Goal: Feedback & Contribution: Contribute content

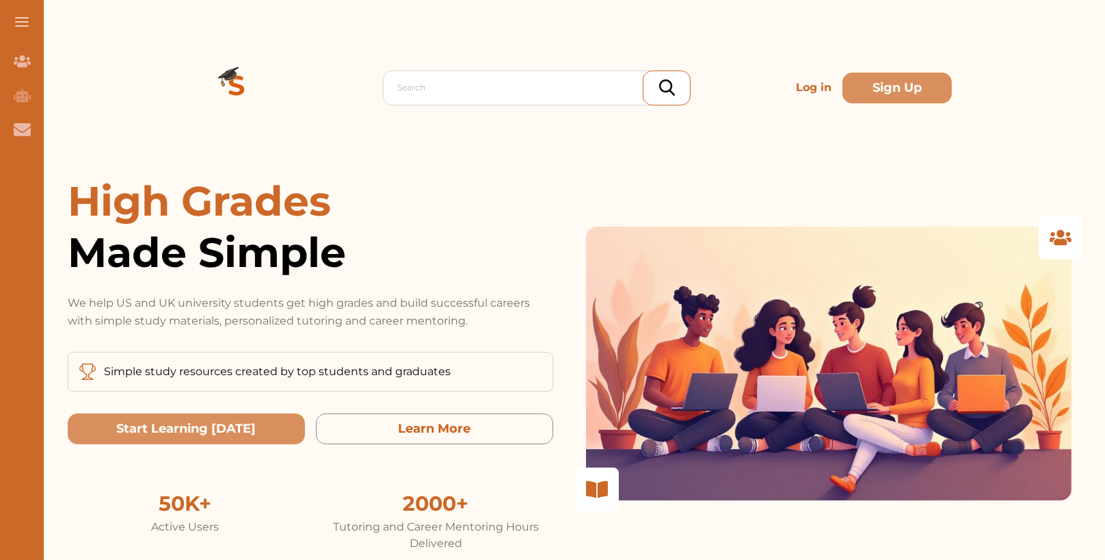
click at [811, 87] on p "Log in" at bounding box center [814, 87] width 47 height 27
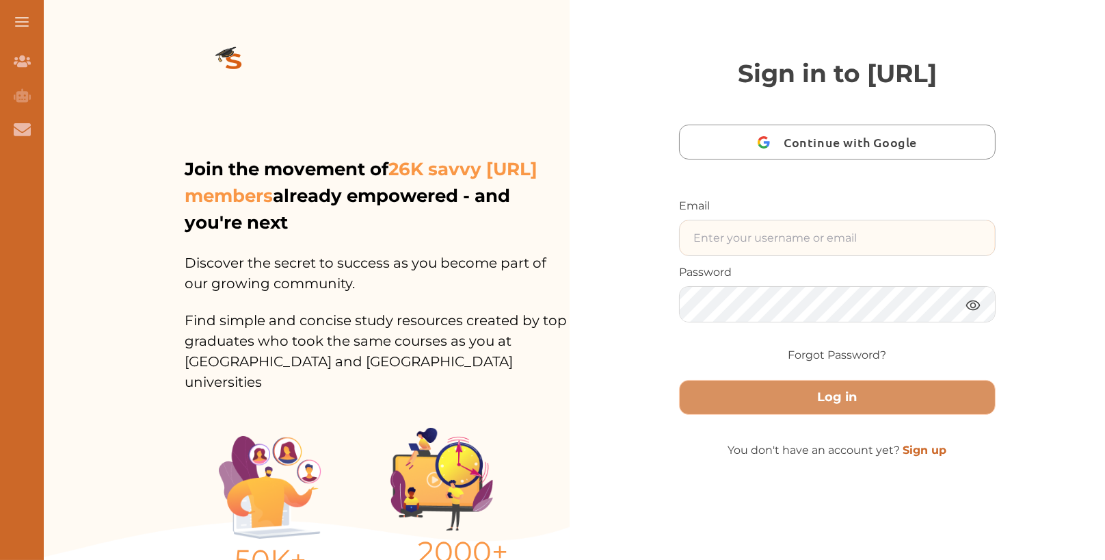
click at [755, 255] on input "text" at bounding box center [837, 237] width 315 height 35
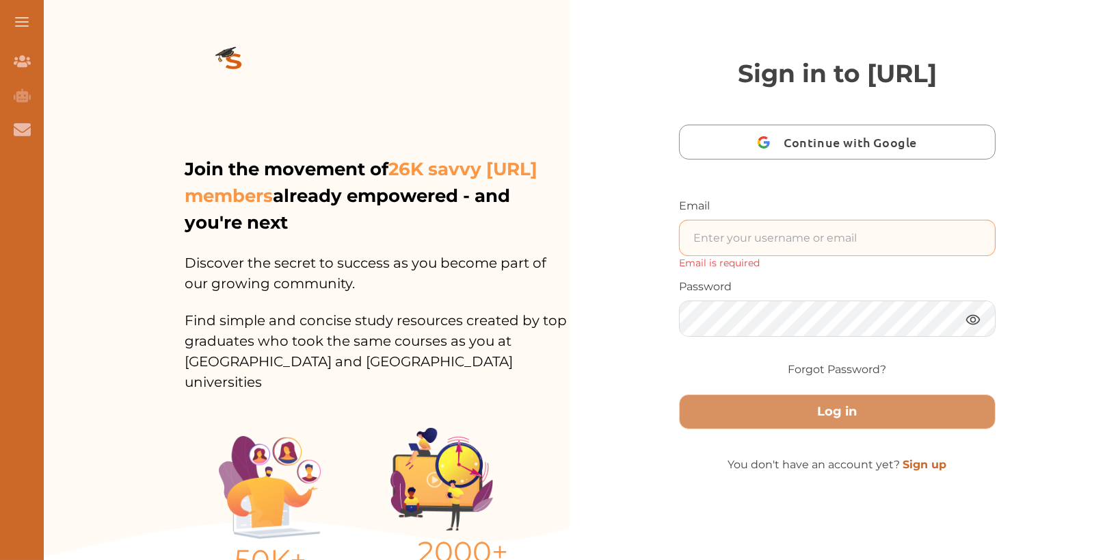
type input "Nini.studycrowd.testinguiqehr@studycrowd.ai"
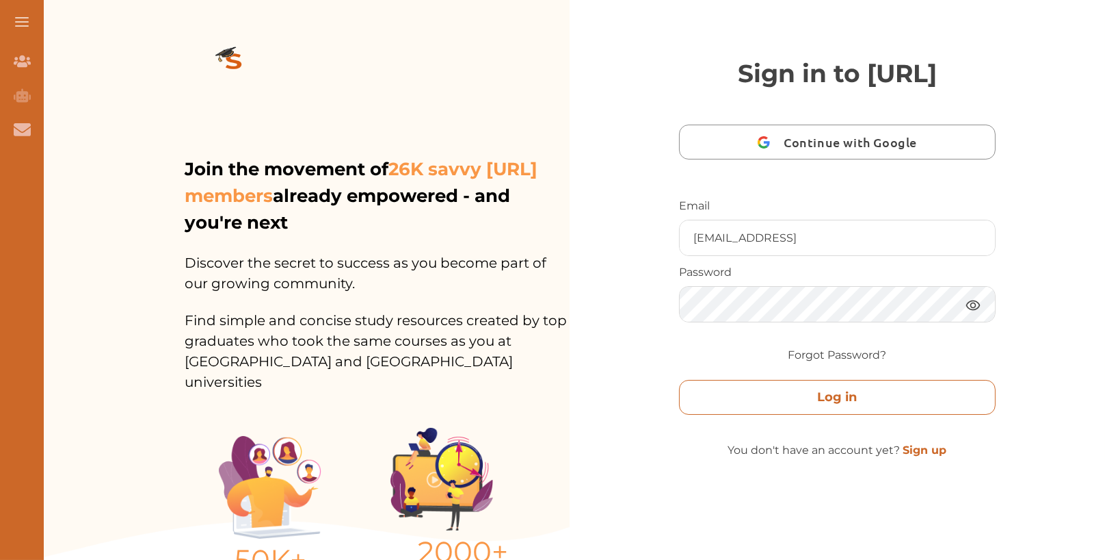
click at [910, 415] on button "Log in" at bounding box center [837, 397] width 317 height 35
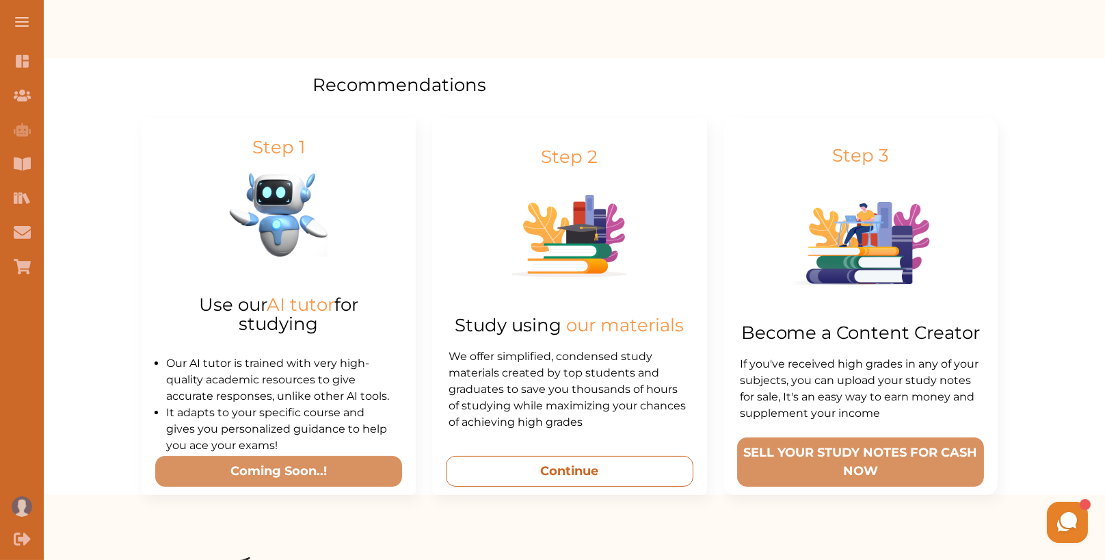
click at [617, 474] on button "Continue" at bounding box center [569, 471] width 247 height 31
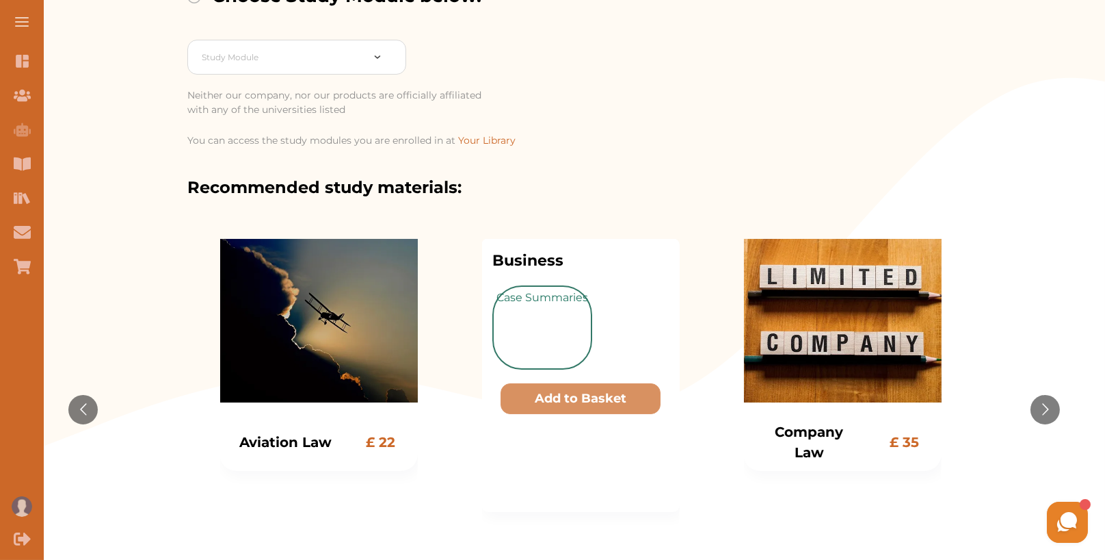
scroll to position [141, 0]
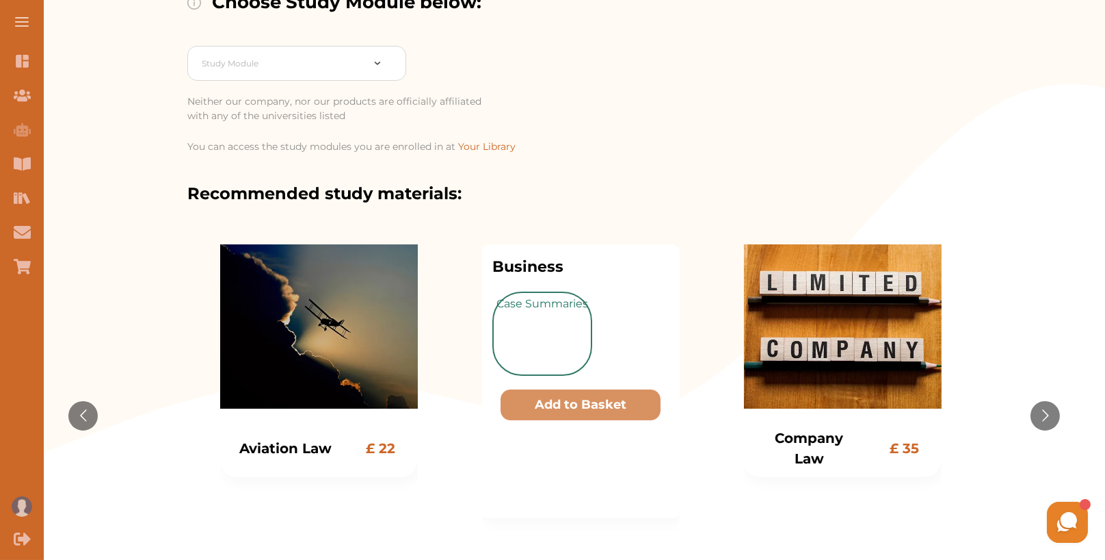
click at [624, 317] on div "Case Summaries" at bounding box center [580, 333] width 176 height 84
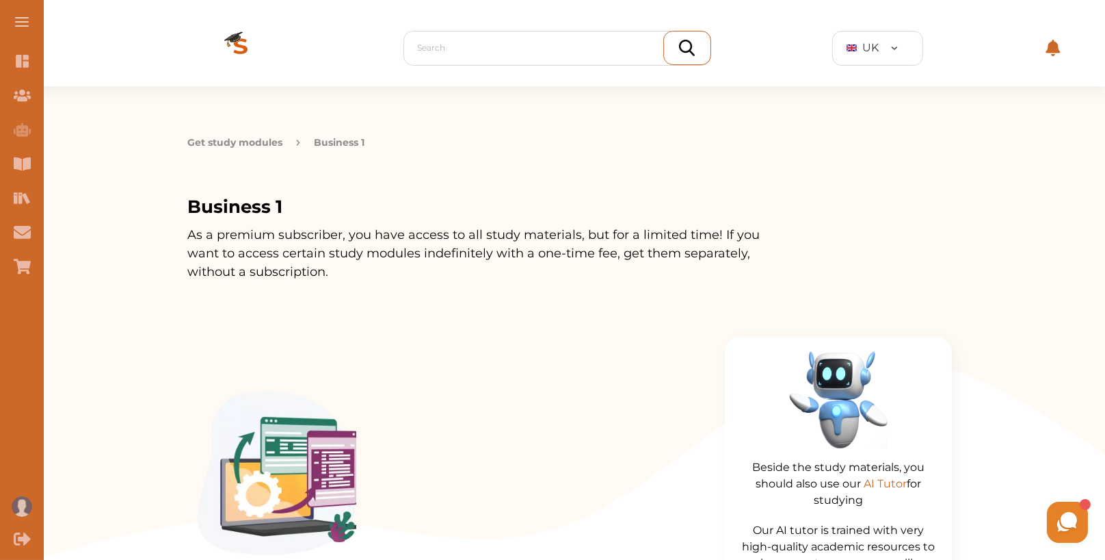
click at [231, 147] on button "Get study modules" at bounding box center [234, 142] width 95 height 14
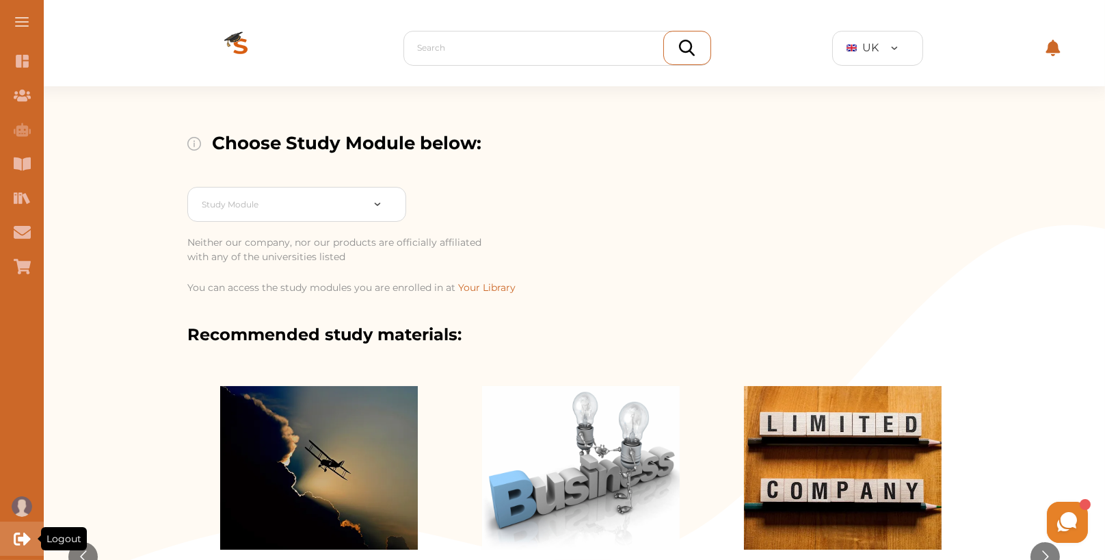
click at [21, 531] on icon "Logout" at bounding box center [22, 538] width 17 height 17
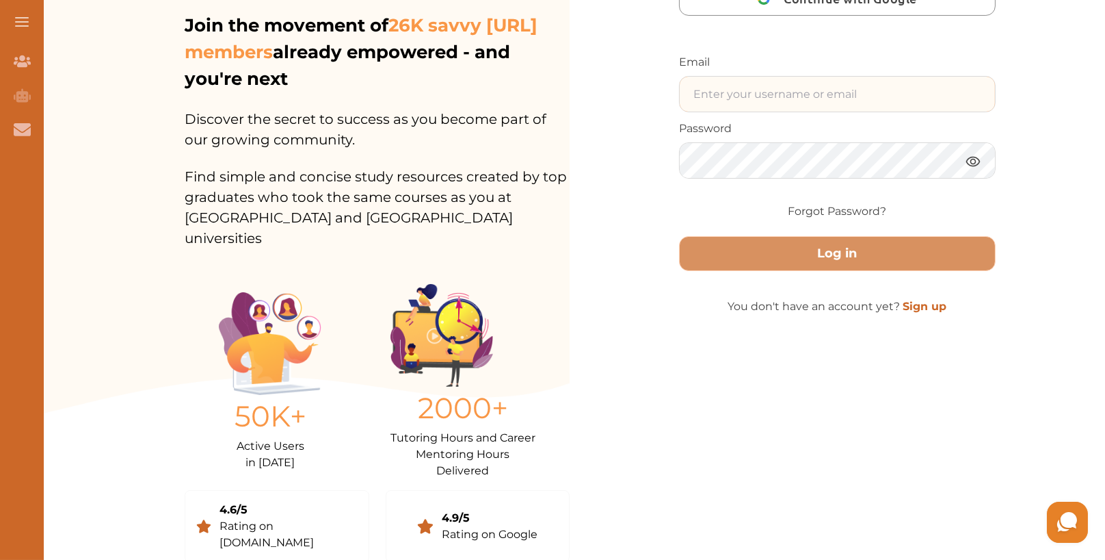
click at [771, 111] on input "text" at bounding box center [837, 94] width 315 height 35
type input "Nini.test.1924y1@studycrowd.ai"
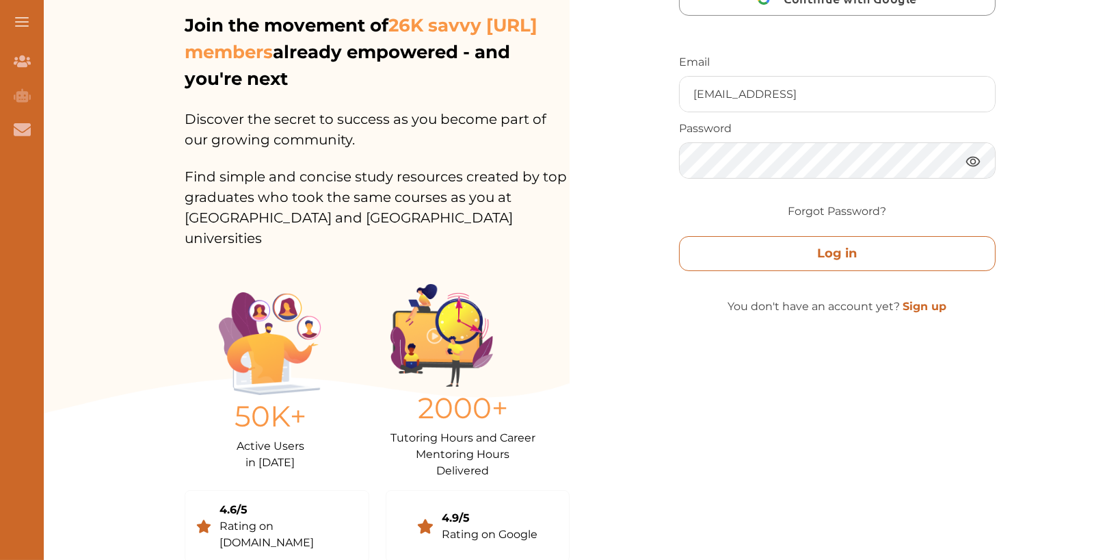
click at [932, 271] on button "Log in" at bounding box center [837, 253] width 317 height 35
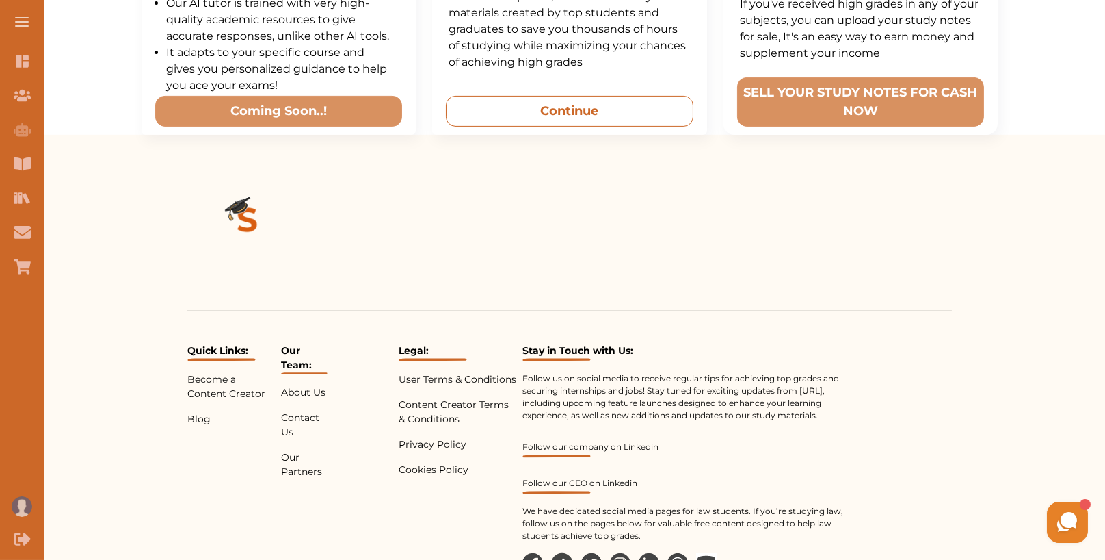
click at [594, 105] on button "Continue" at bounding box center [569, 111] width 247 height 31
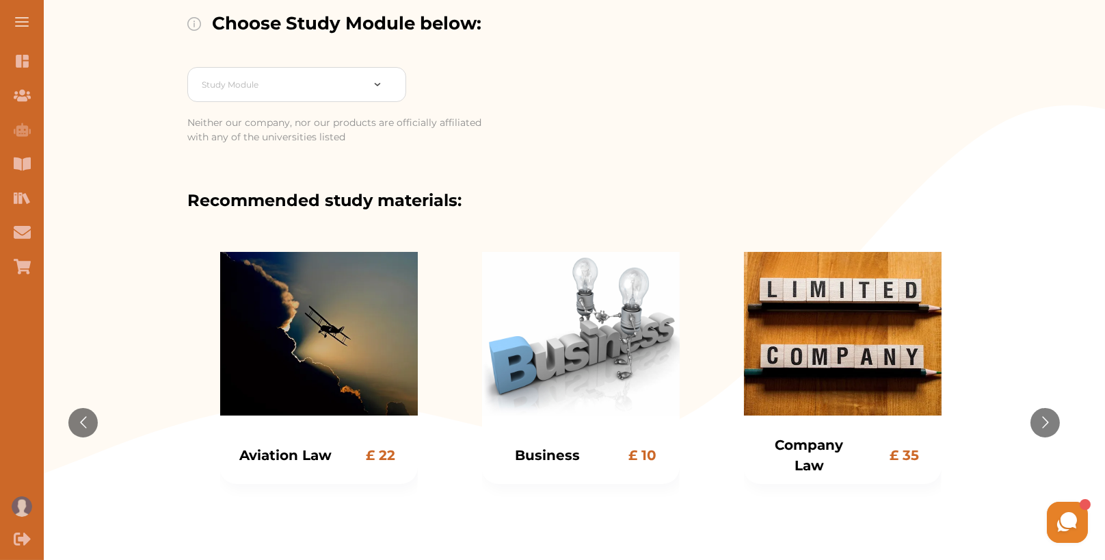
scroll to position [118, 0]
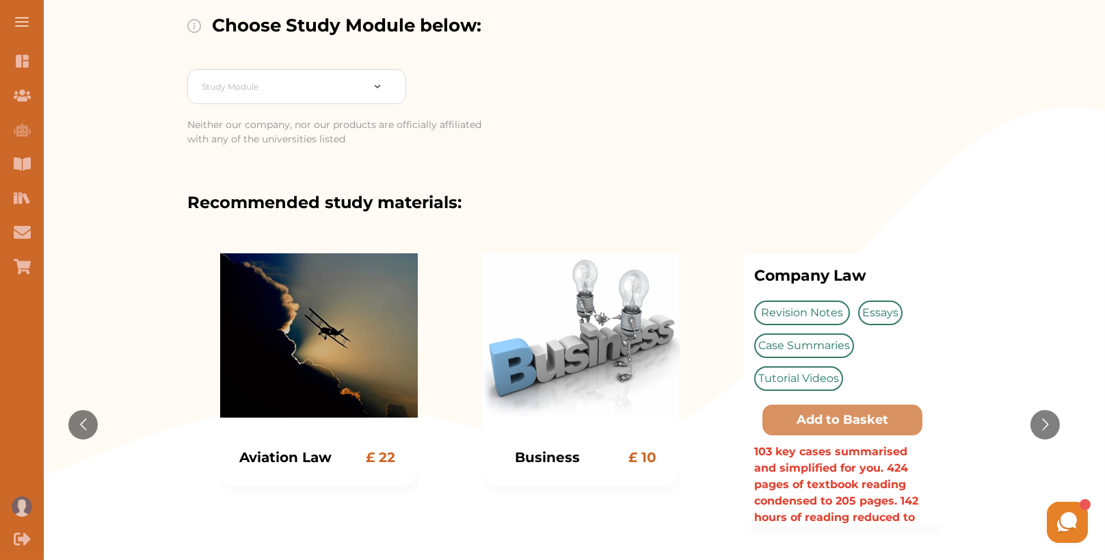
click at [915, 327] on div "Revision Notes Essays Case Summaries Tutorial Videos" at bounding box center [842, 345] width 176 height 90
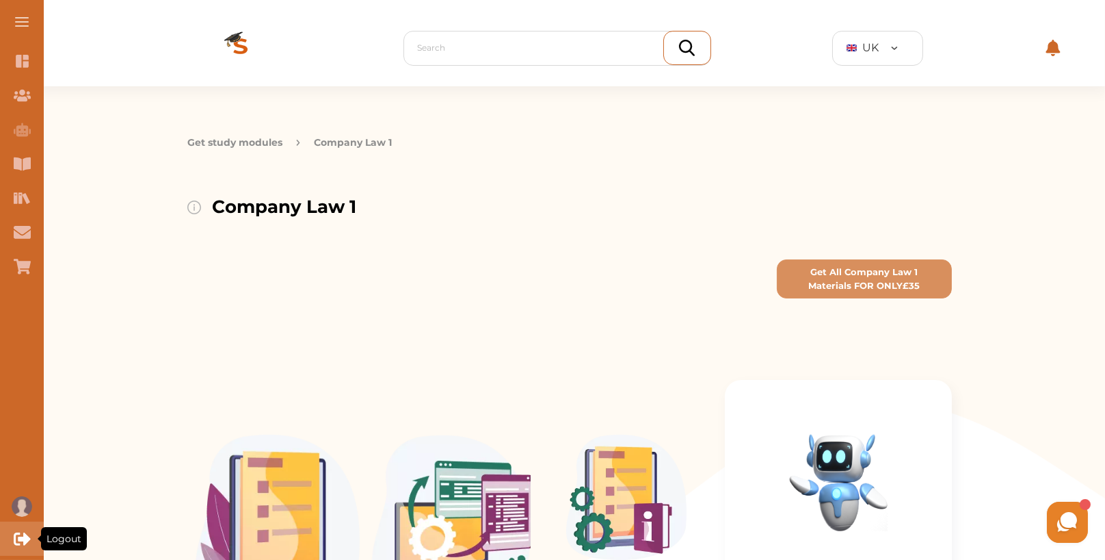
click at [19, 545] on icon "Logout" at bounding box center [22, 538] width 17 height 17
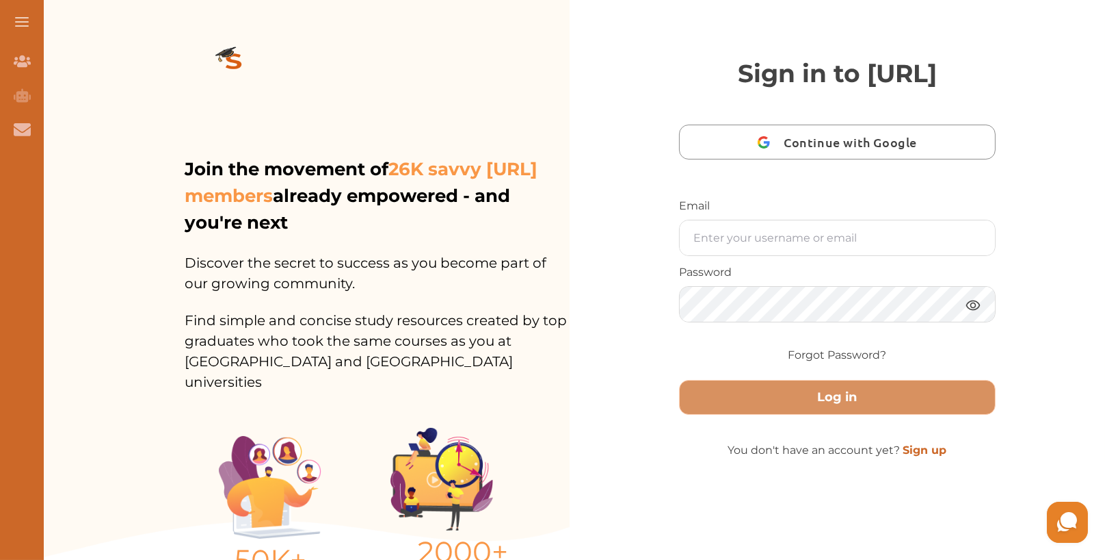
click at [923, 456] on link "Sign up" at bounding box center [926, 449] width 44 height 13
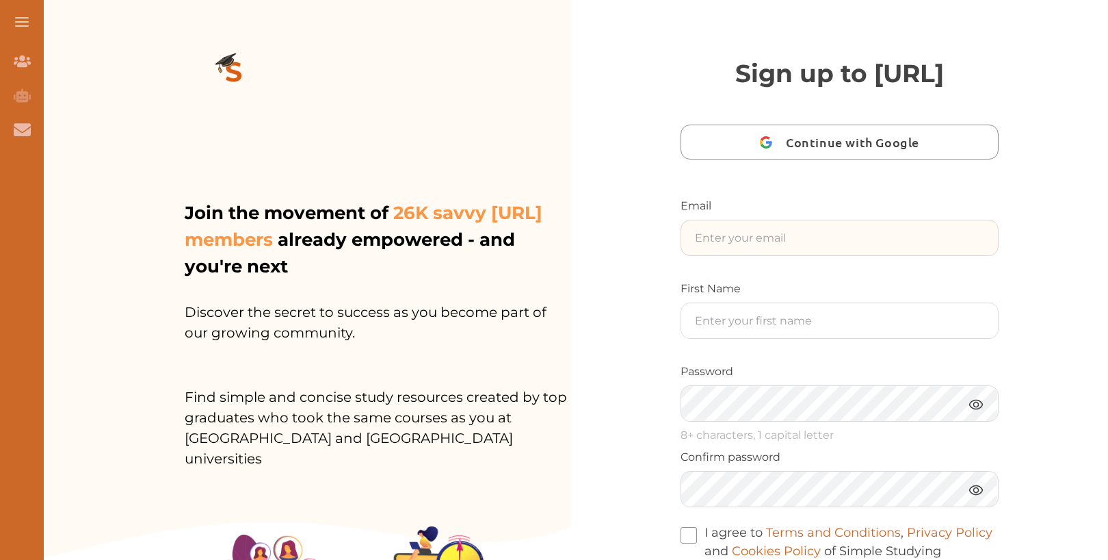
click at [818, 255] on input "text" at bounding box center [839, 237] width 317 height 35
type input "a"
type input "[EMAIL_ADDRESS]"
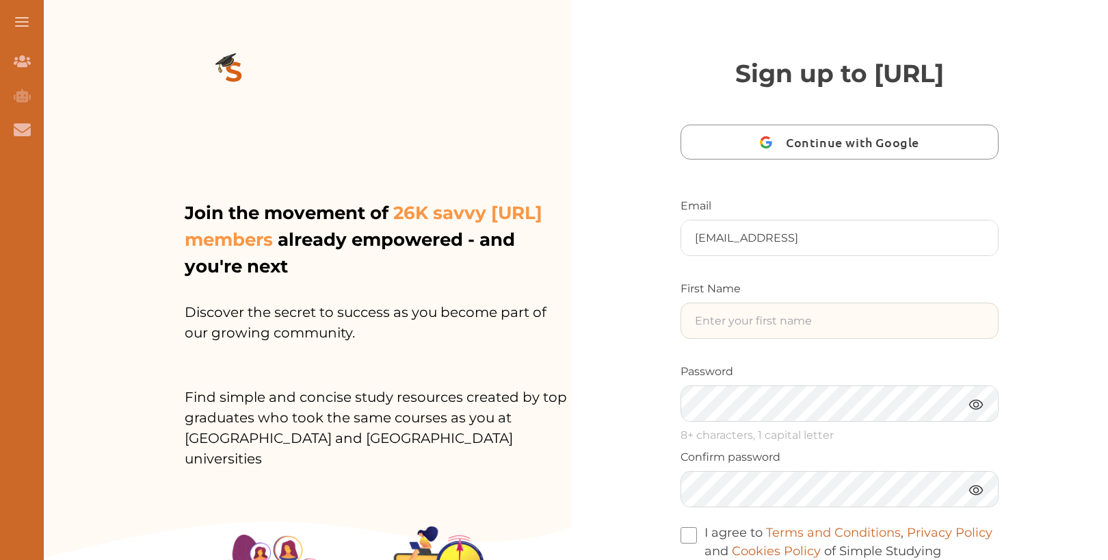
click at [807, 338] on input "text" at bounding box center [839, 320] width 317 height 35
type input "Ninii"
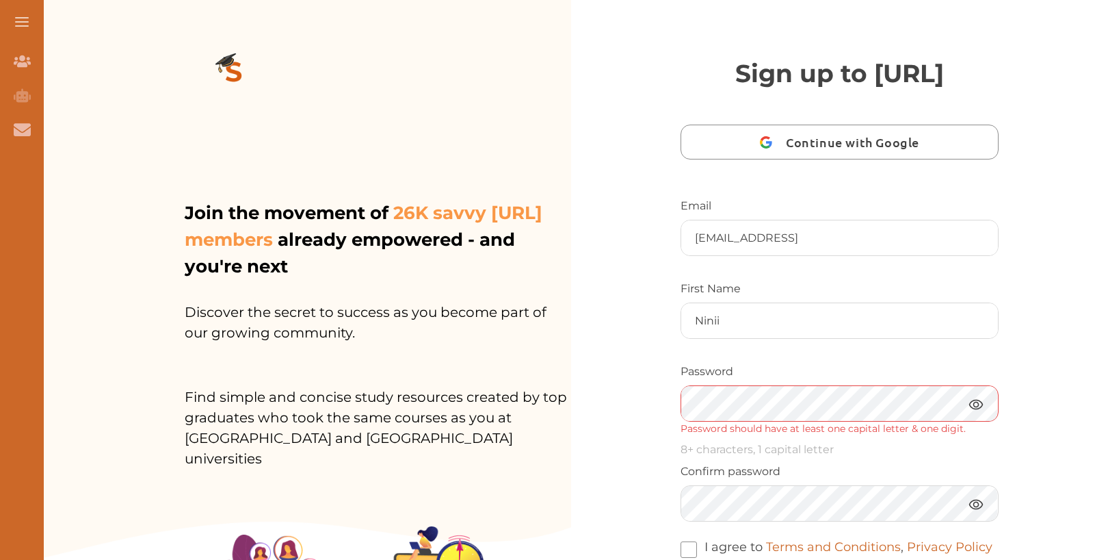
click at [981, 412] on img at bounding box center [976, 403] width 16 height 17
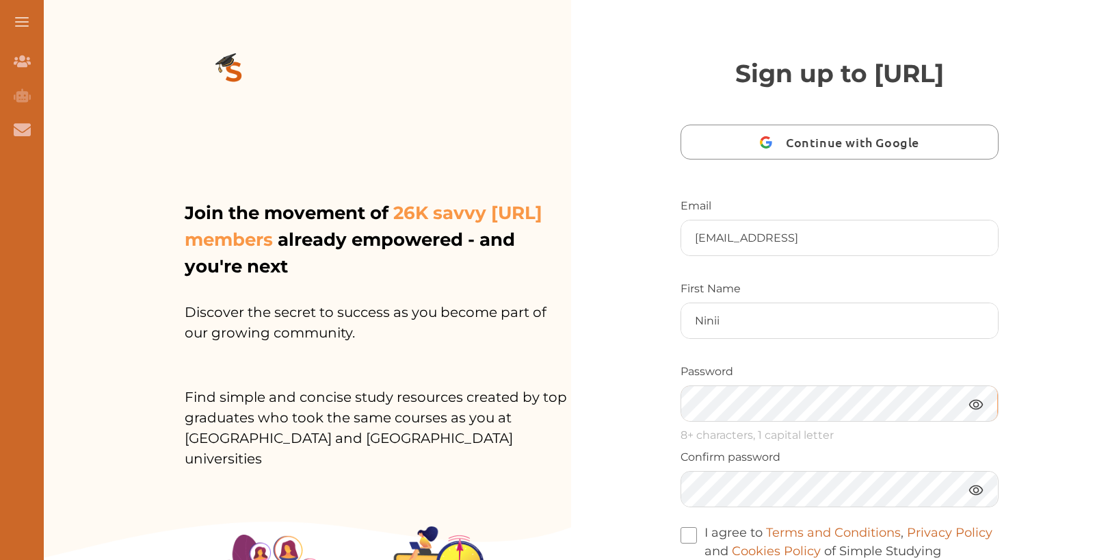
click at [571, 438] on div "Sign up to StudyCrowd.AI Continue with Google Email nini1234p03@studycrowd.ai F…" at bounding box center [839, 357] width 537 height 715
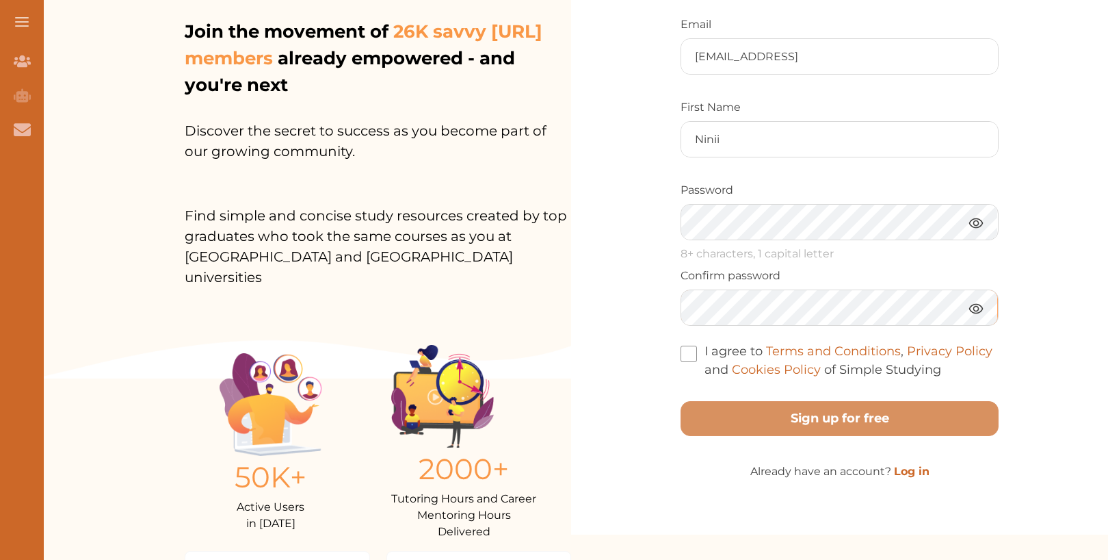
scroll to position [300, 0]
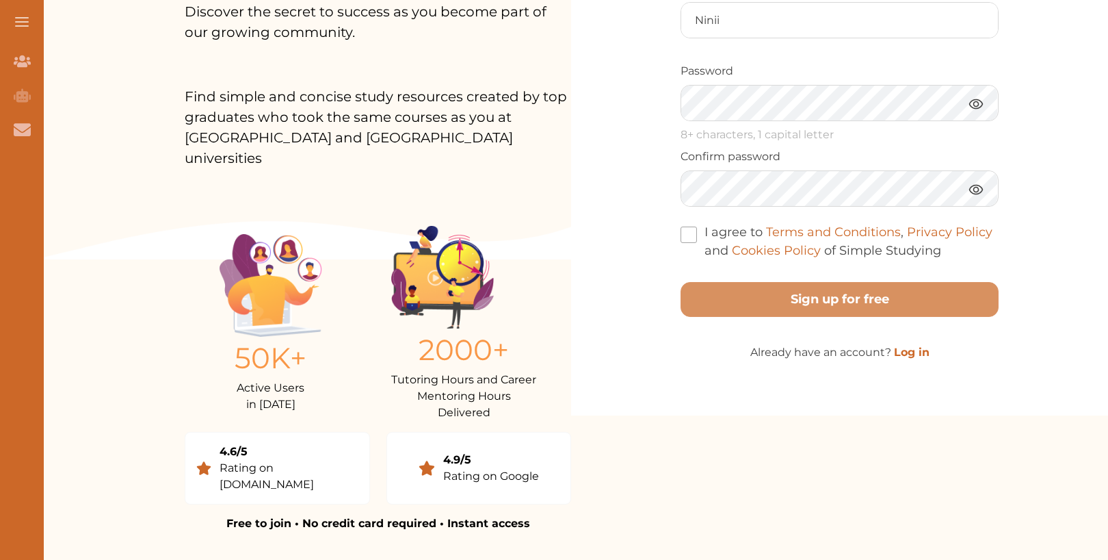
click at [687, 243] on span at bounding box center [689, 234] width 16 height 16
click at [941, 241] on input "I agree to Terms and Conditions , Privacy Policy and Cookies Policy of Simple S…" at bounding box center [941, 241] width 0 height 0
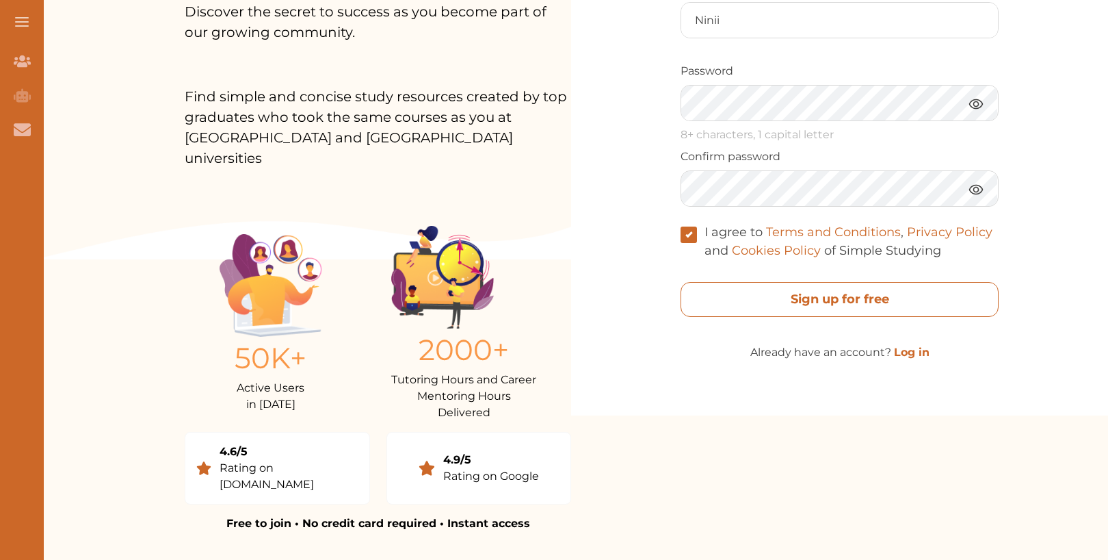
click at [727, 317] on free "Sign up for free" at bounding box center [840, 299] width 318 height 35
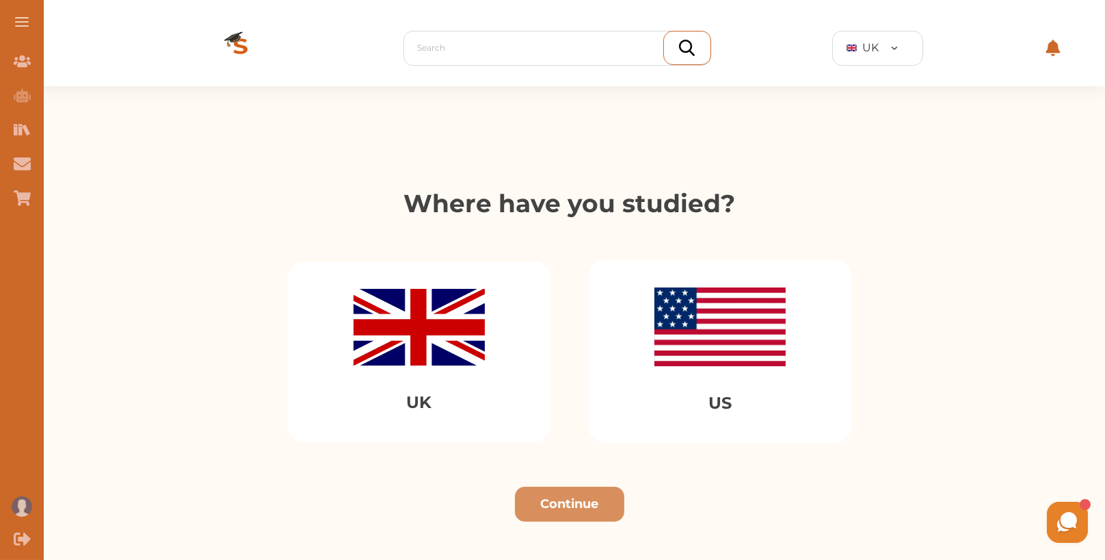
click at [404, 337] on img at bounding box center [419, 327] width 131 height 77
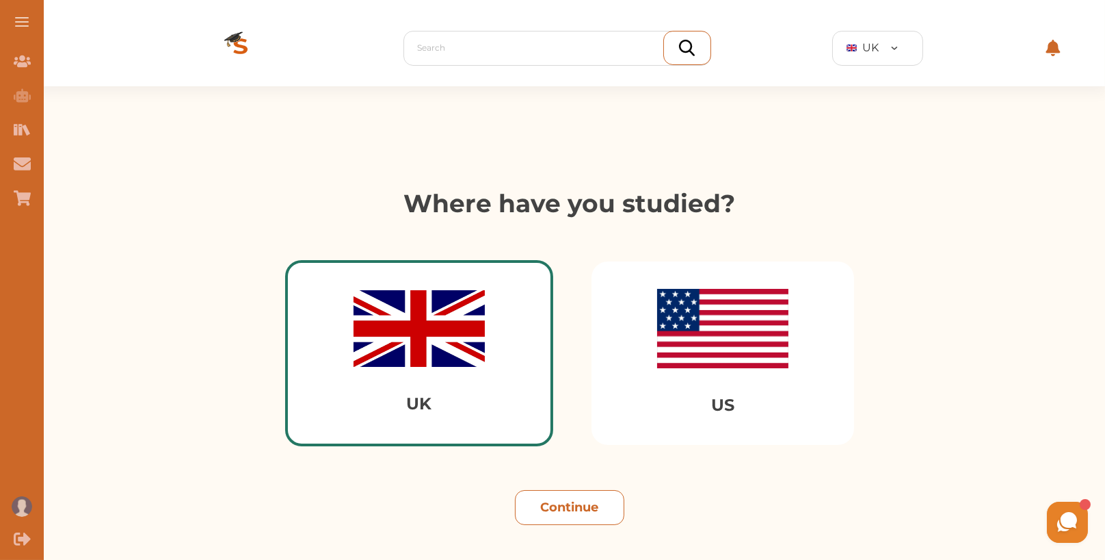
click at [584, 516] on button "Continue" at bounding box center [569, 507] width 109 height 35
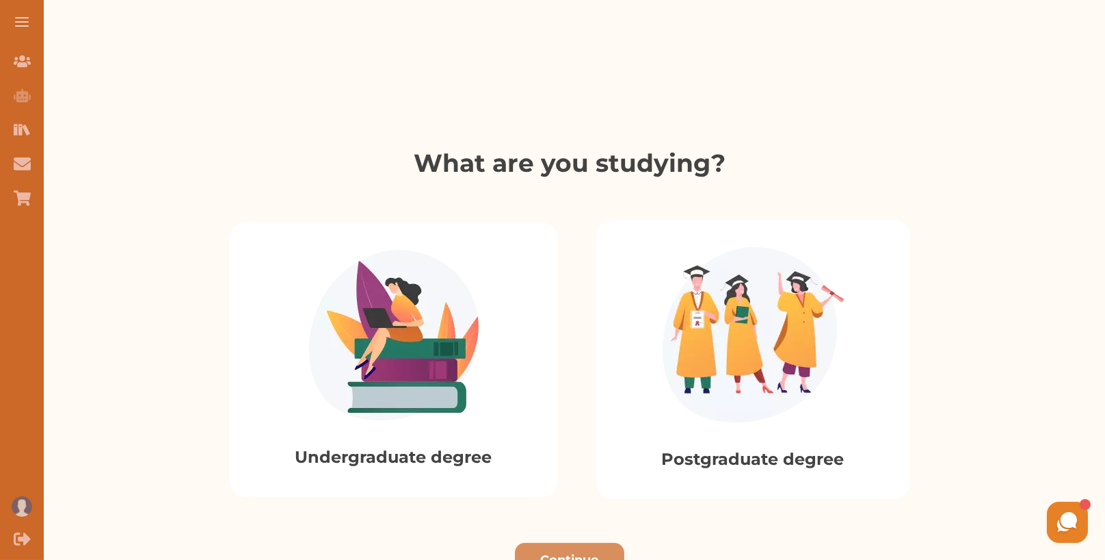
scroll to position [207, 0]
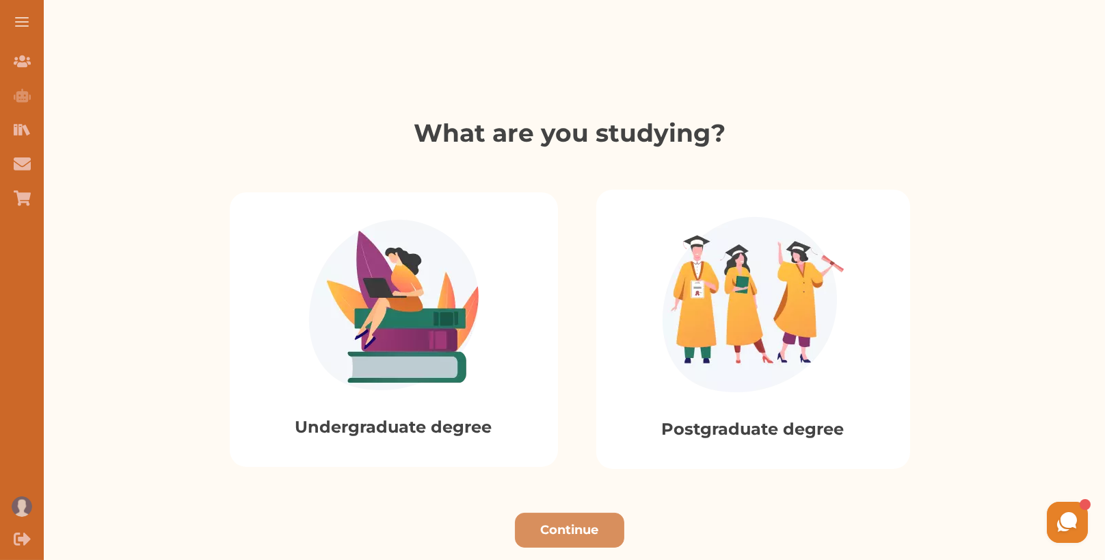
click at [447, 372] on img at bounding box center [394, 305] width 170 height 170
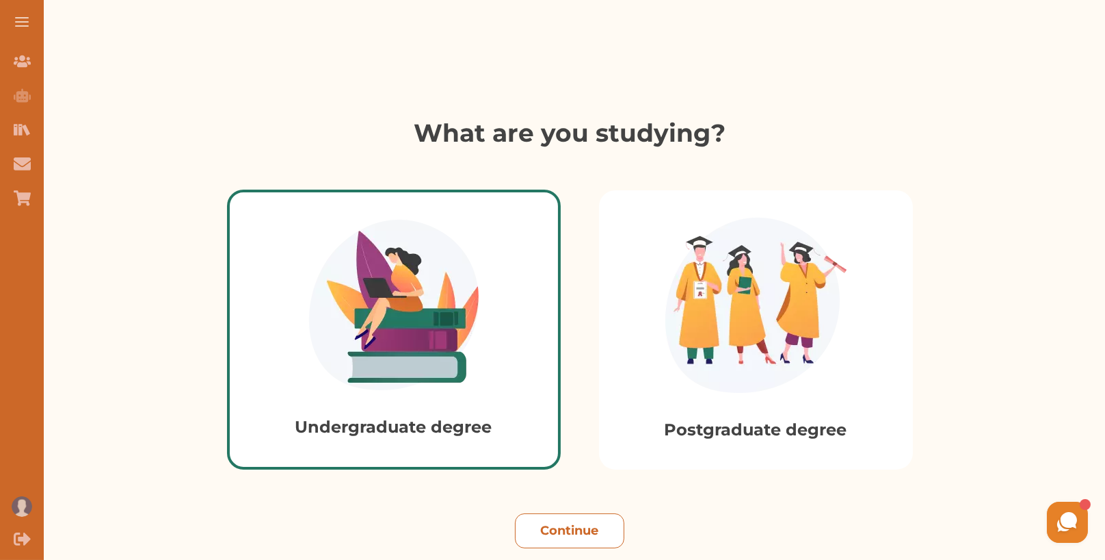
click at [594, 539] on button "Continue" at bounding box center [569, 530] width 109 height 35
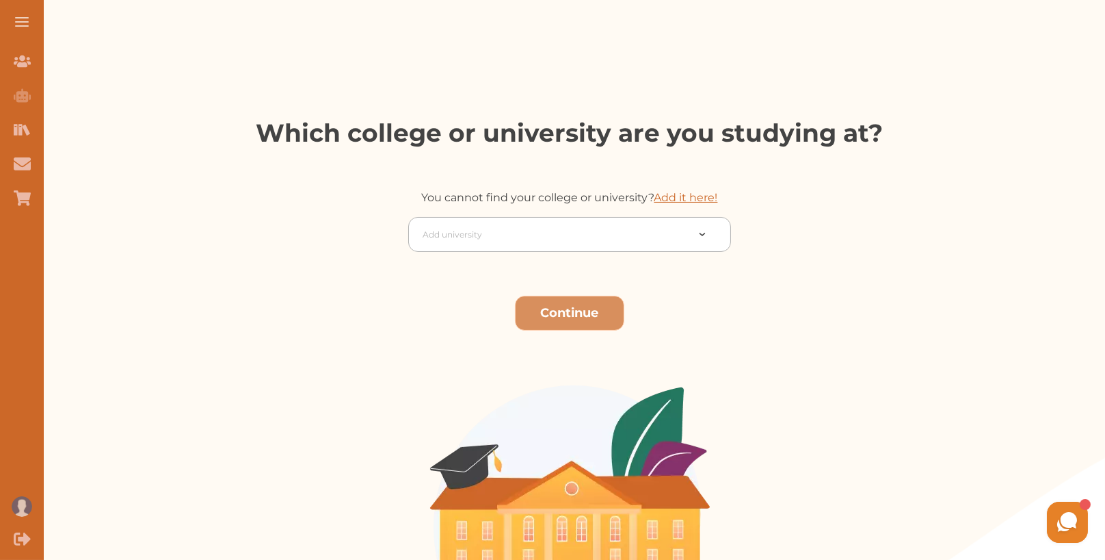
click at [562, 248] on div "Add university" at bounding box center [569, 234] width 323 height 35
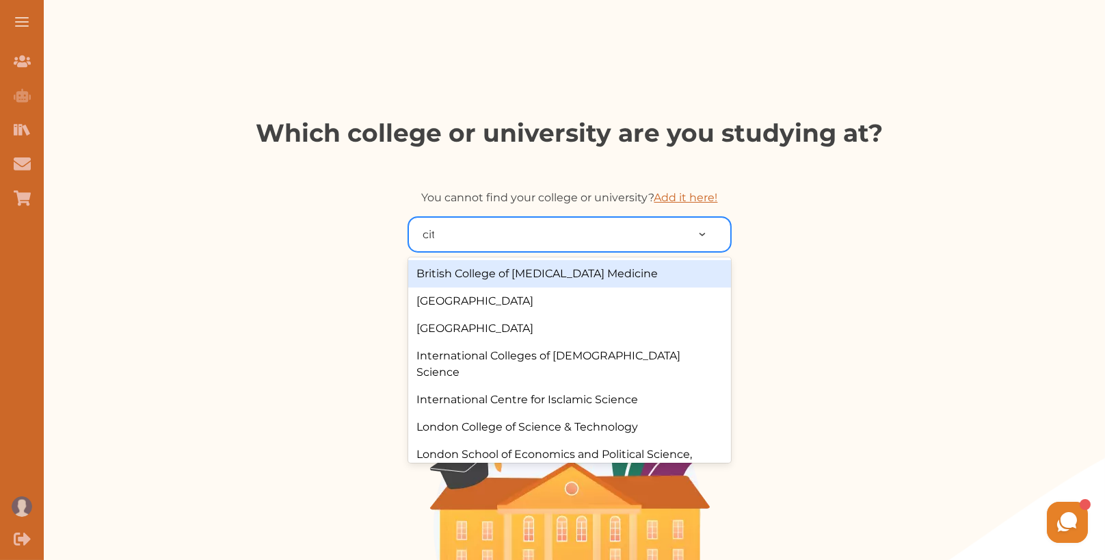
type input "city"
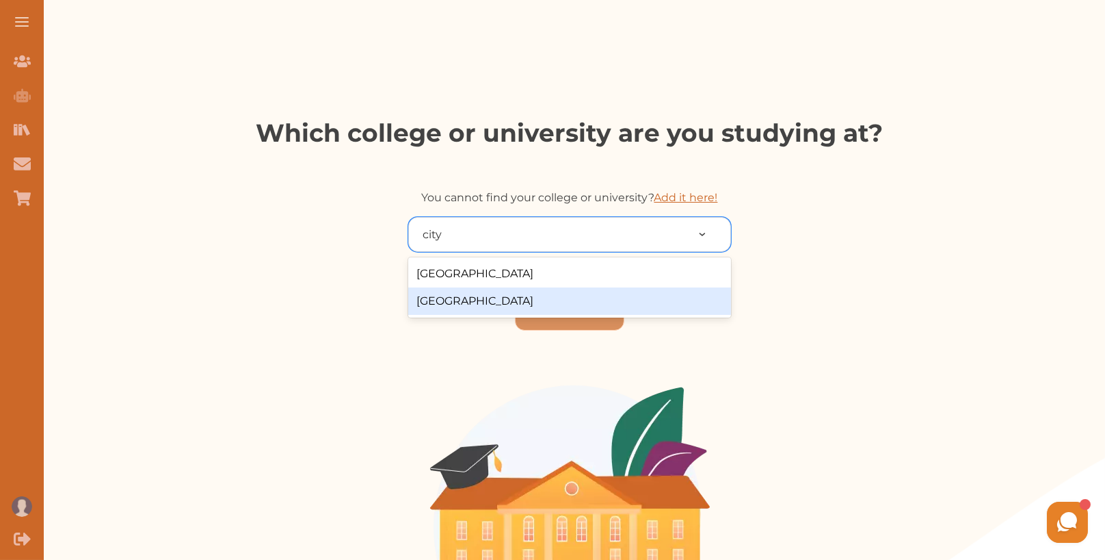
click at [520, 293] on div "[GEOGRAPHIC_DATA]" at bounding box center [569, 300] width 323 height 27
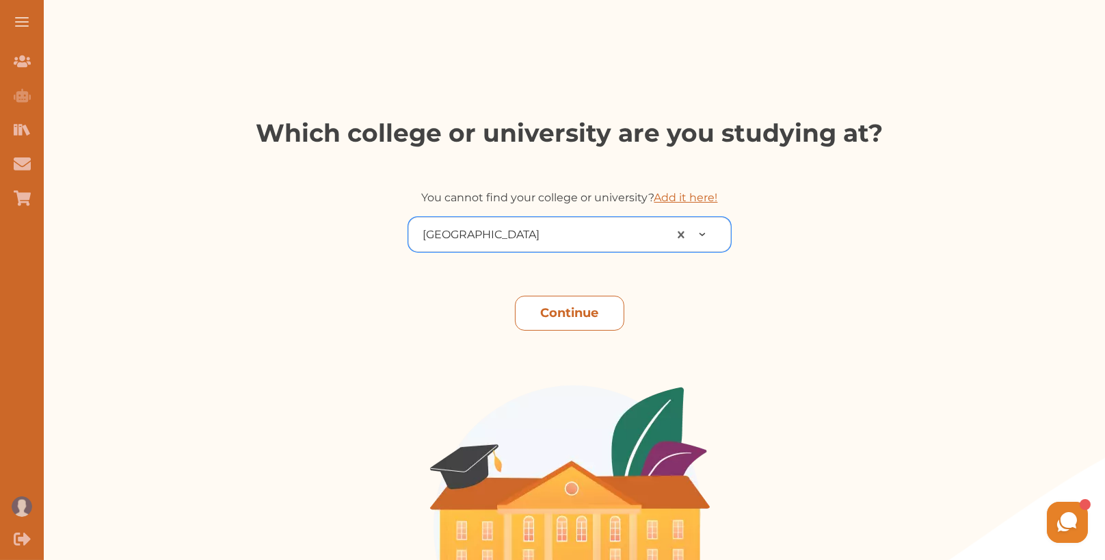
click at [577, 308] on button "Continue" at bounding box center [569, 312] width 109 height 35
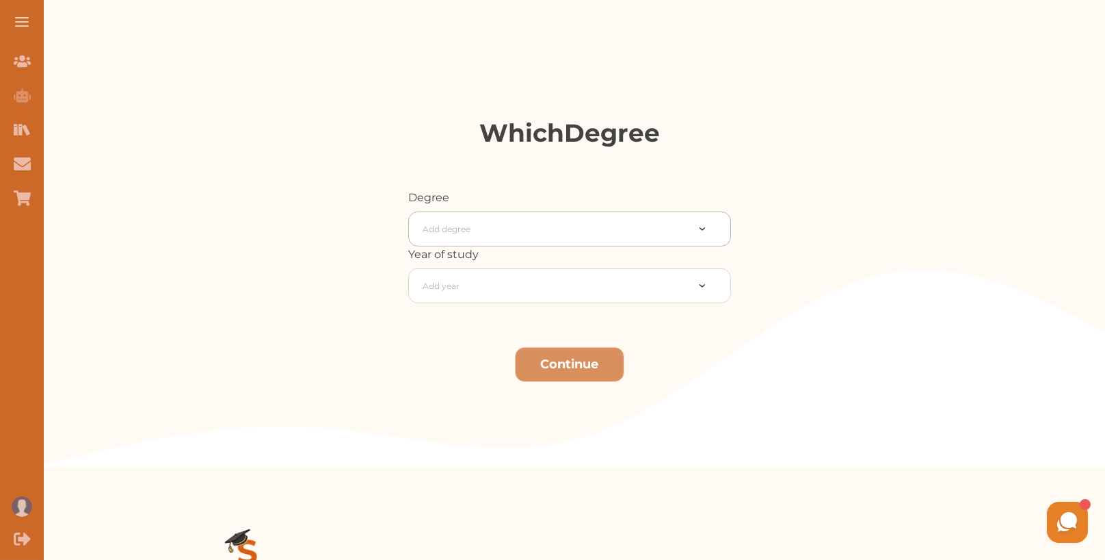
click at [494, 225] on div at bounding box center [555, 229] width 264 height 19
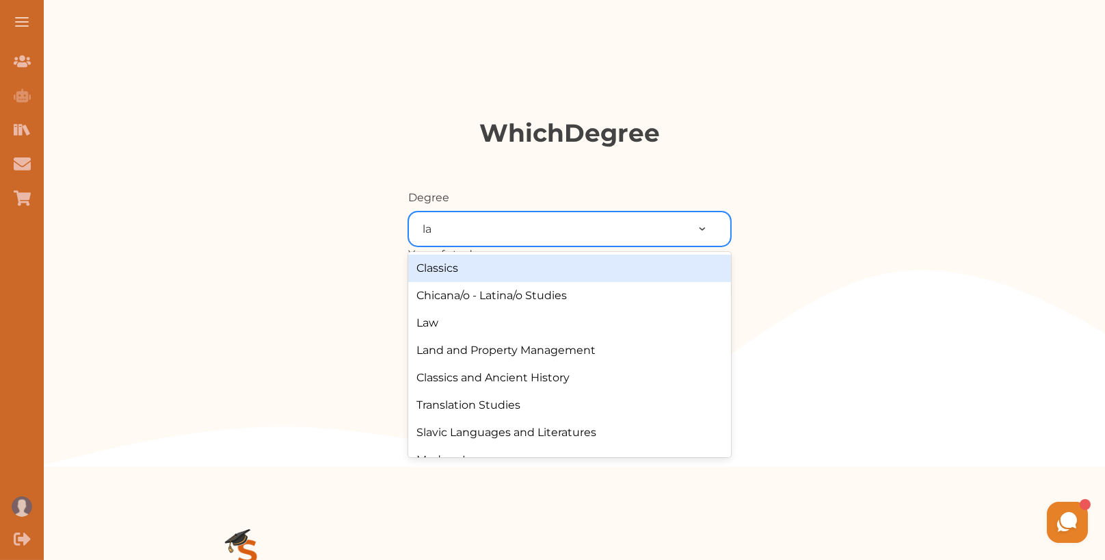
type input "law"
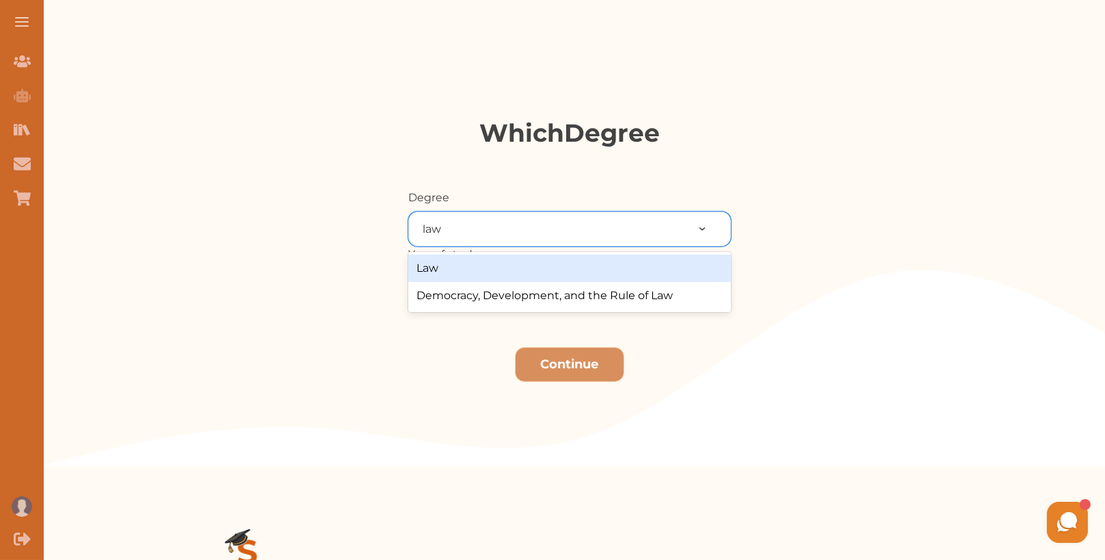
click at [452, 269] on div "Law" at bounding box center [569, 267] width 323 height 27
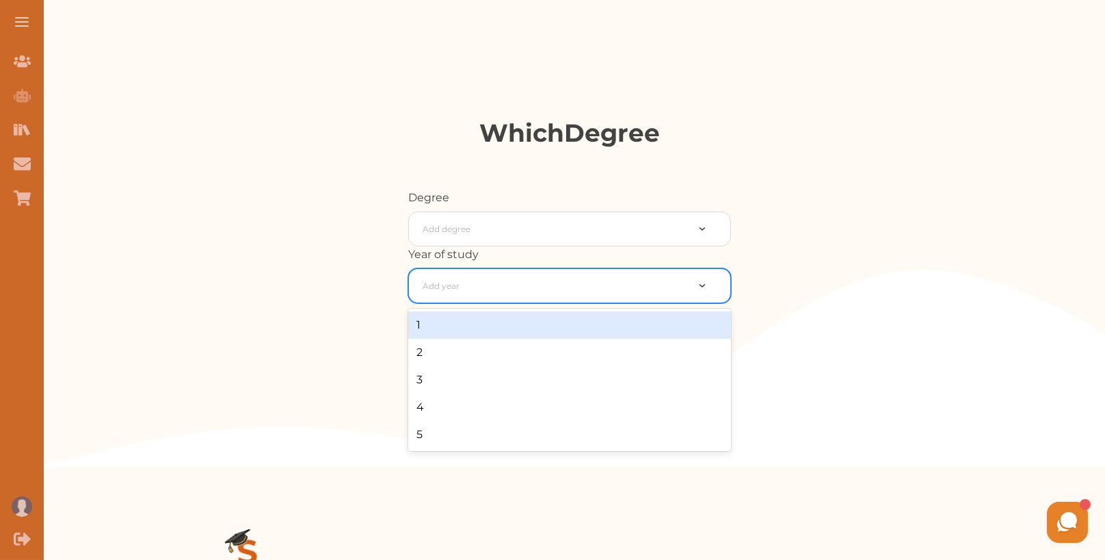
click at [479, 282] on div at bounding box center [555, 285] width 264 height 19
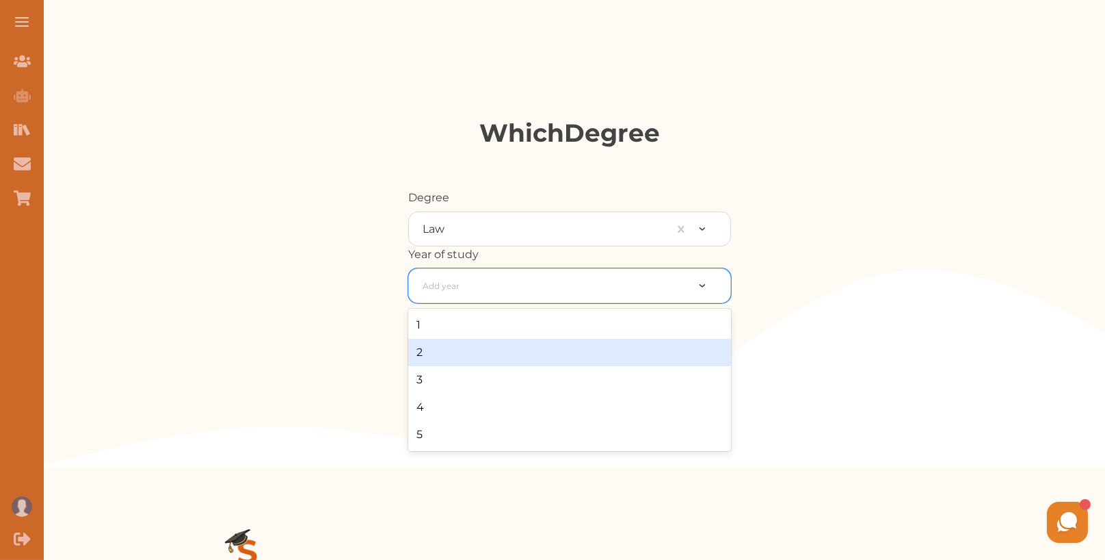
click at [475, 354] on div "2" at bounding box center [569, 352] width 323 height 27
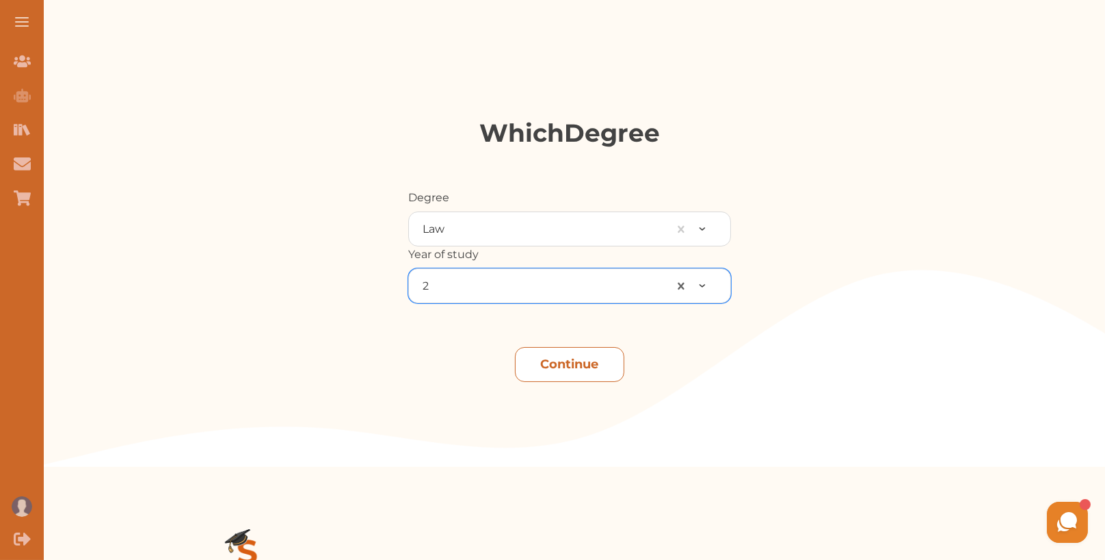
click at [554, 361] on button "Continue" at bounding box center [569, 364] width 109 height 35
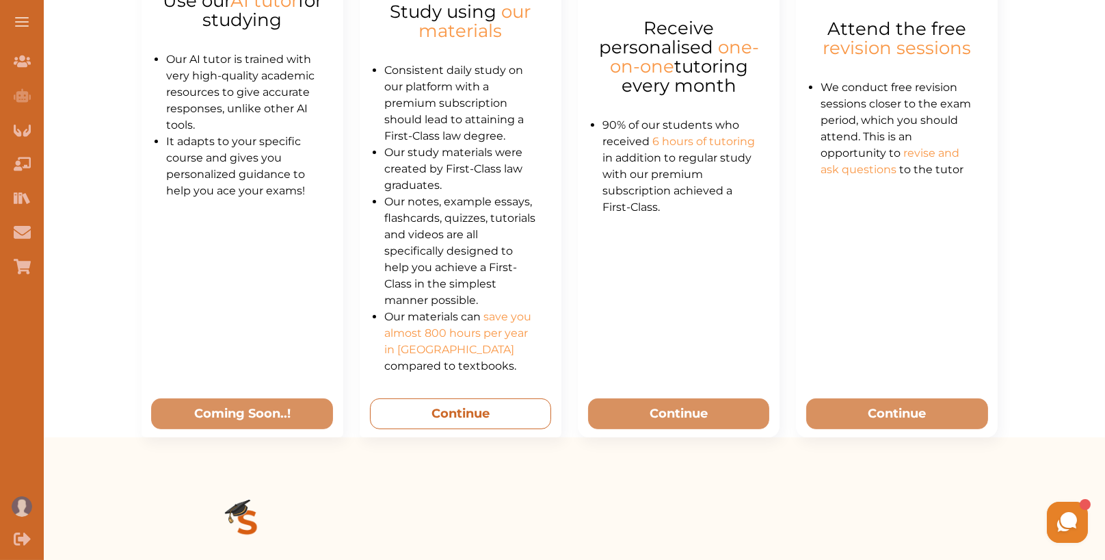
click at [478, 407] on button "Continue" at bounding box center [461, 413] width 182 height 31
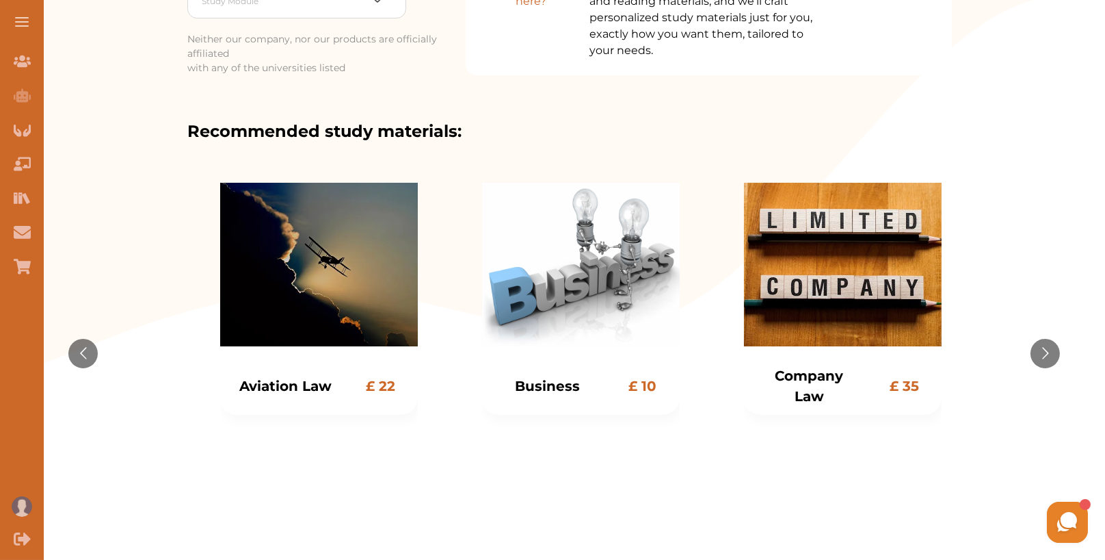
scroll to position [250, 0]
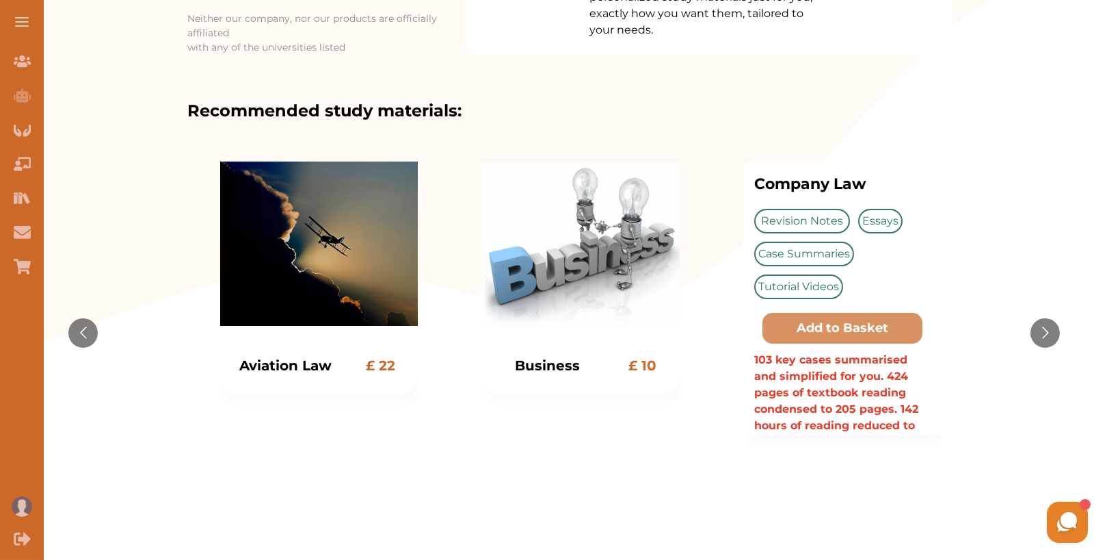
click at [875, 239] on div "Revision Notes Essays Case Summaries Tutorial Videos" at bounding box center [842, 254] width 176 height 90
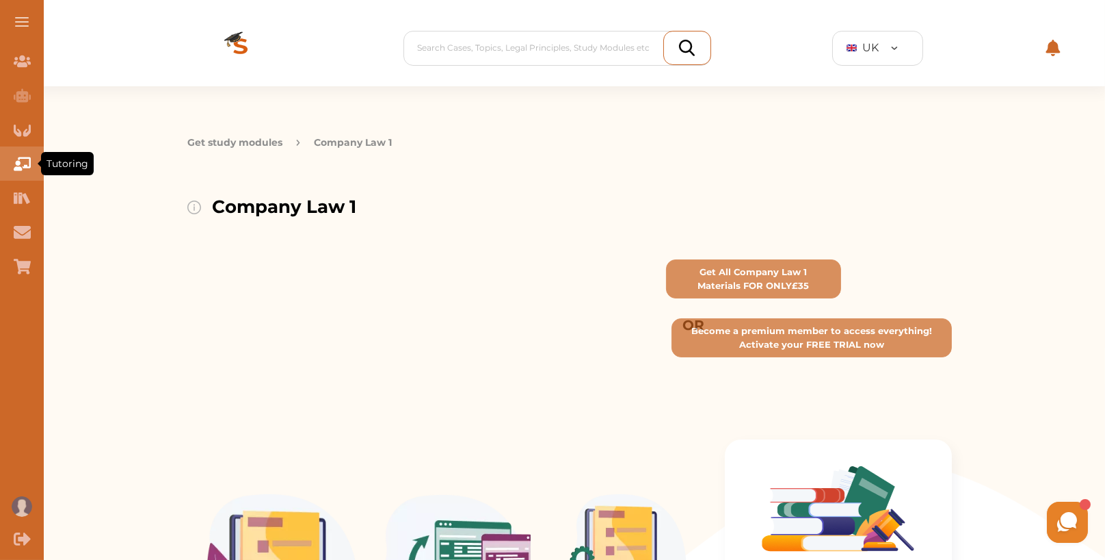
click at [23, 161] on icon "Tutoring" at bounding box center [22, 163] width 17 height 17
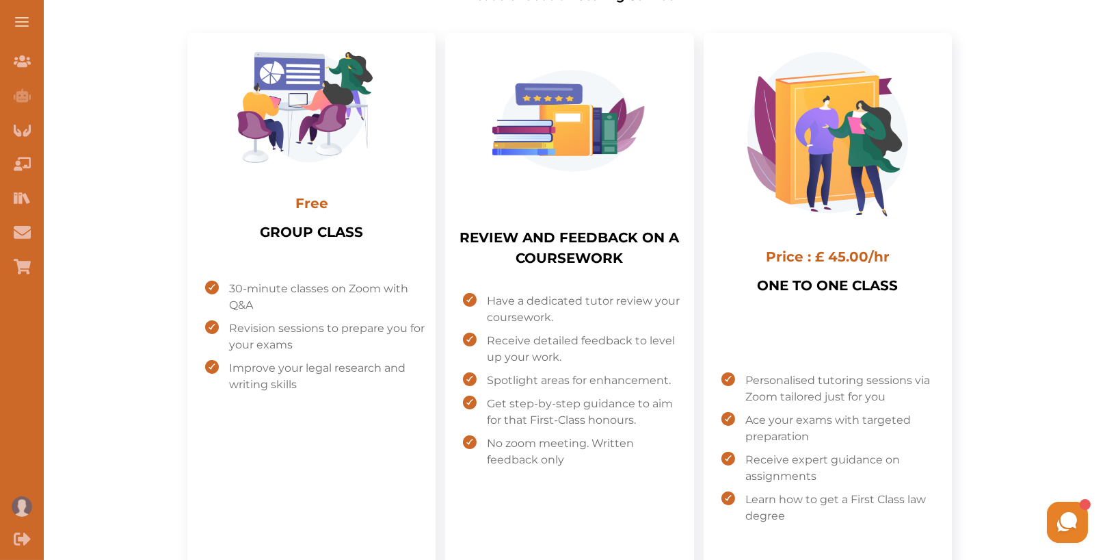
scroll to position [376, 0]
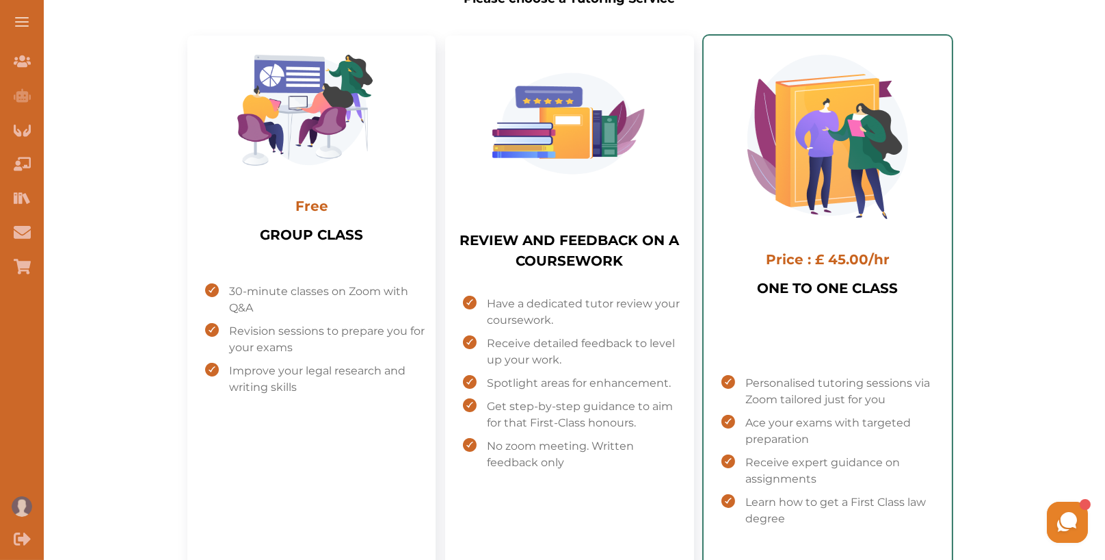
click at [836, 367] on h4 "Select package: ONE TO ONE CLASS" at bounding box center [828, 356] width 226 height 38
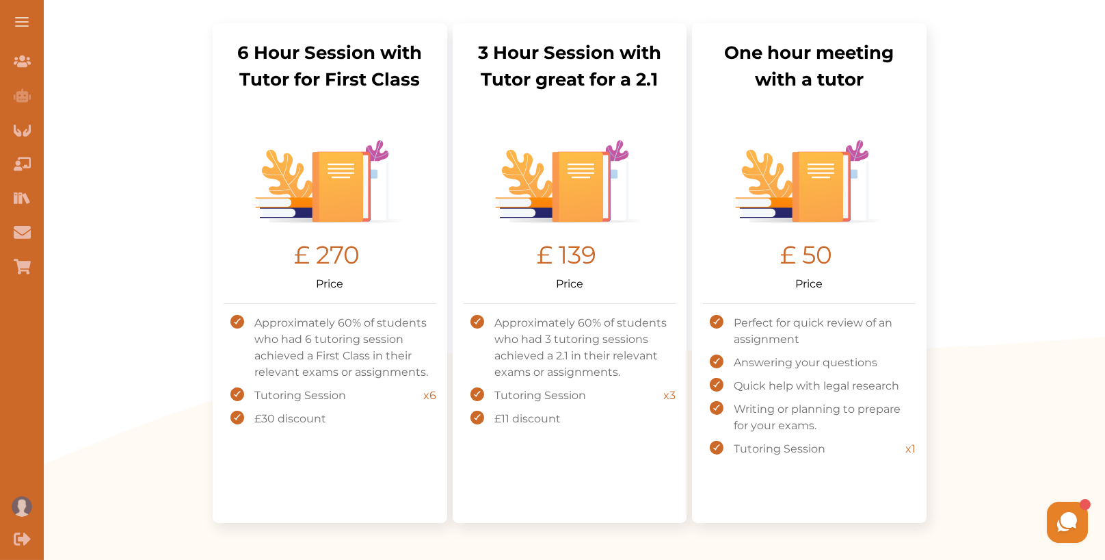
scroll to position [376, 0]
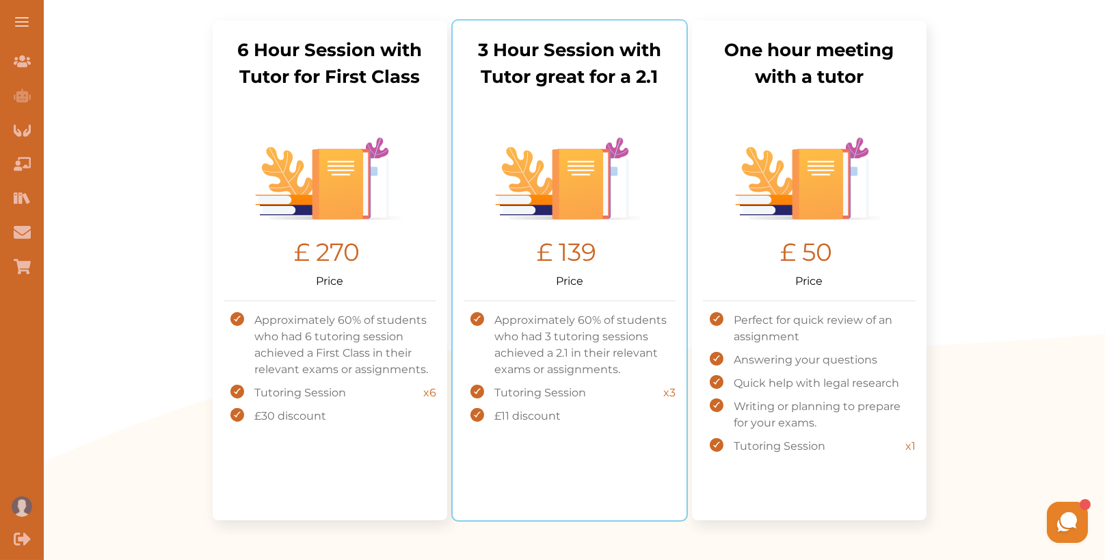
click at [644, 331] on span "Approximately 60% of students who had 3 tutoring sessions achieved a 2.1 in the…" at bounding box center [586, 345] width 182 height 66
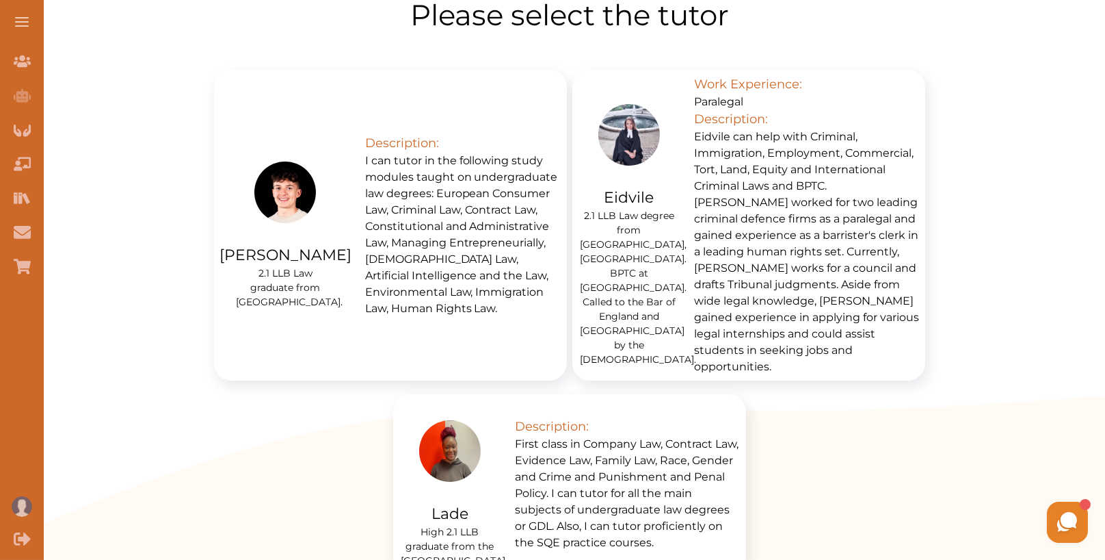
click at [712, 252] on p "Eidvile can help with Criminal, Immigration, Employment, Commercial, Tort, Land…" at bounding box center [807, 252] width 226 height 246
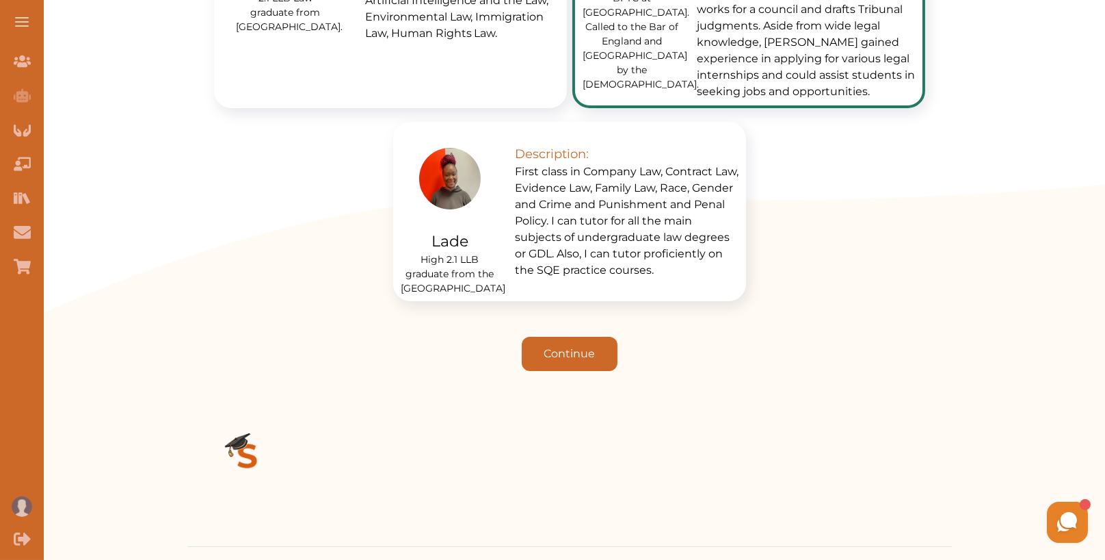
scroll to position [857, 0]
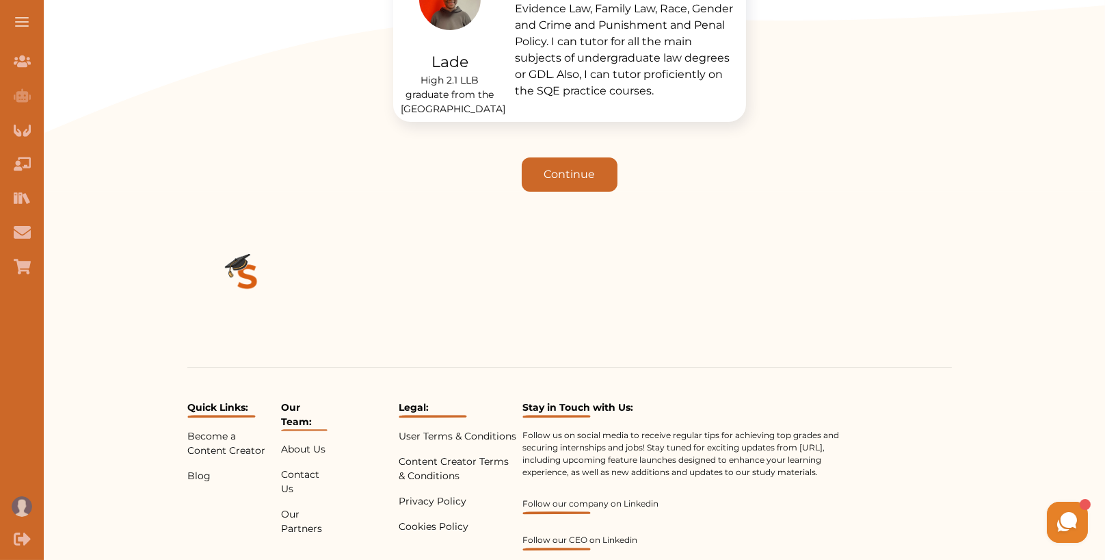
click at [586, 40] on p "First class in Company Law, Contract Law, Evidence Law, Family Law, Race, Gende…" at bounding box center [628, 41] width 226 height 115
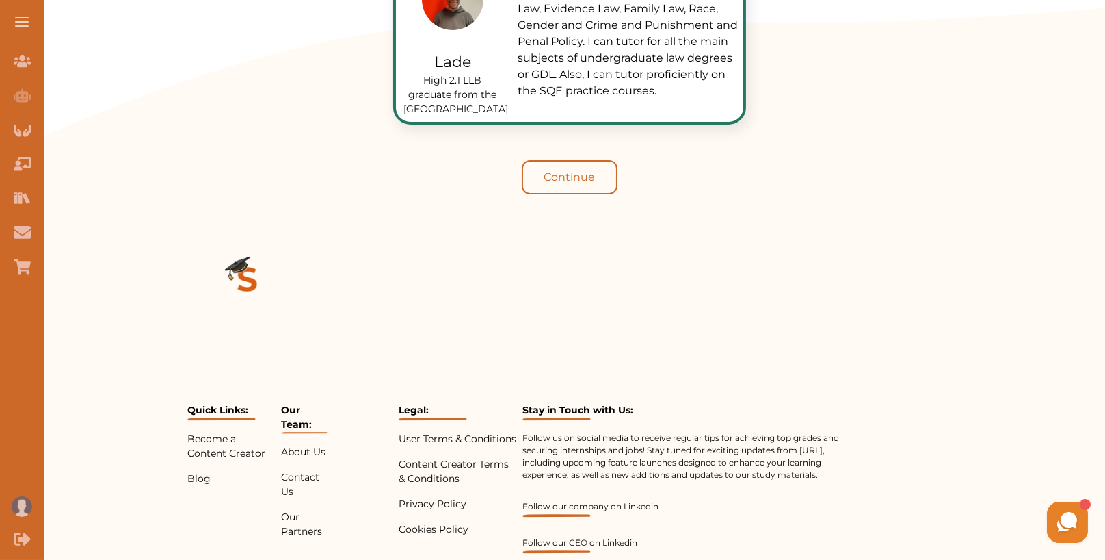
click at [577, 160] on button "Continue" at bounding box center [570, 177] width 96 height 34
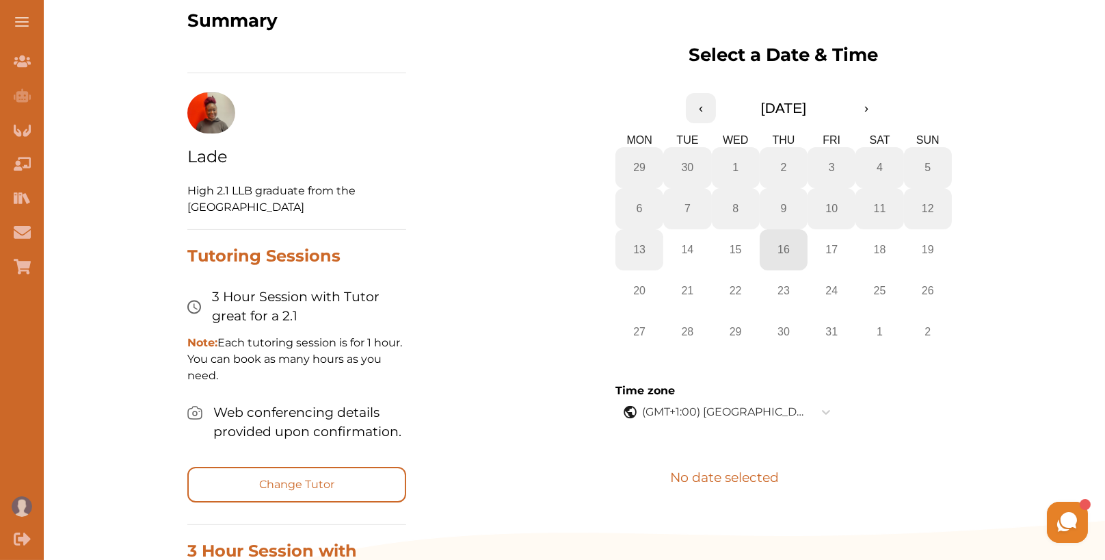
scroll to position [462, 0]
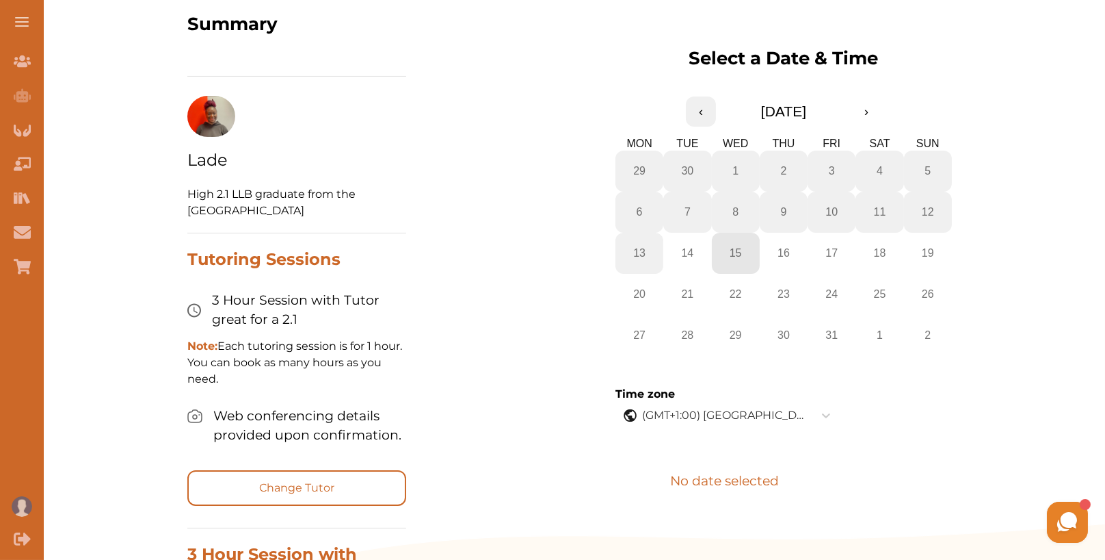
click at [750, 252] on button "15" at bounding box center [736, 253] width 48 height 41
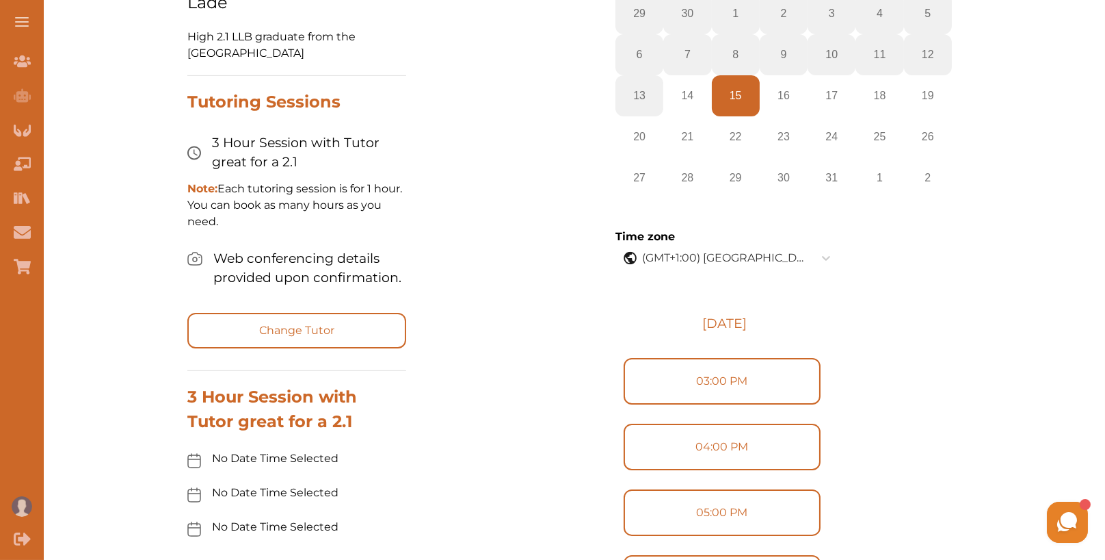
scroll to position [622, 0]
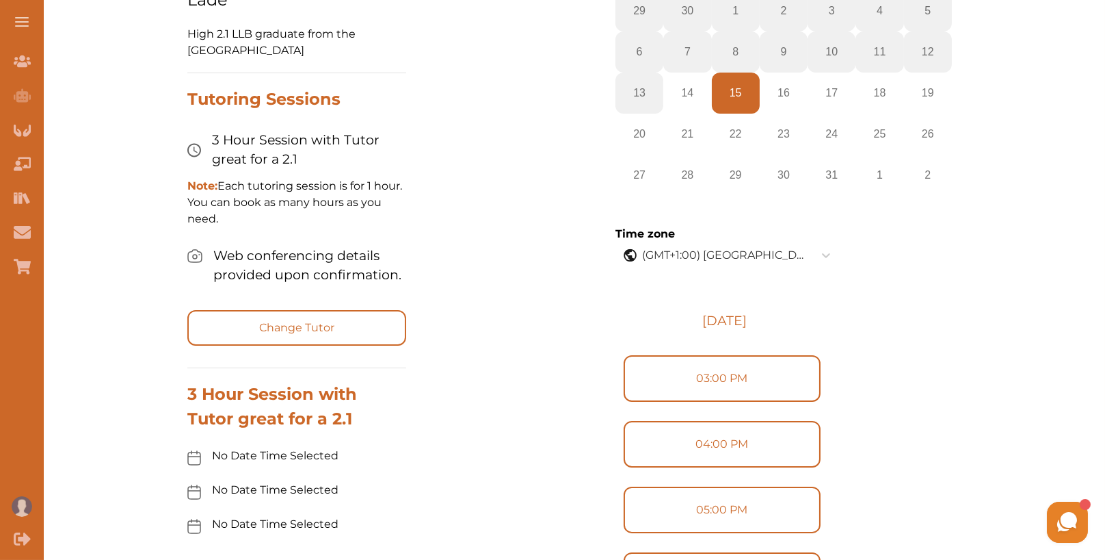
click at [759, 374] on label "03:00 PM" at bounding box center [722, 378] width 197 height 47
click at [624, 385] on input "03:00 PM" at bounding box center [623, 385] width 1 height 1
click at [810, 376] on button "Next" at bounding box center [780, 379] width 94 height 44
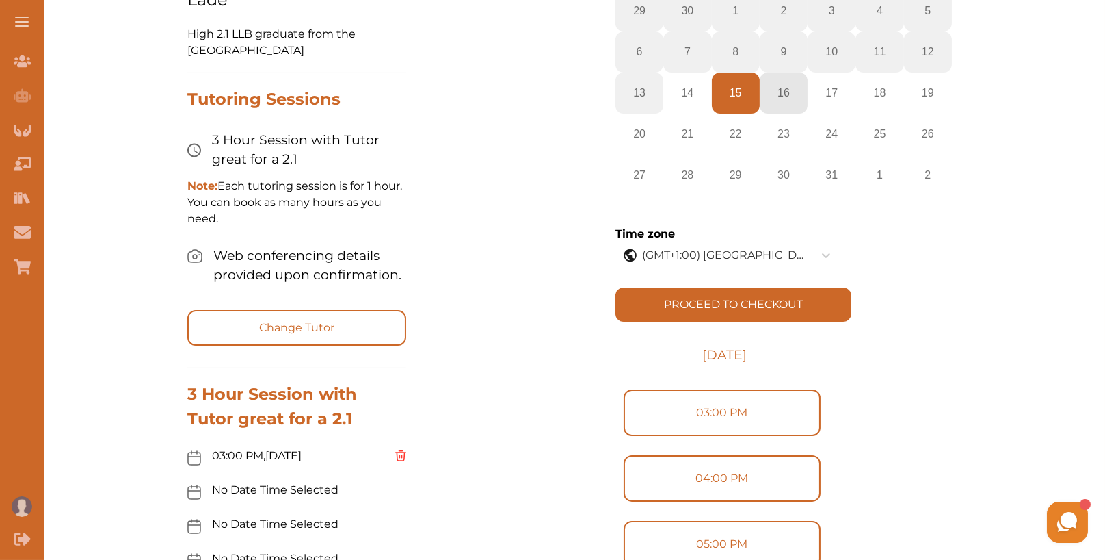
click at [793, 91] on button "16" at bounding box center [784, 93] width 48 height 41
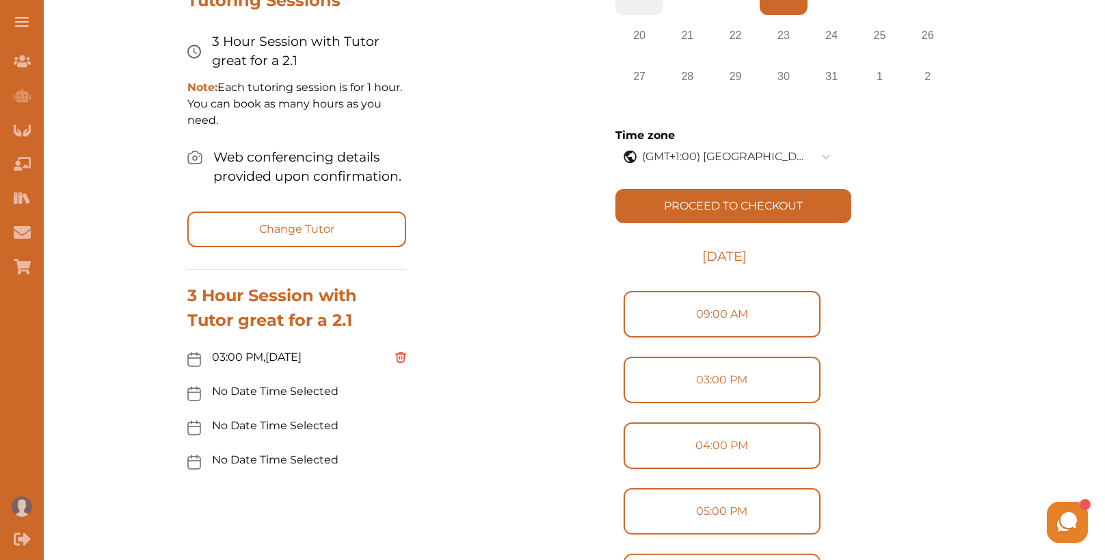
scroll to position [722, 0]
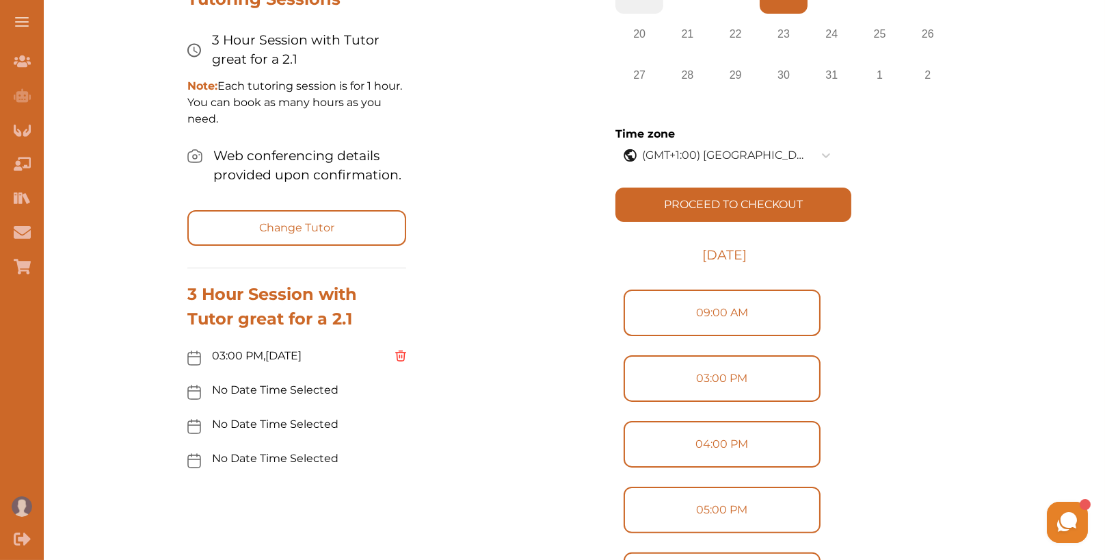
click at [771, 302] on label "09:00 AM" at bounding box center [722, 312] width 197 height 47
click at [624, 319] on input "09:00 AM" at bounding box center [623, 319] width 1 height 1
click at [802, 317] on button "Next" at bounding box center [780, 313] width 94 height 44
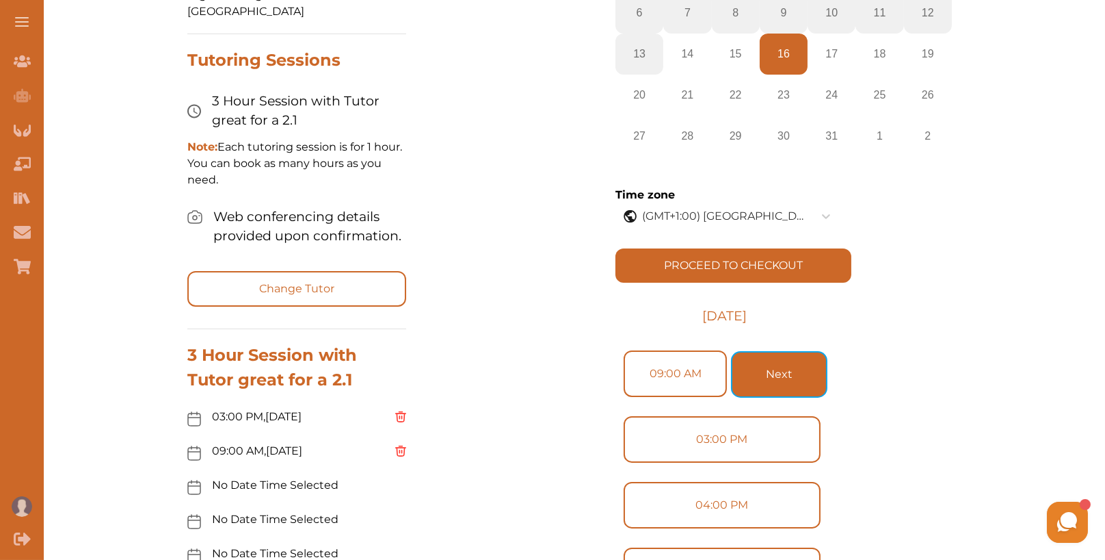
scroll to position [627, 0]
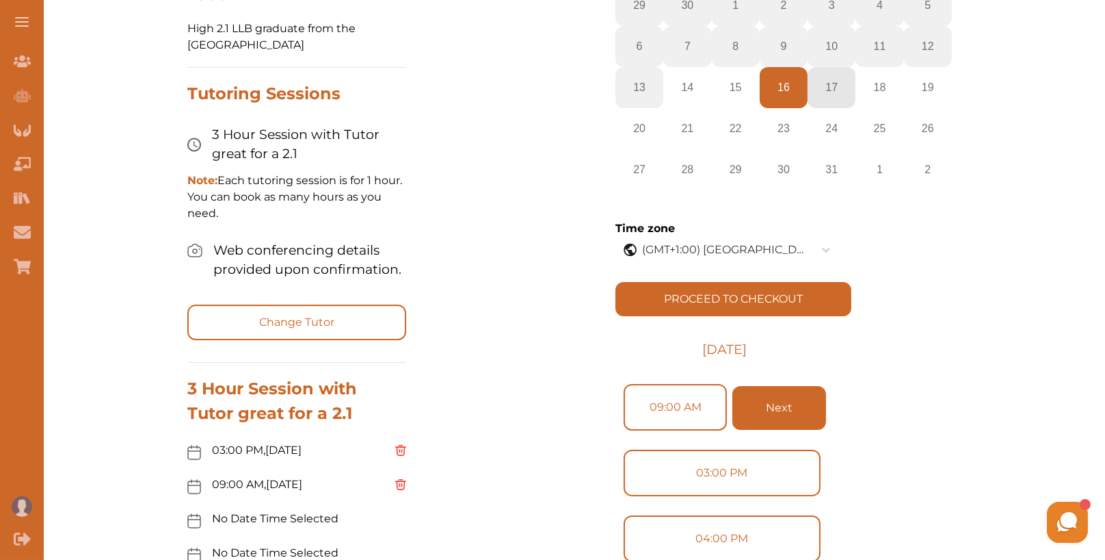
click at [837, 82] on abbr "17" at bounding box center [832, 87] width 12 height 12
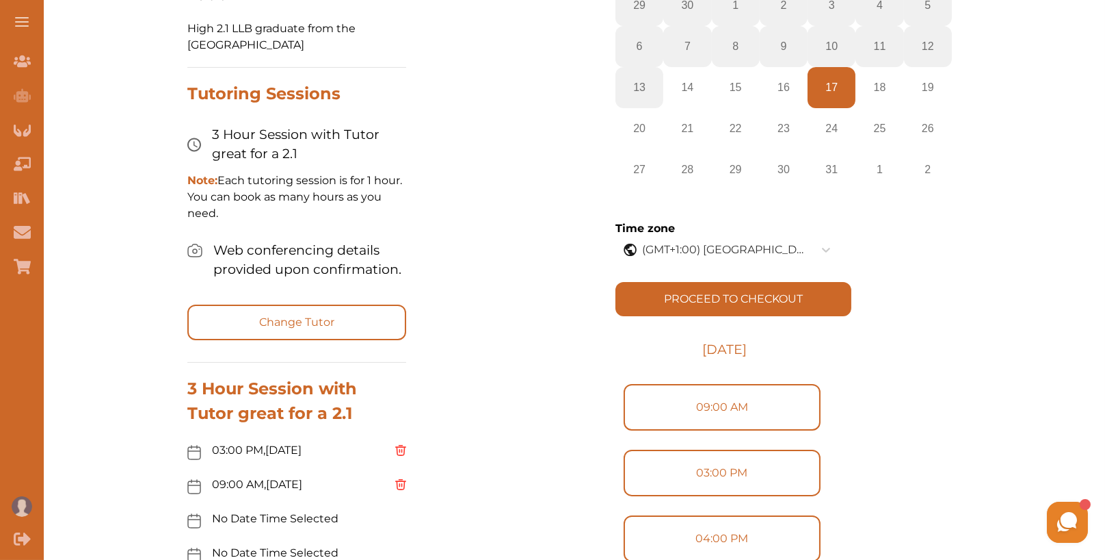
click at [817, 409] on label "09:00 AM" at bounding box center [722, 407] width 197 height 47
click at [624, 414] on input "09:00 AM" at bounding box center [623, 414] width 1 height 1
radio input "true"
click at [816, 409] on button "Next" at bounding box center [780, 408] width 94 height 44
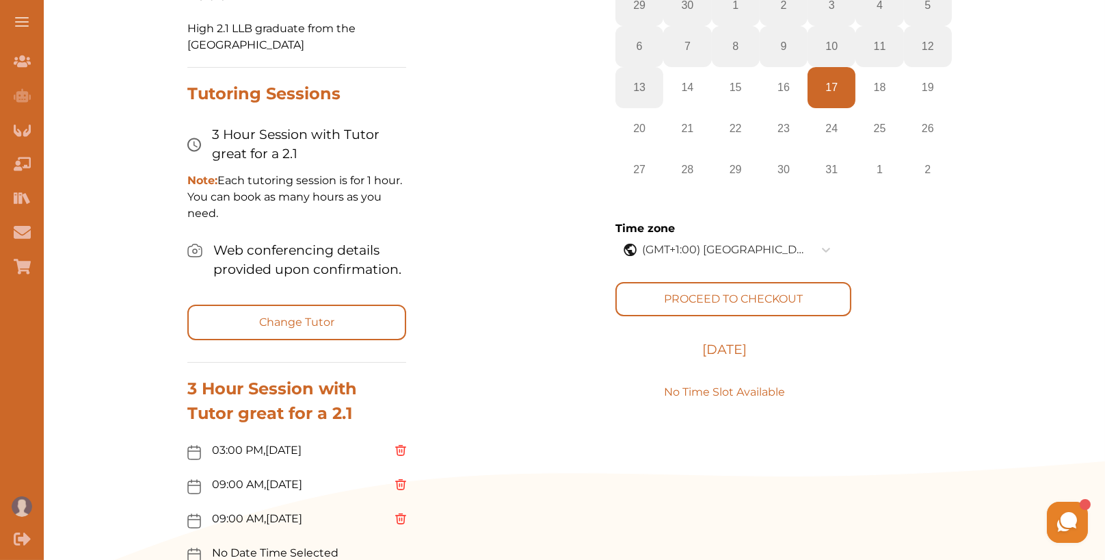
click at [788, 315] on button "PROCEED TO CHECKOUT" at bounding box center [734, 299] width 236 height 34
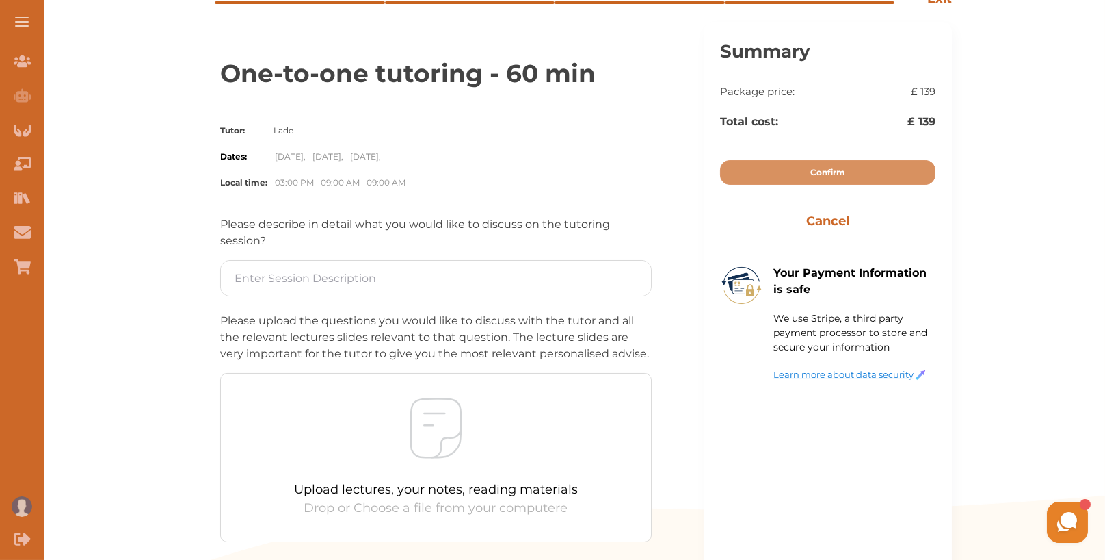
scroll to position [142, 0]
click at [529, 295] on div "Please describe in detail what you would like to discuss on the tutoring sessio…" at bounding box center [436, 380] width 432 height 326
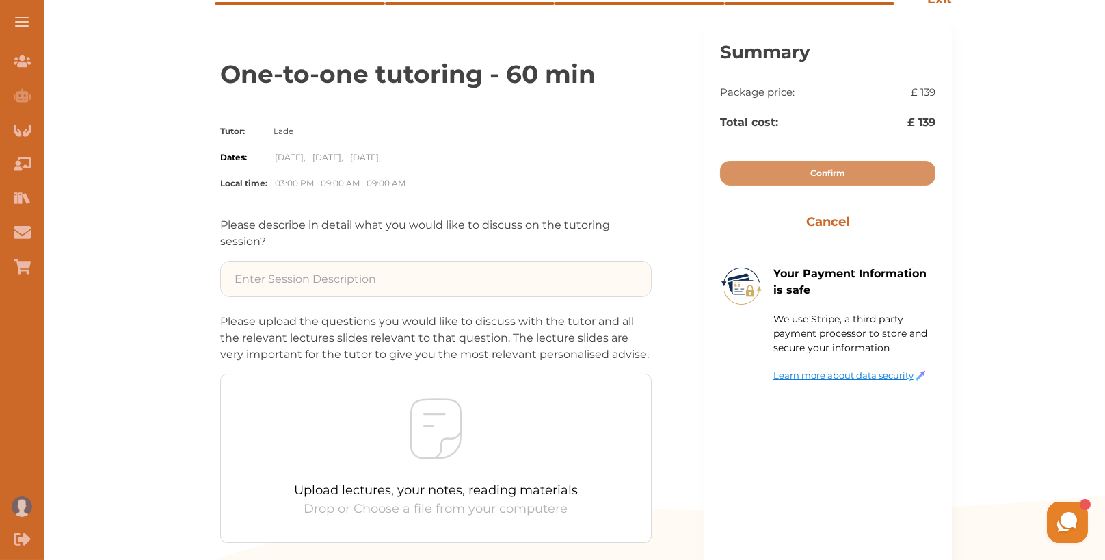
click at [529, 282] on input at bounding box center [436, 278] width 430 height 35
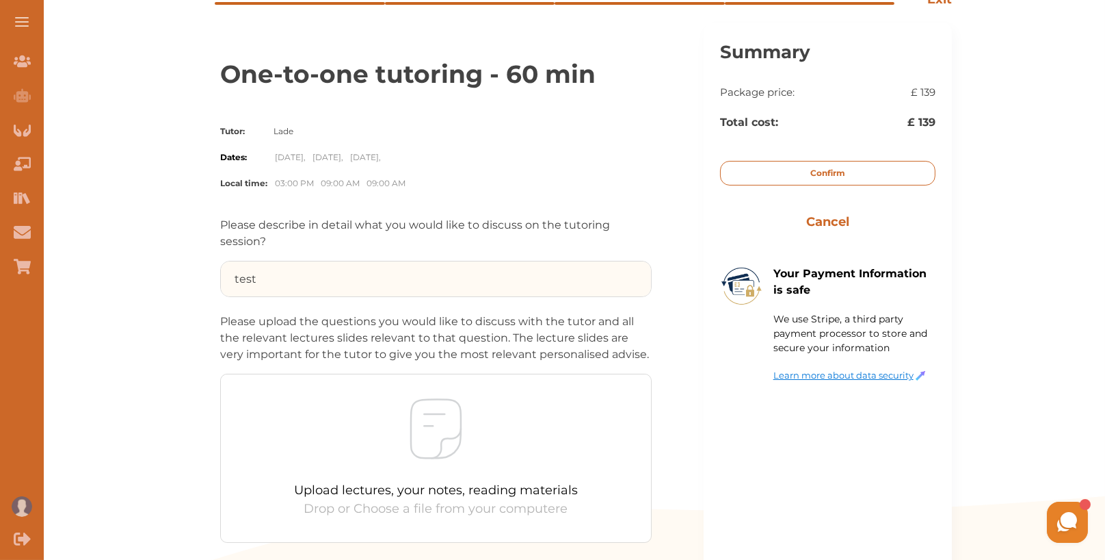
type input "test"
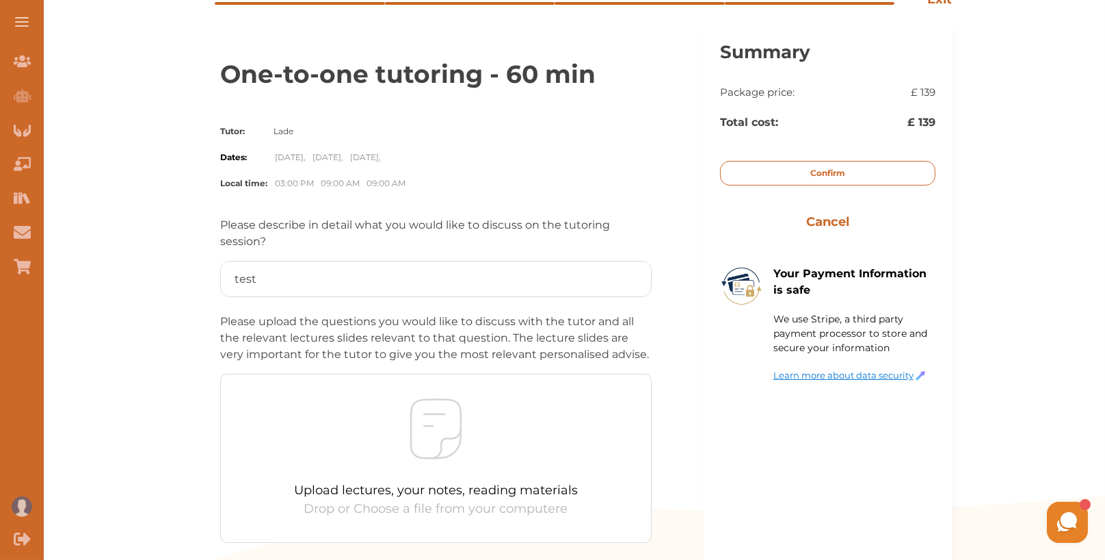
click at [832, 168] on p "Confirm" at bounding box center [828, 173] width 35 height 12
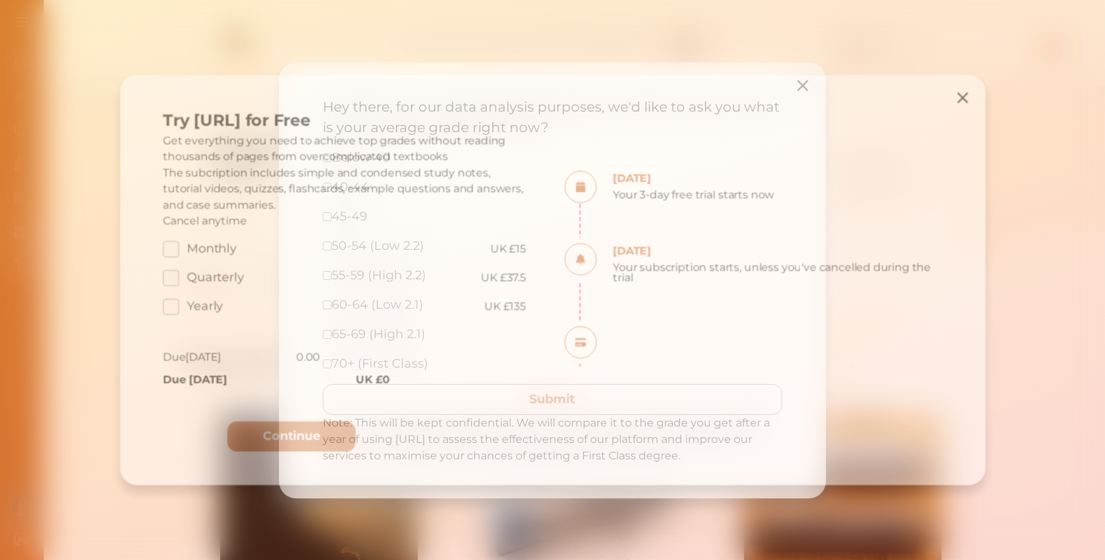
click at [170, 248] on label "Monthly" at bounding box center [186, 248] width 63 height 18
click at [0, 0] on input "Monthly" at bounding box center [0, 0] width 0 height 0
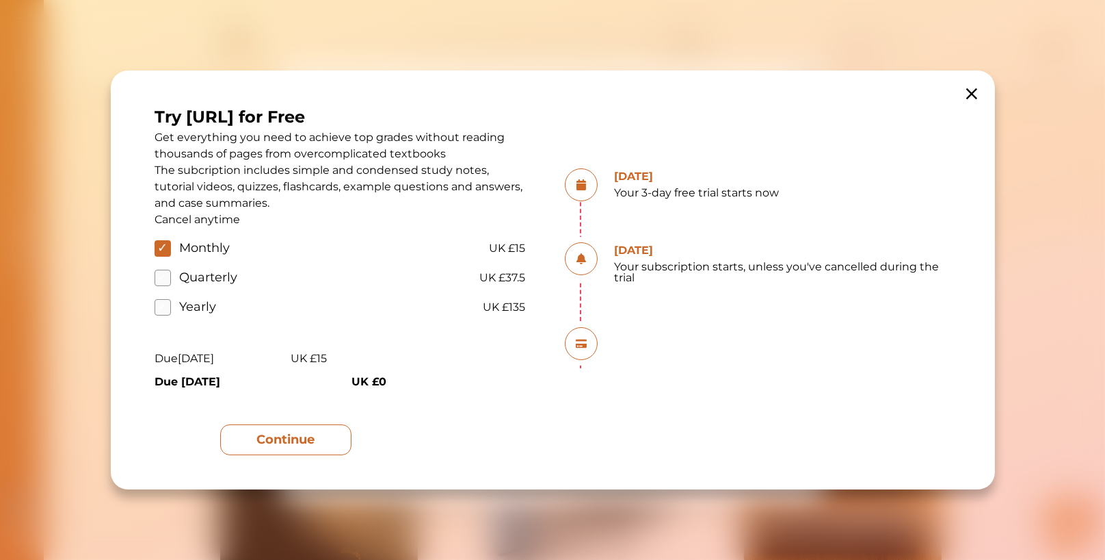
click at [331, 438] on button "Continue" at bounding box center [285, 439] width 131 height 31
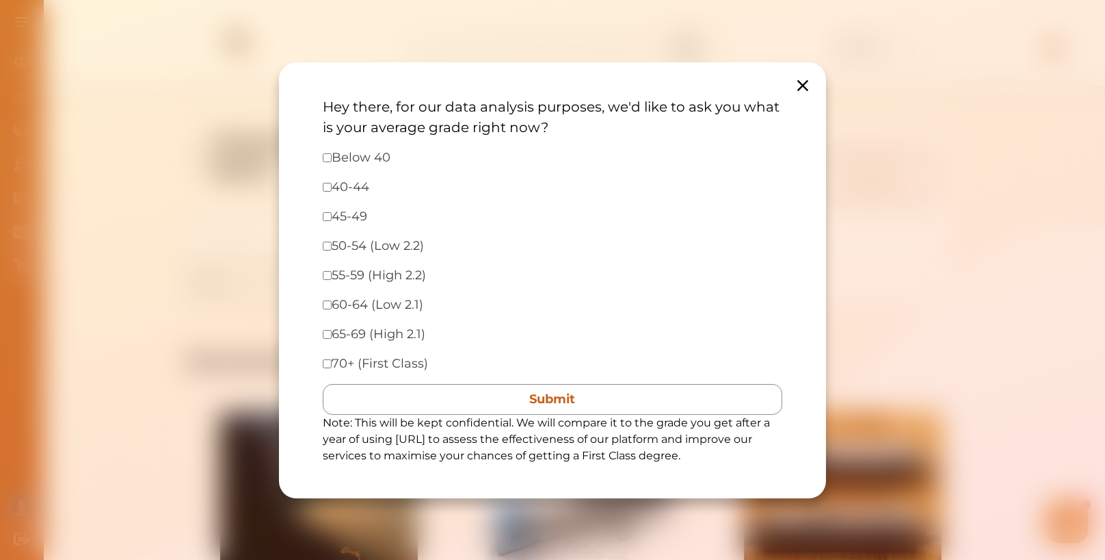
click at [327, 248] on input "checkbox" at bounding box center [327, 245] width 9 height 9
checkbox input "true"
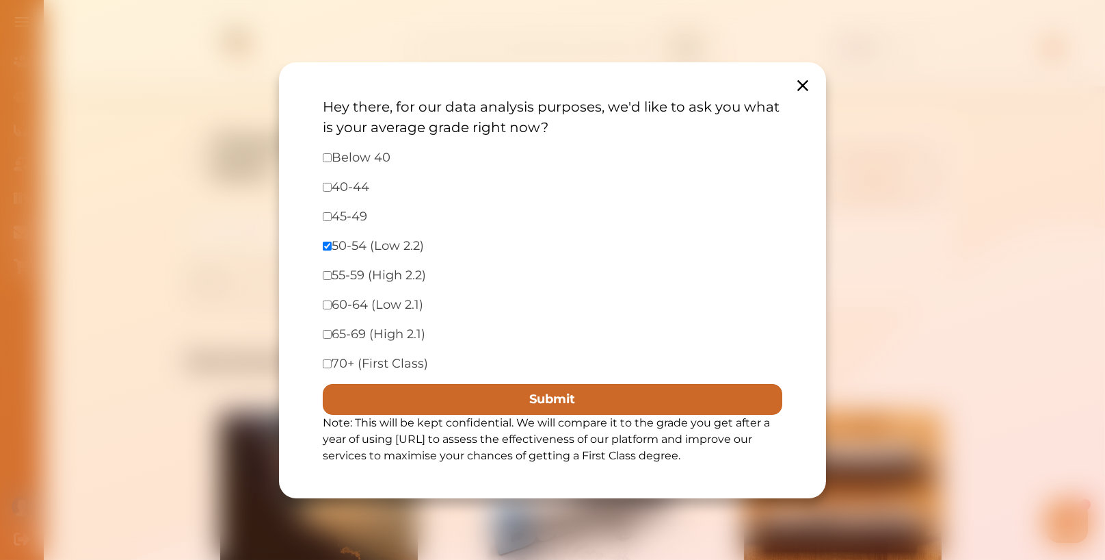
click at [497, 402] on button "Submit" at bounding box center [553, 399] width 460 height 31
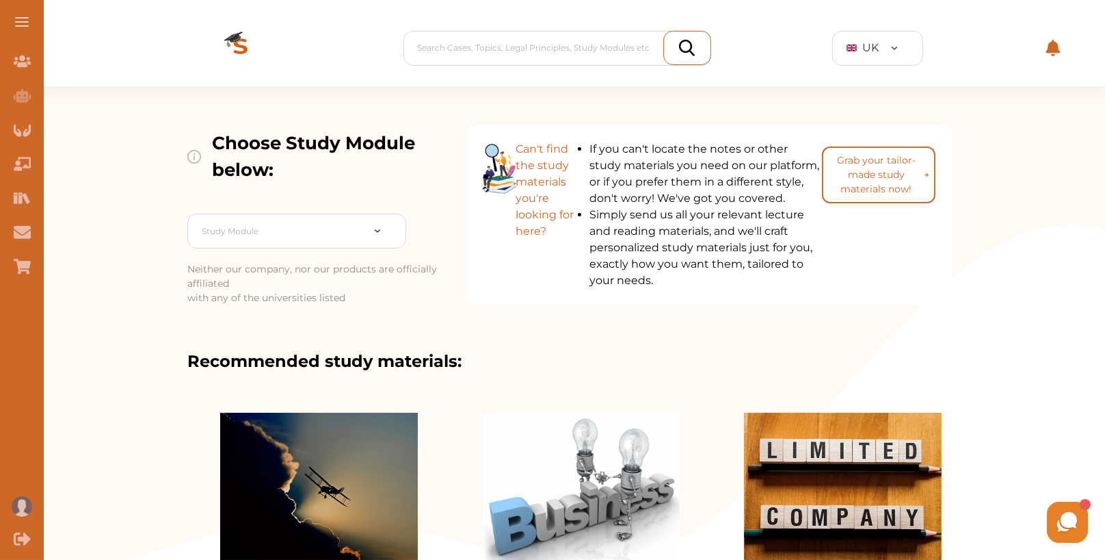
click at [234, 42] on img at bounding box center [240, 48] width 109 height 77
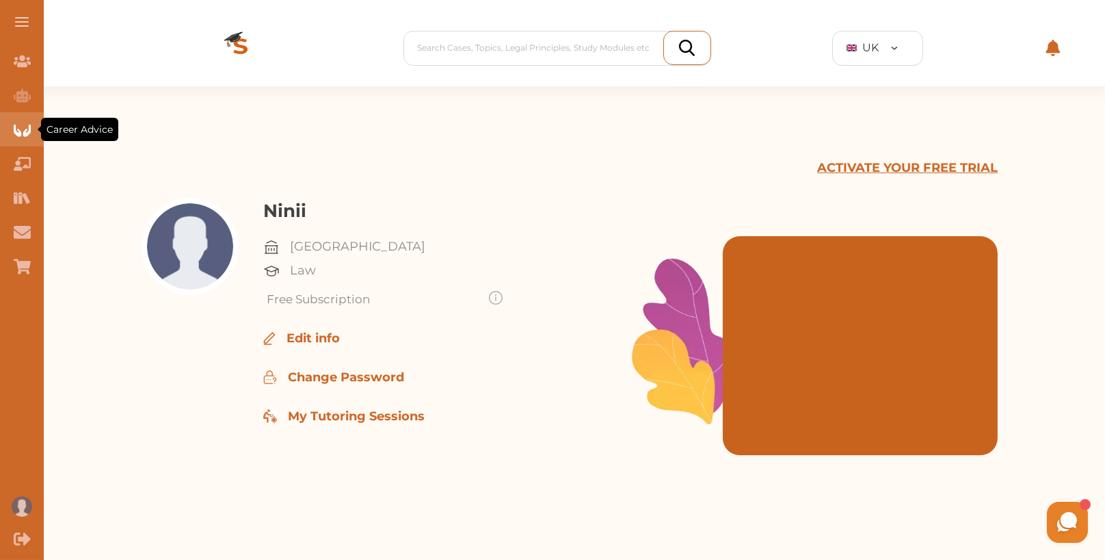
click at [25, 131] on icon "Career Advice" at bounding box center [22, 129] width 17 height 17
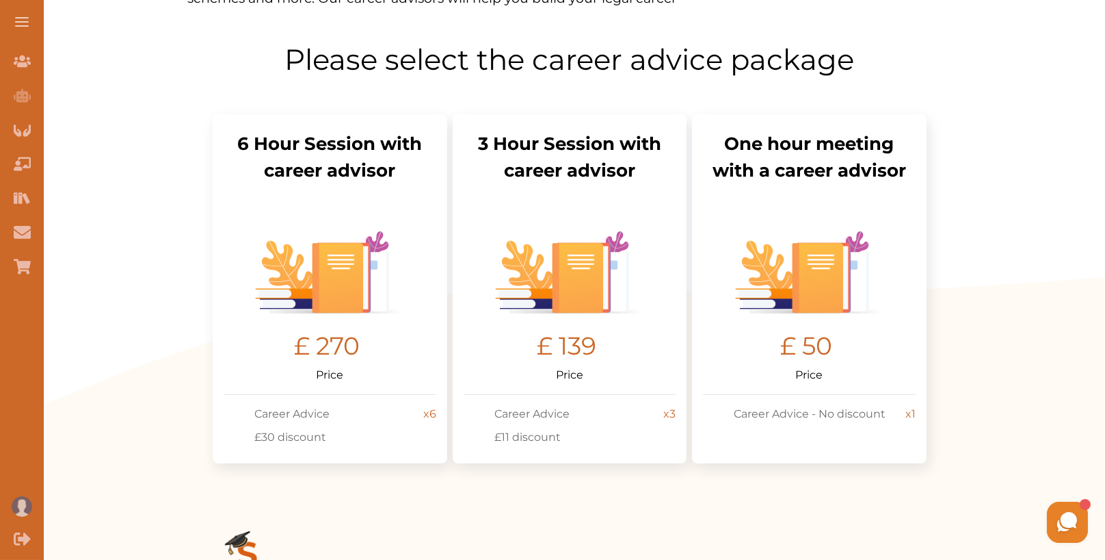
scroll to position [477, 0]
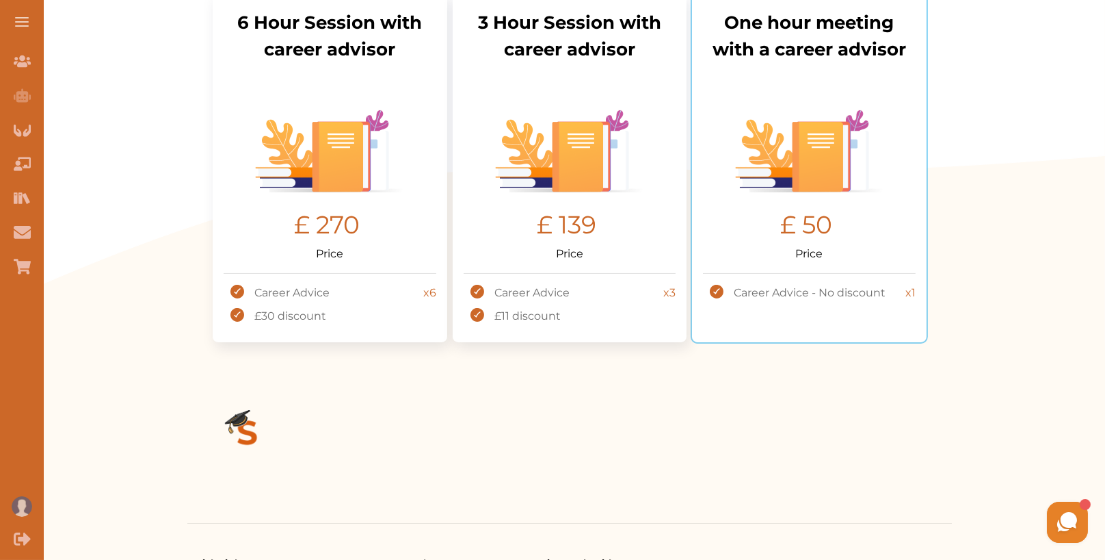
click at [809, 238] on p "£ 50" at bounding box center [807, 224] width 52 height 37
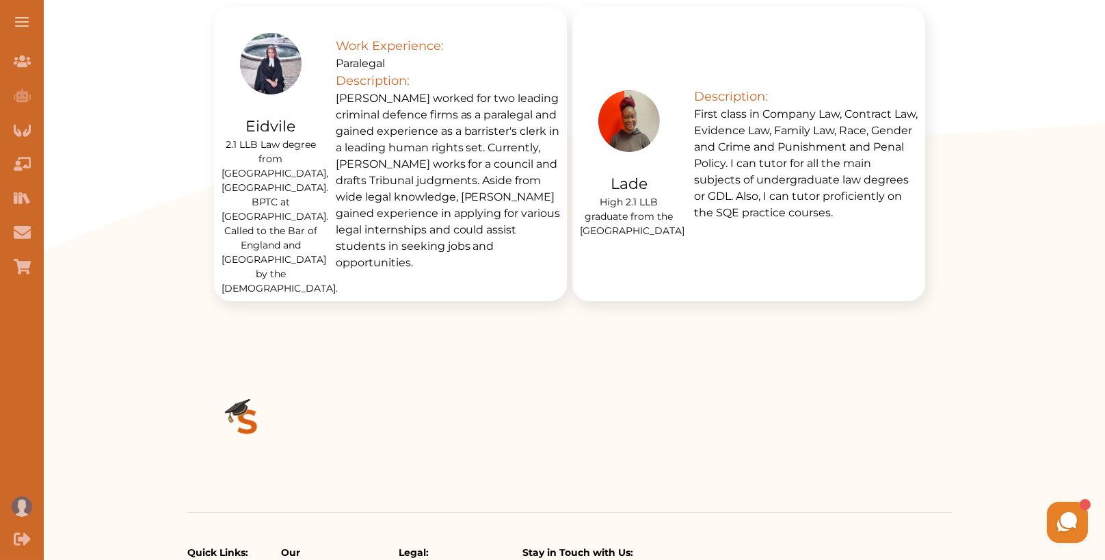
scroll to position [462, 0]
click at [788, 162] on p "First class in Company Law, Contract Law, Evidence Law, Family Law, Race, Gende…" at bounding box center [807, 164] width 226 height 115
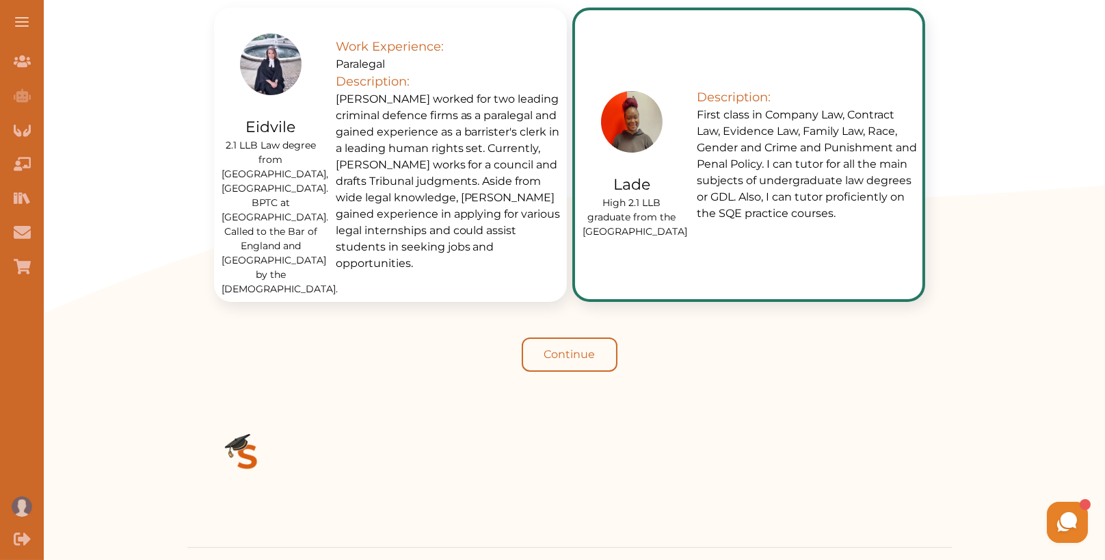
click at [598, 337] on button "Continue" at bounding box center [570, 354] width 96 height 34
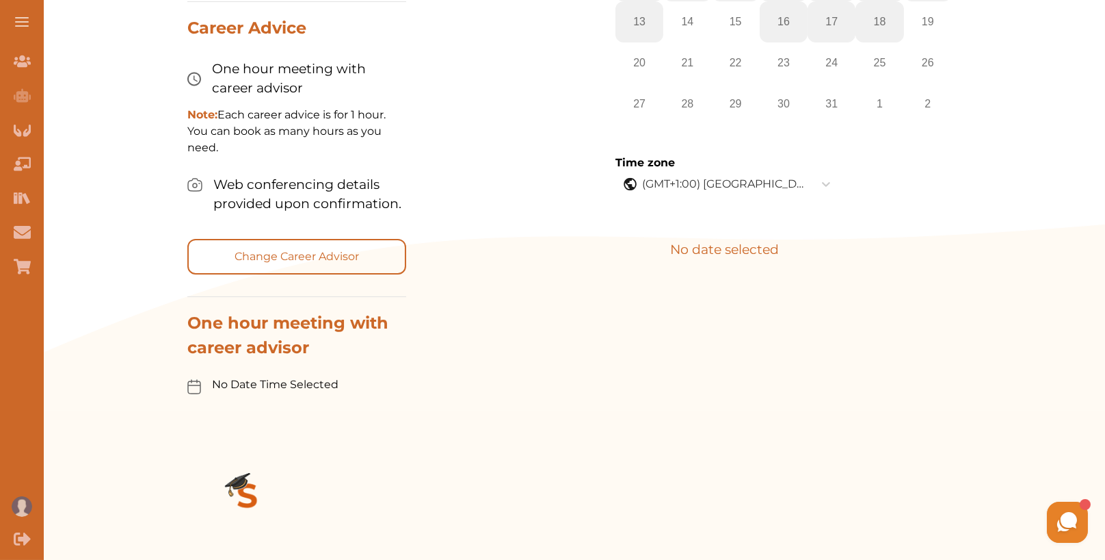
scroll to position [466, 0]
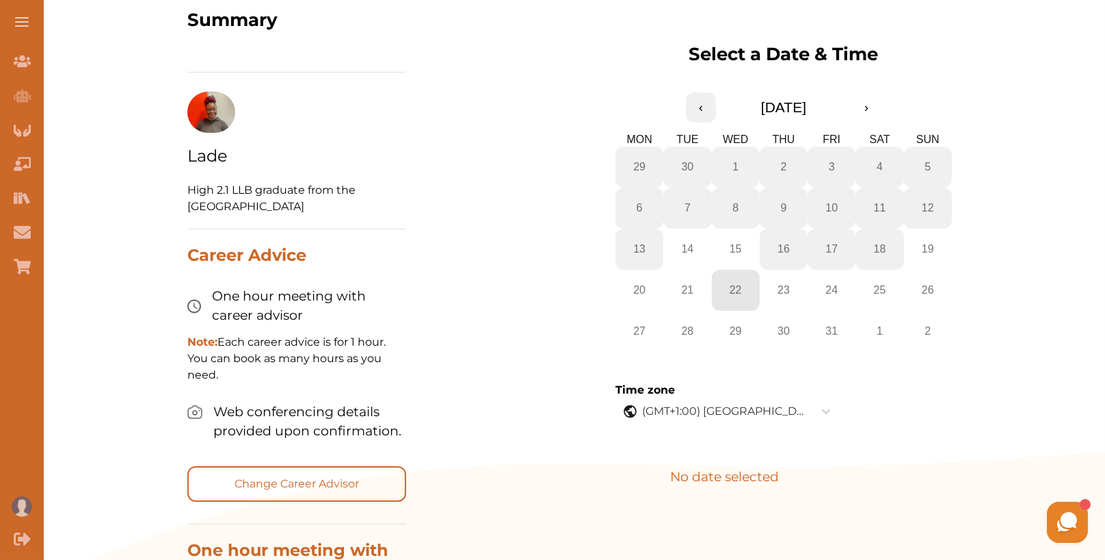
click at [739, 292] on abbr "22" at bounding box center [736, 290] width 12 height 12
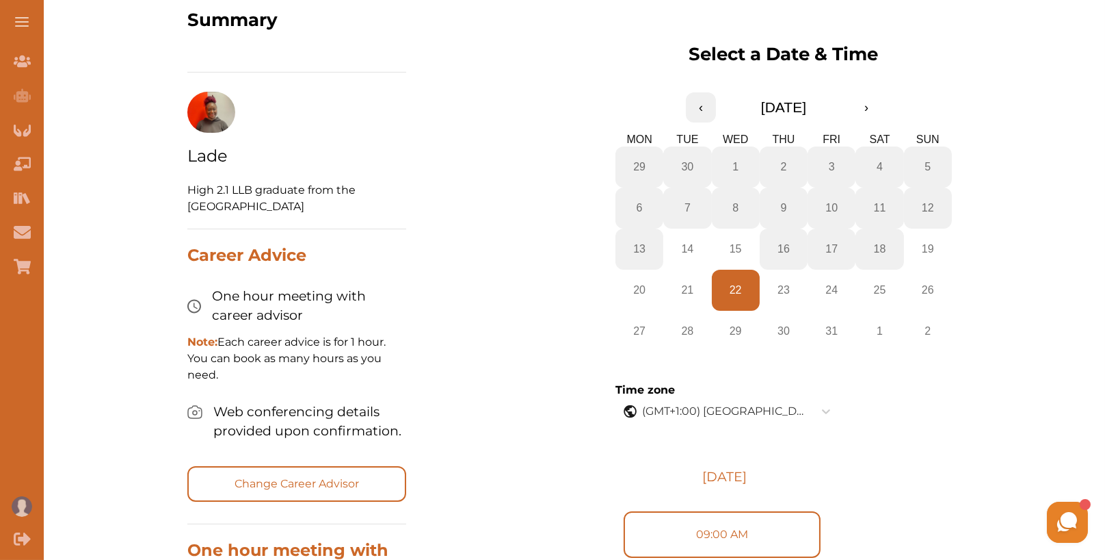
click at [780, 529] on div "[PERSON_NAME] Hey there 👋 If you have any questions, I'm here to help! Just tex…" at bounding box center [933, 521] width 315 height 48
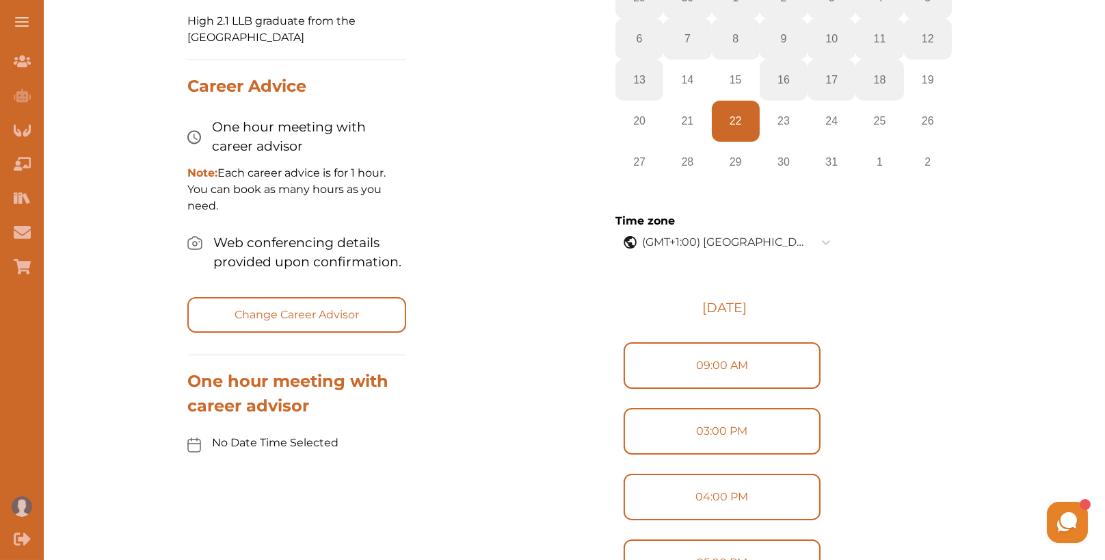
scroll to position [650, 0]
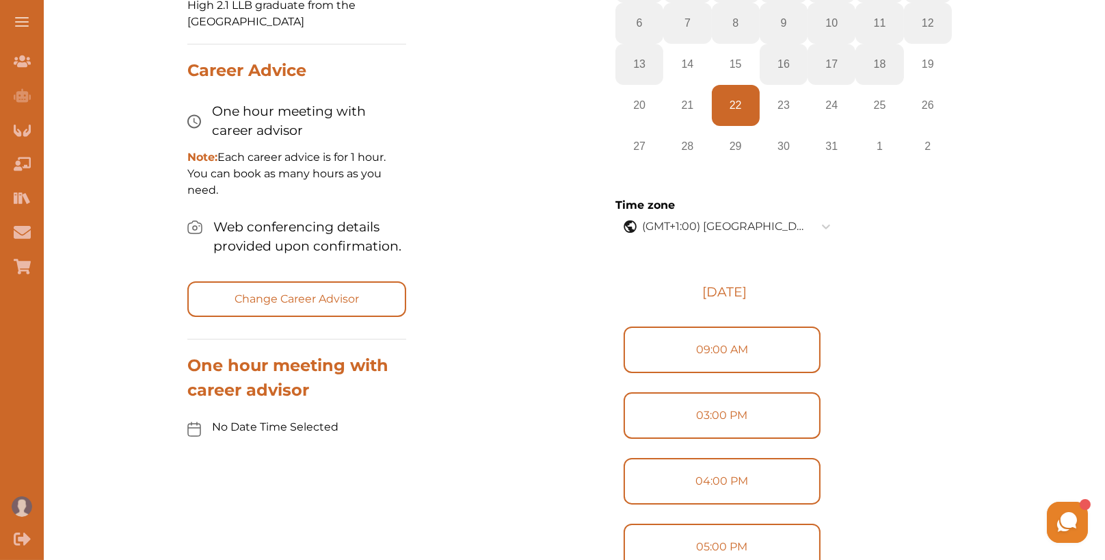
click at [767, 419] on label "03:00 PM" at bounding box center [722, 415] width 197 height 47
click at [624, 422] on input "03:00 PM" at bounding box center [623, 422] width 1 height 1
radio input "true"
click at [806, 419] on button "Next" at bounding box center [780, 416] width 94 height 44
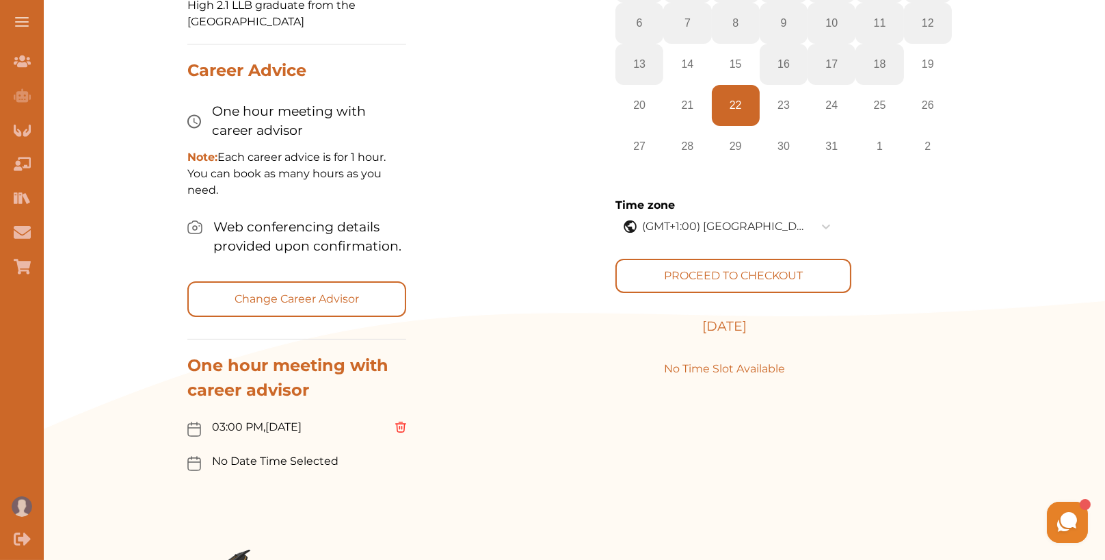
click at [761, 270] on button "PROCEED TO CHECKOUT" at bounding box center [734, 276] width 236 height 34
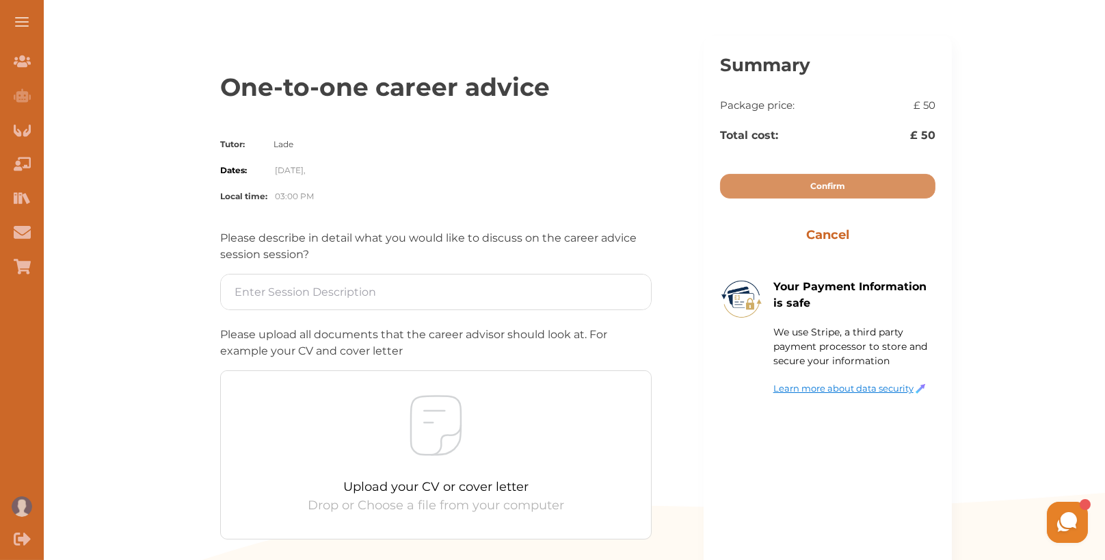
scroll to position [108, 0]
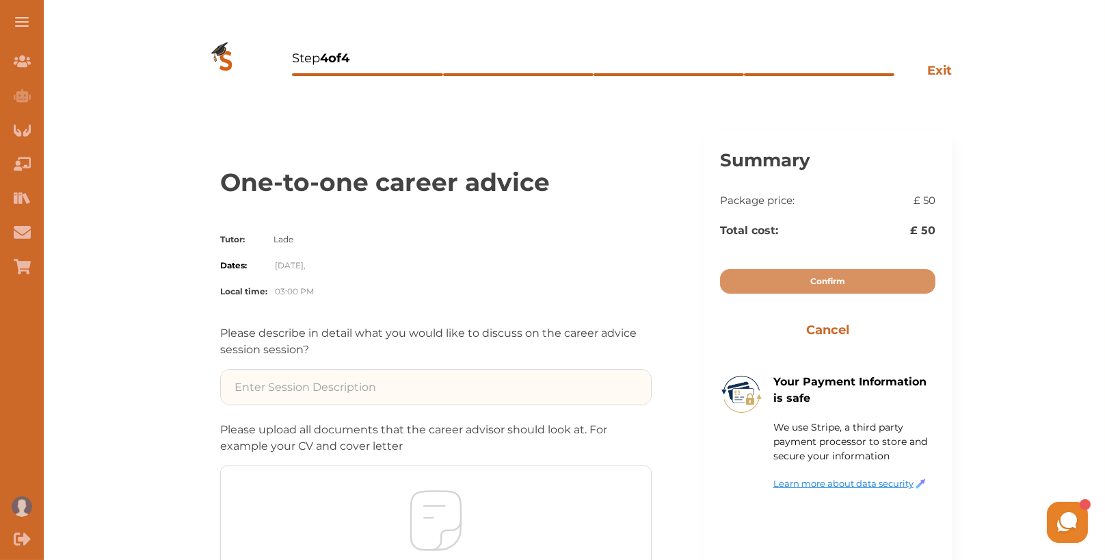
click at [486, 380] on input at bounding box center [436, 386] width 430 height 35
type input "test"
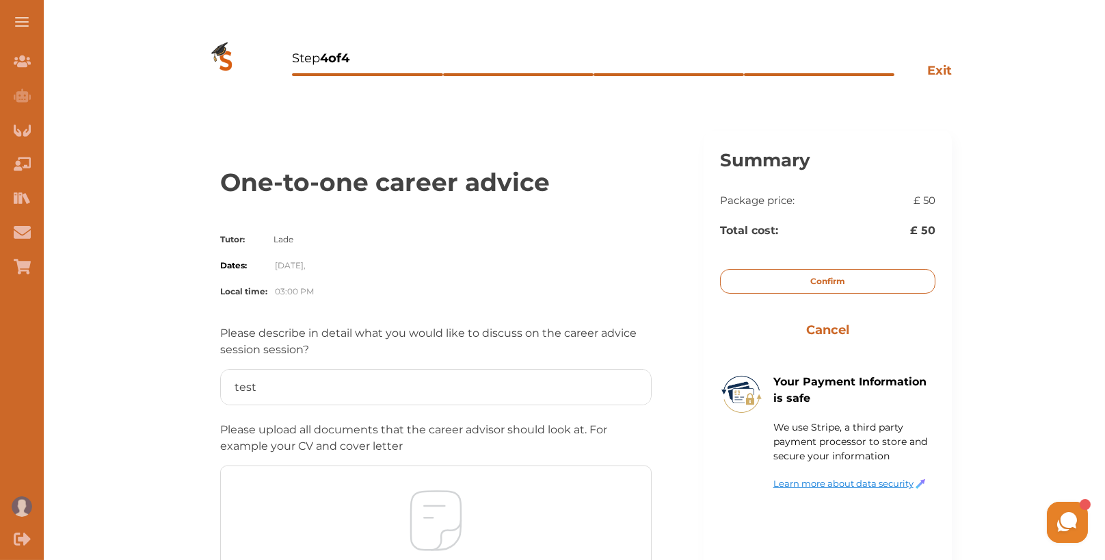
click at [843, 277] on p "Confirm" at bounding box center [828, 281] width 35 height 12
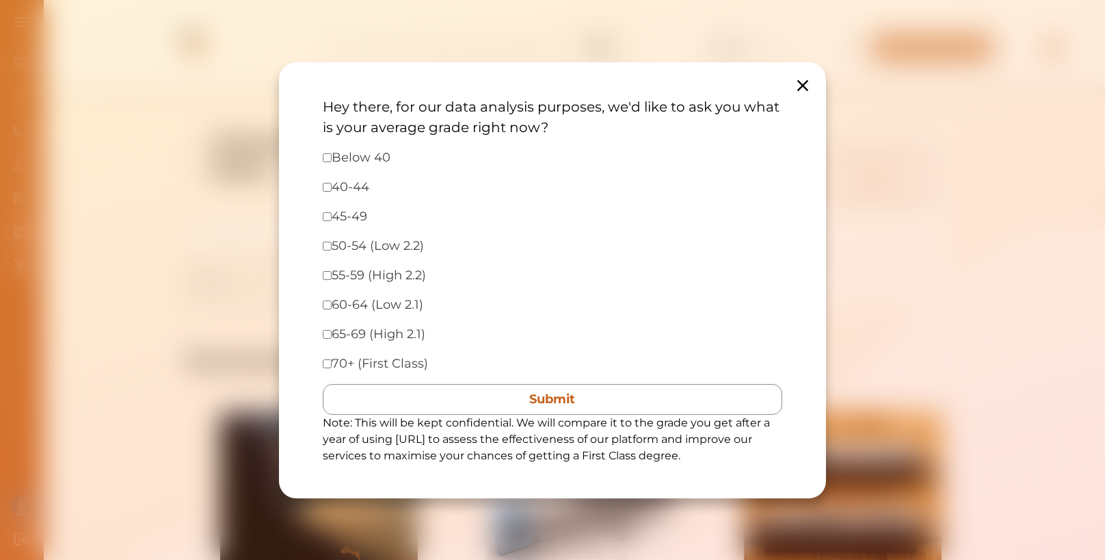
drag, startPoint x: 328, startPoint y: 302, endPoint x: 371, endPoint y: 313, distance: 44.0
click at [328, 302] on input "checkbox" at bounding box center [327, 304] width 9 height 9
checkbox input "true"
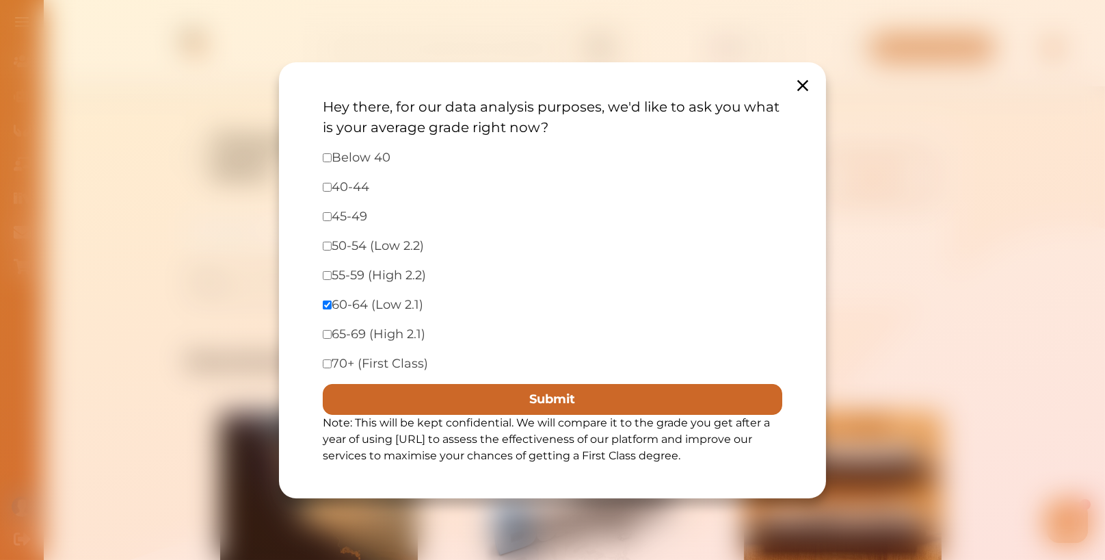
click at [510, 397] on button "Submit" at bounding box center [553, 399] width 460 height 31
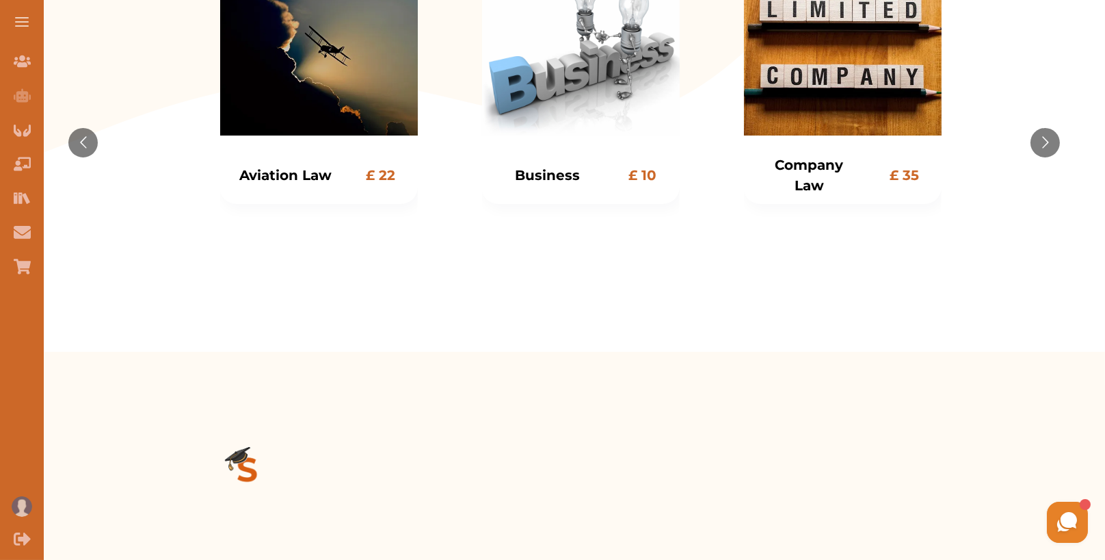
scroll to position [319, 0]
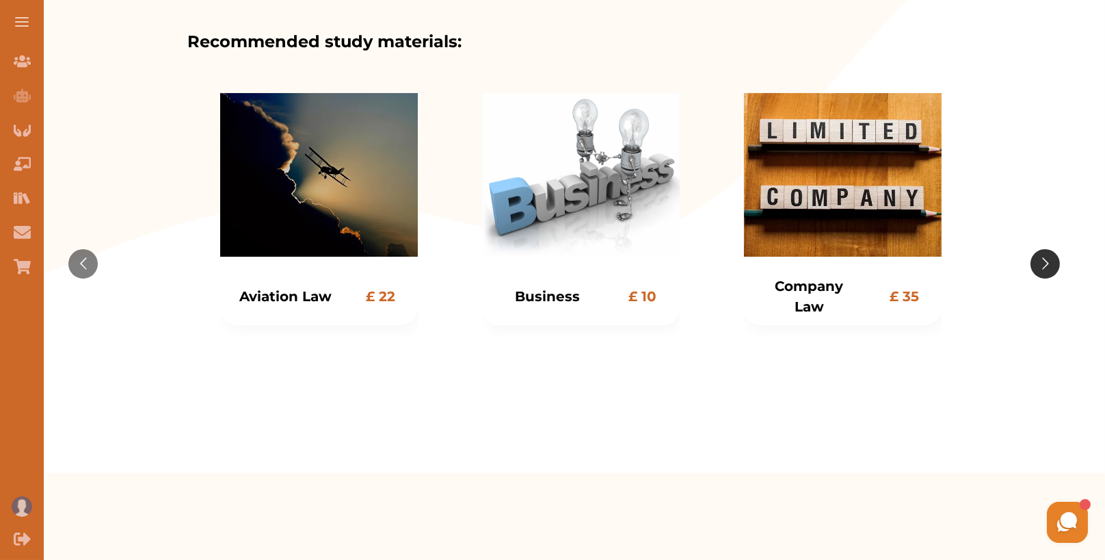
click at [1047, 255] on button "Go to next slide" at bounding box center [1045, 263] width 29 height 29
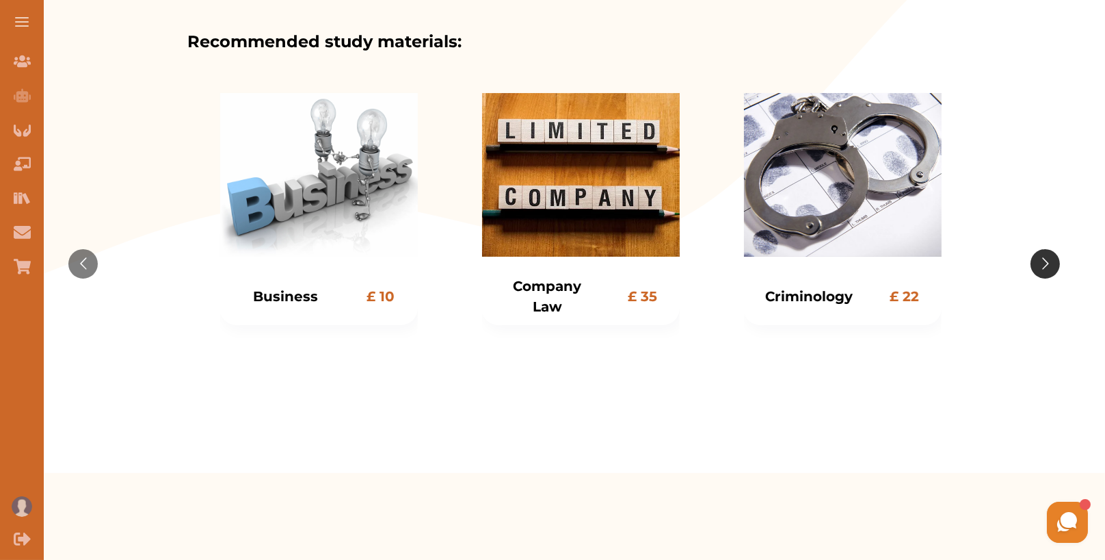
click at [1047, 255] on button "Go to next slide" at bounding box center [1045, 263] width 29 height 29
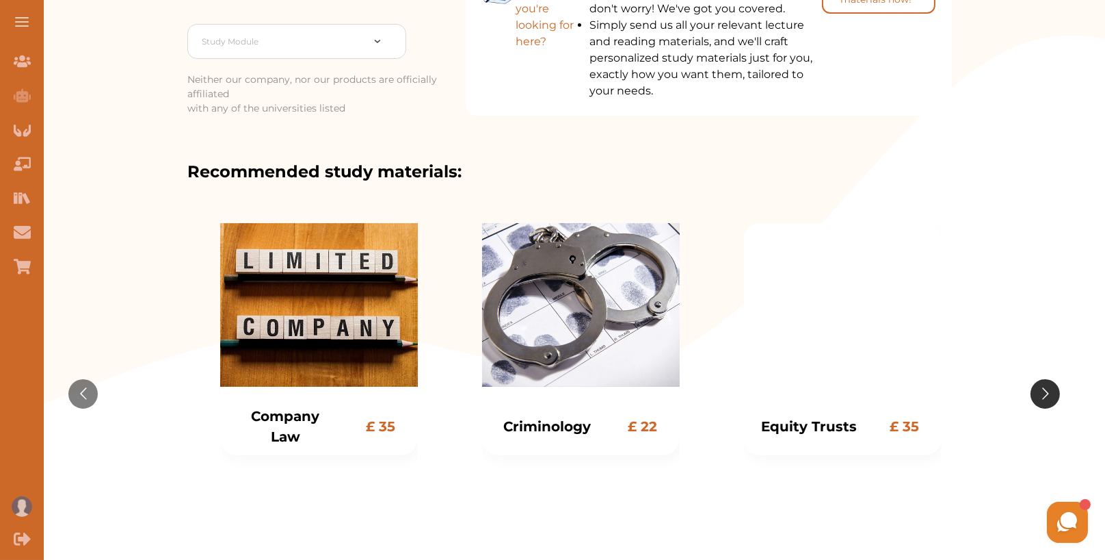
scroll to position [0, 0]
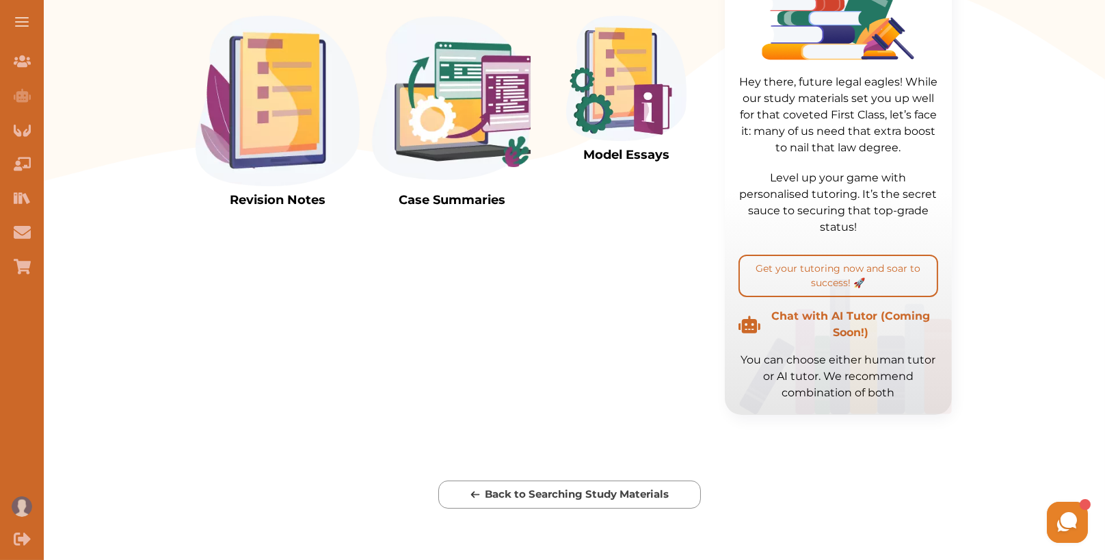
scroll to position [456, 0]
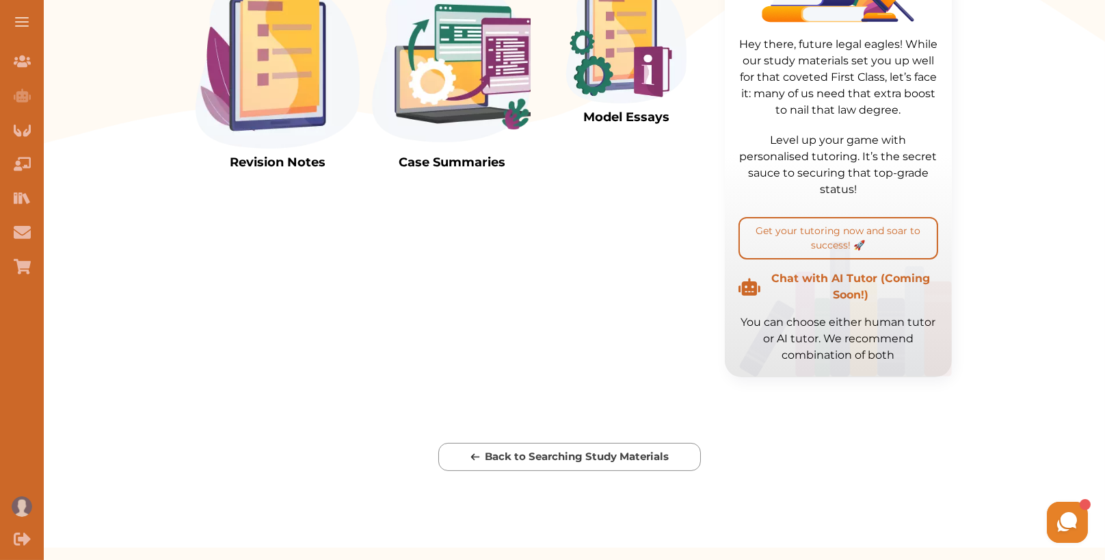
click at [260, 68] on img at bounding box center [278, 63] width 164 height 170
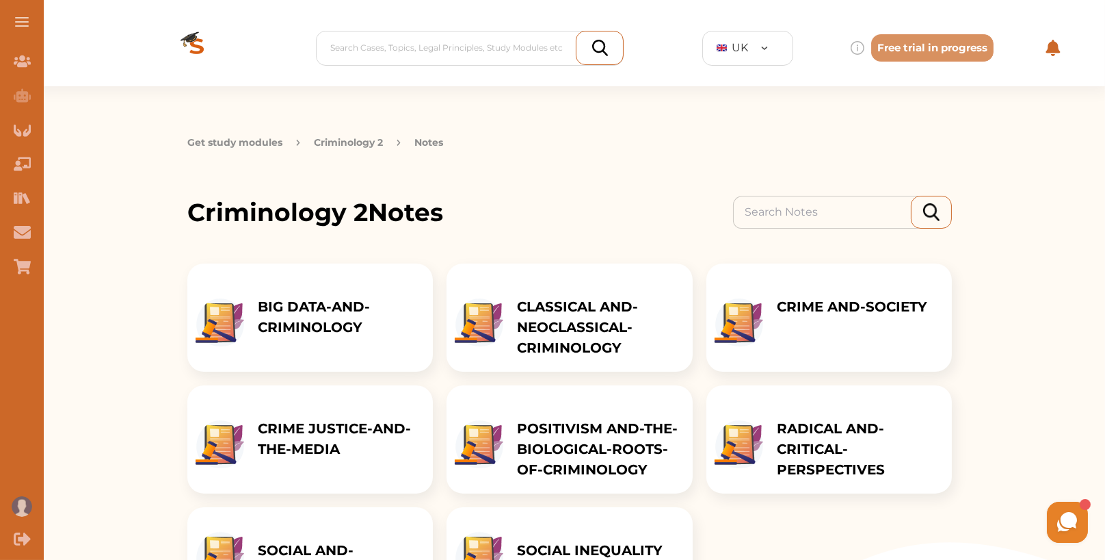
click at [613, 315] on p "CLASSICAL AND-NEOCLASSICAL-CRIMINOLOGY" at bounding box center [597, 327] width 161 height 62
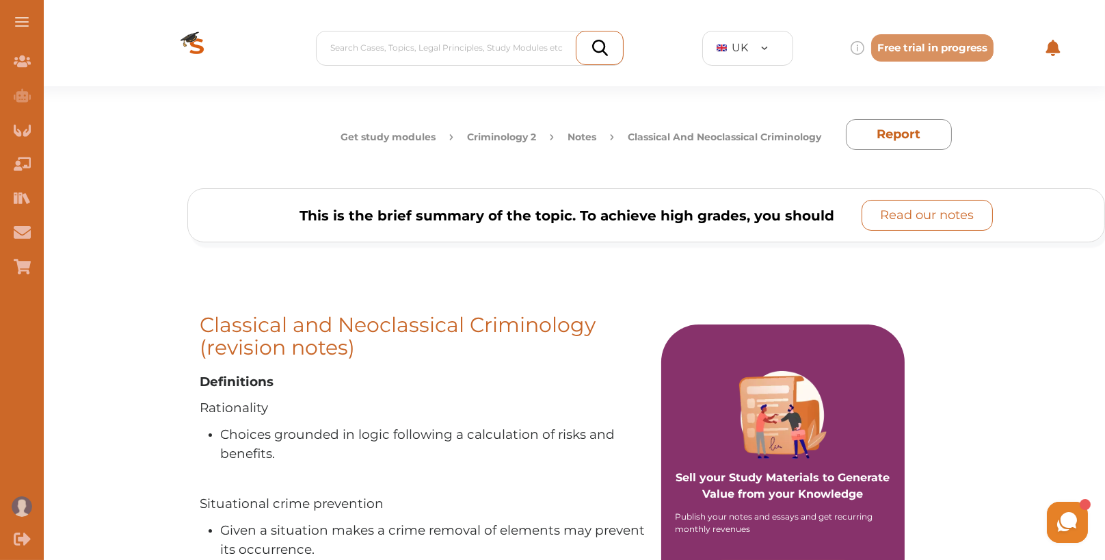
click at [921, 220] on p "Read our notes" at bounding box center [928, 215] width 94 height 18
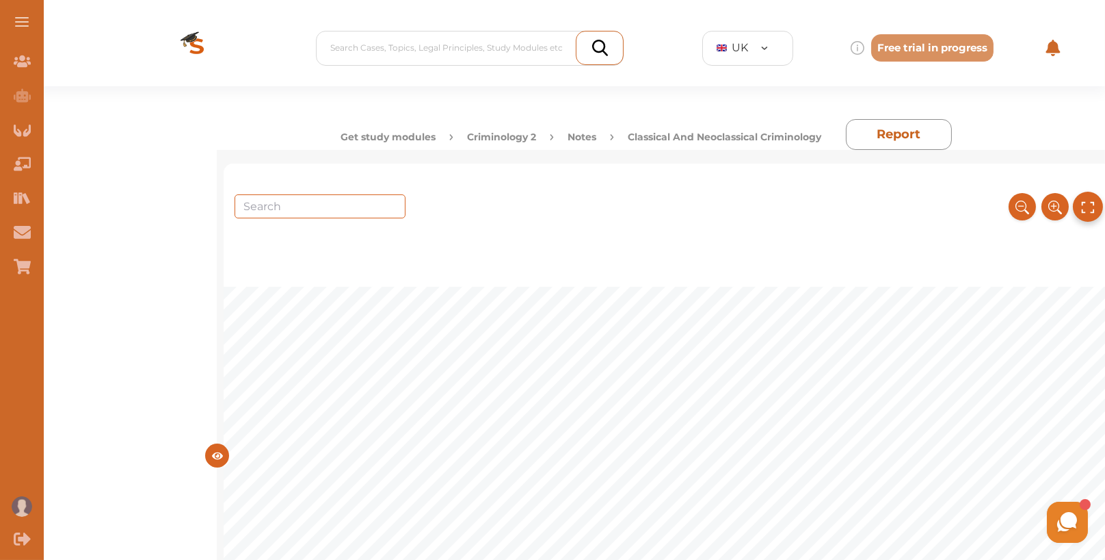
click at [1090, 202] on icon at bounding box center [1088, 207] width 15 height 23
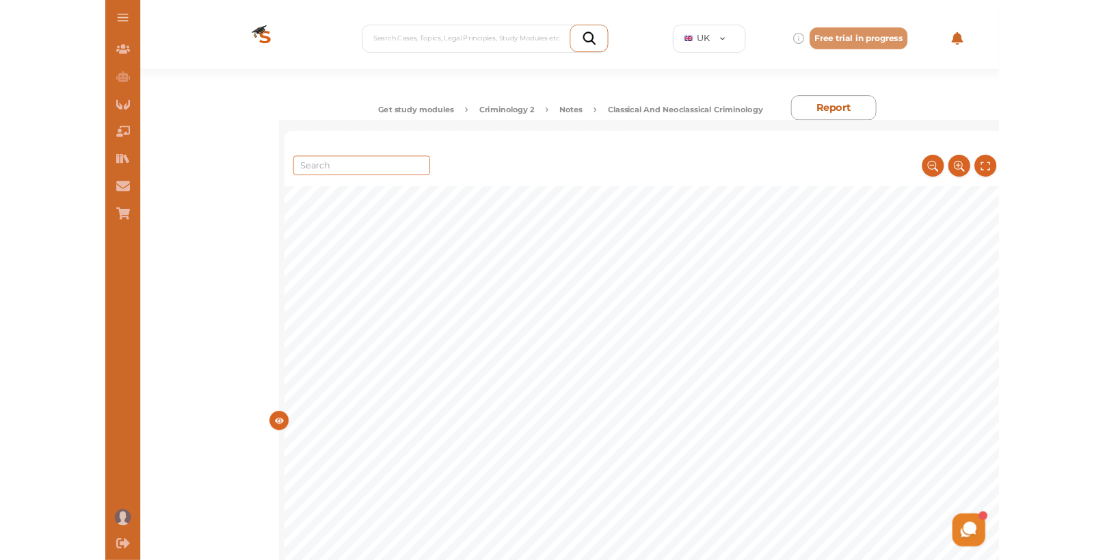
scroll to position [5105, 0]
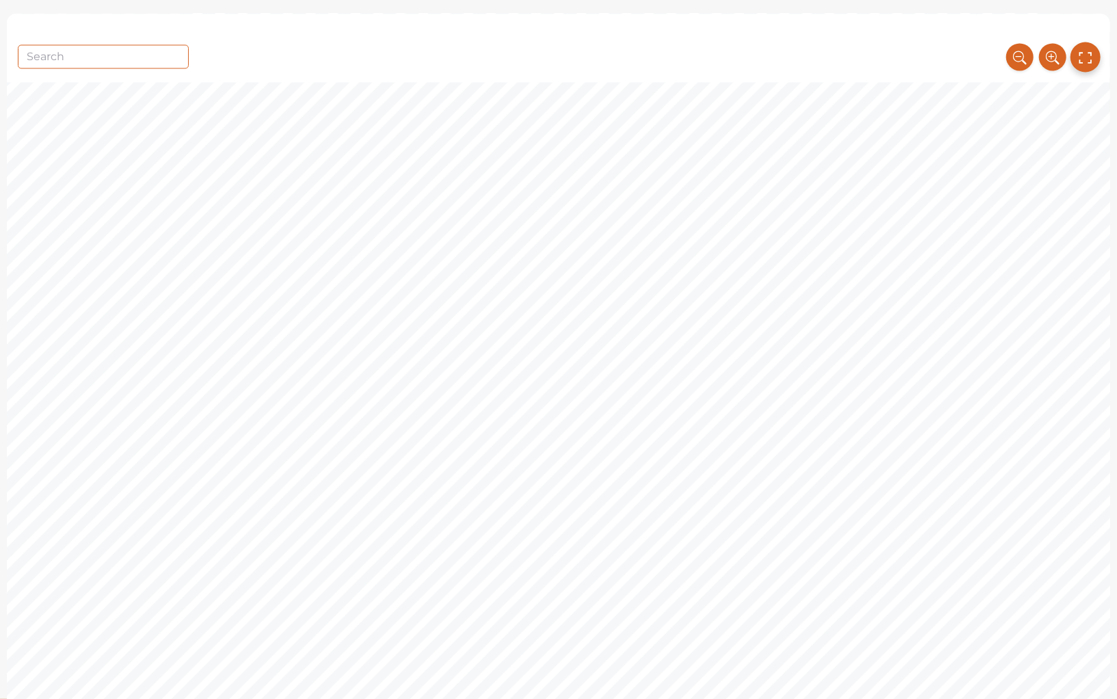
click at [1084, 62] on icon at bounding box center [1085, 57] width 15 height 23
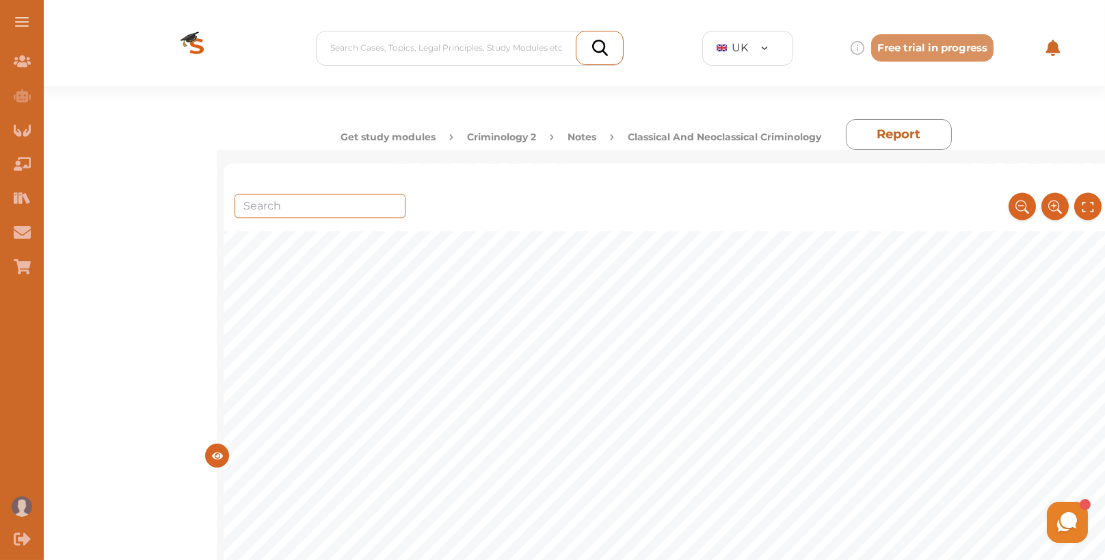
click at [200, 47] on img at bounding box center [196, 48] width 109 height 77
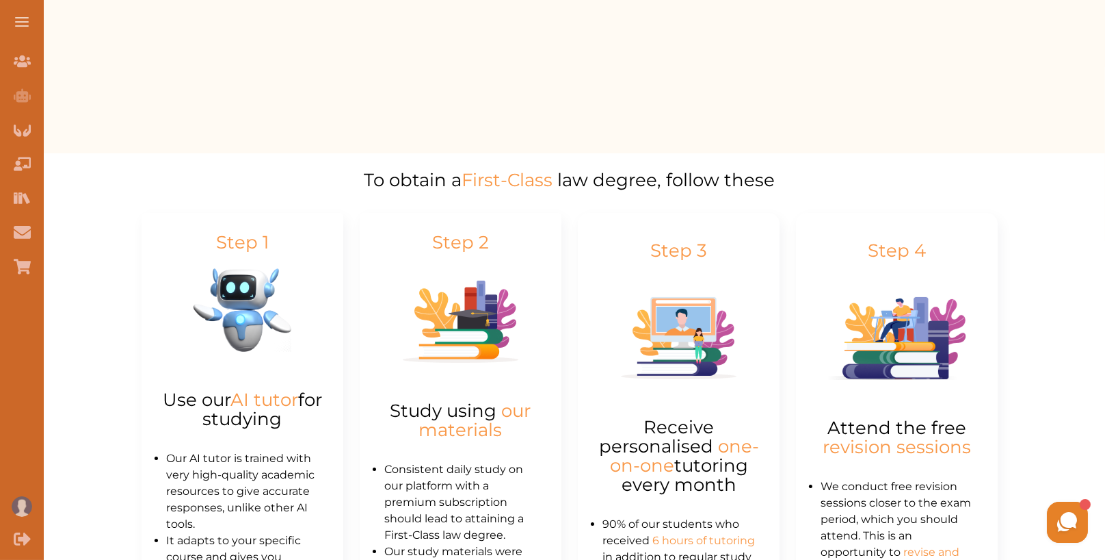
scroll to position [674, 0]
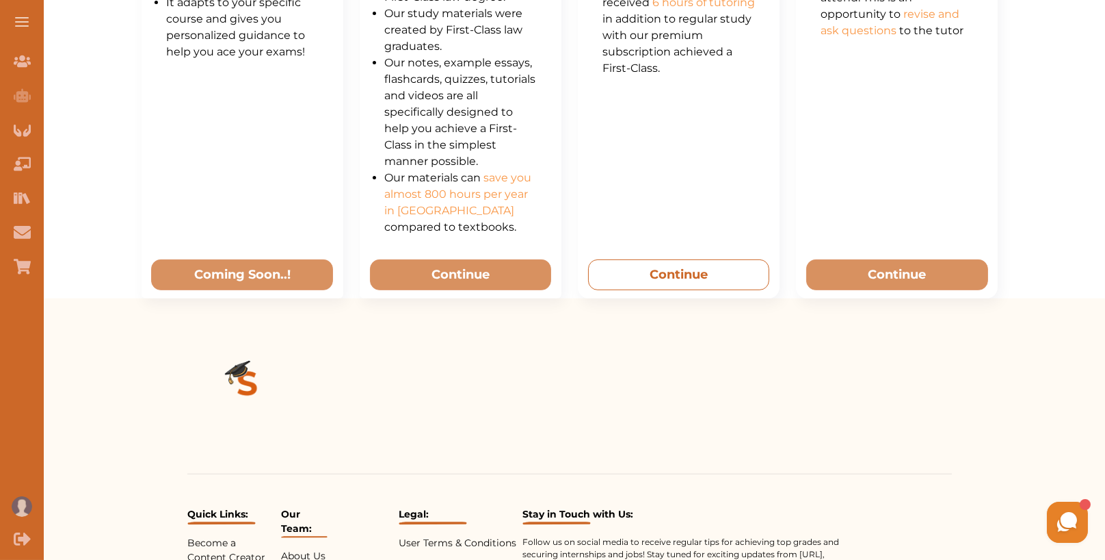
click at [704, 278] on button "Continue" at bounding box center [679, 274] width 182 height 31
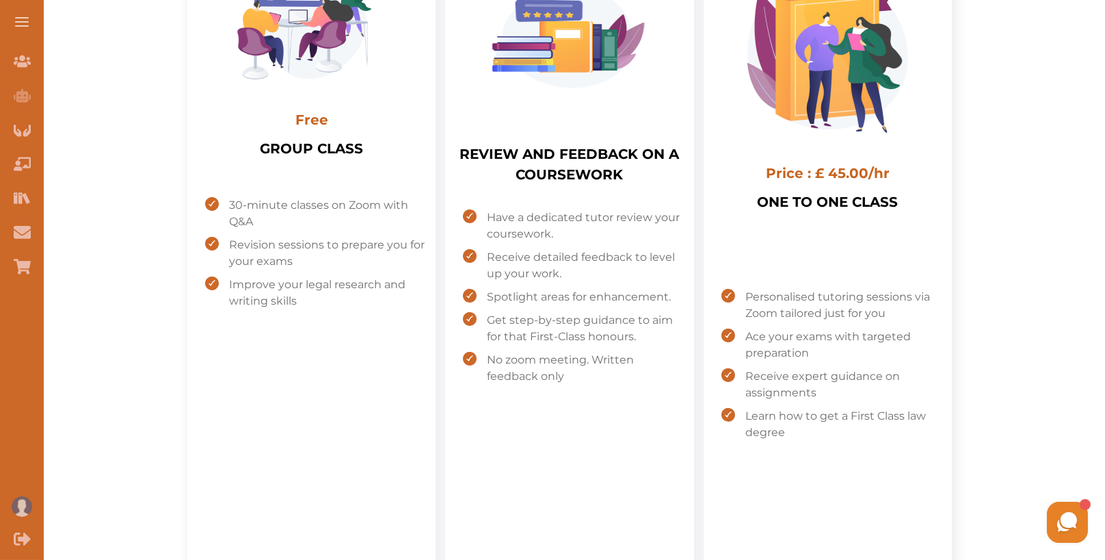
scroll to position [259, 0]
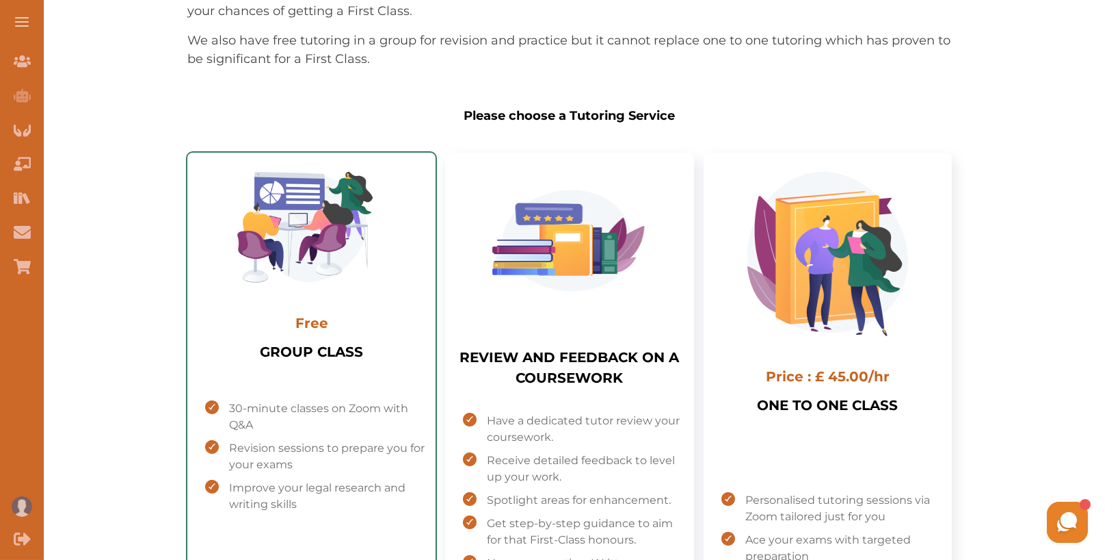
click at [330, 349] on h1 "GROUP CLASS" at bounding box center [311, 365] width 103 height 48
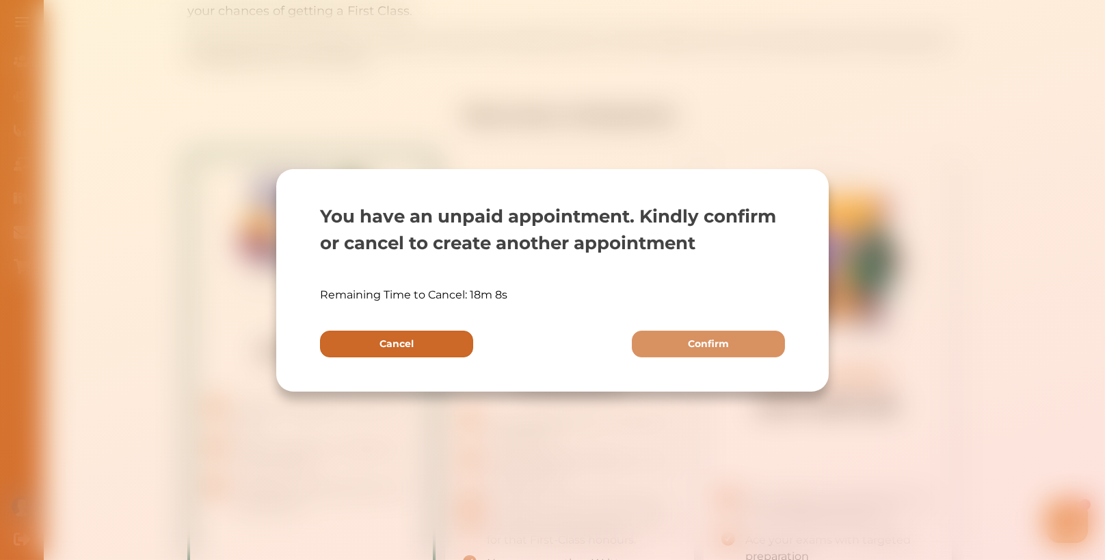
click at [441, 342] on button "Cancel" at bounding box center [396, 343] width 153 height 27
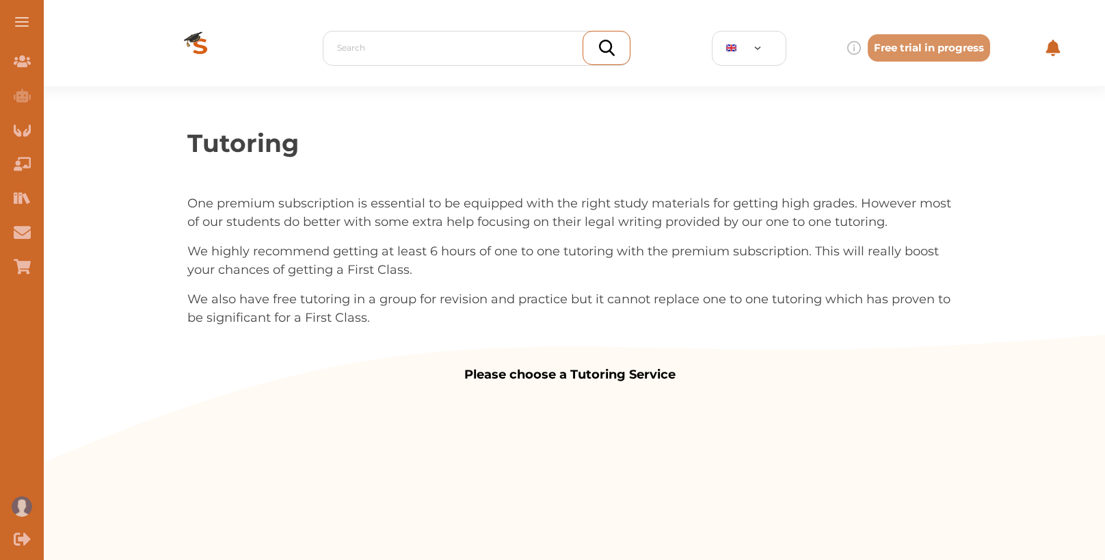
scroll to position [261, 0]
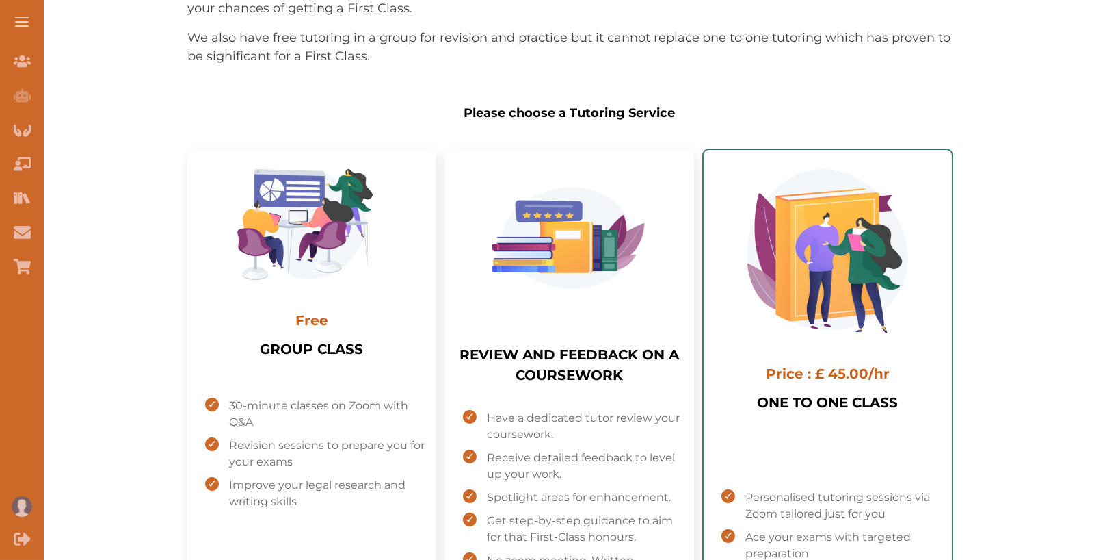
click at [822, 311] on img "Select package: ONE TO ONE CLASS" at bounding box center [828, 251] width 161 height 164
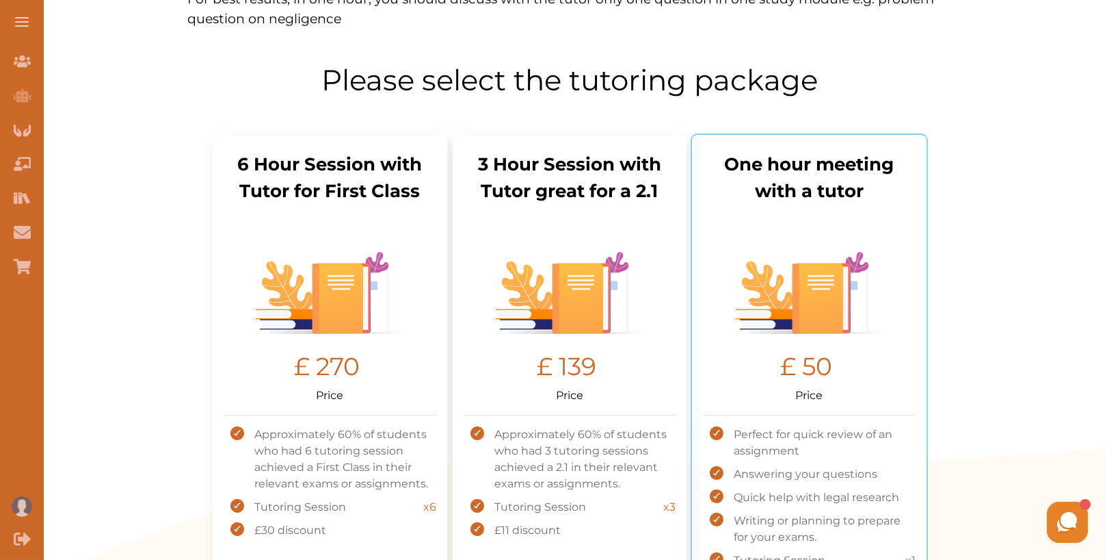
click at [845, 323] on img "Select package: One hour meeting with a tutor" at bounding box center [809, 293] width 149 height 82
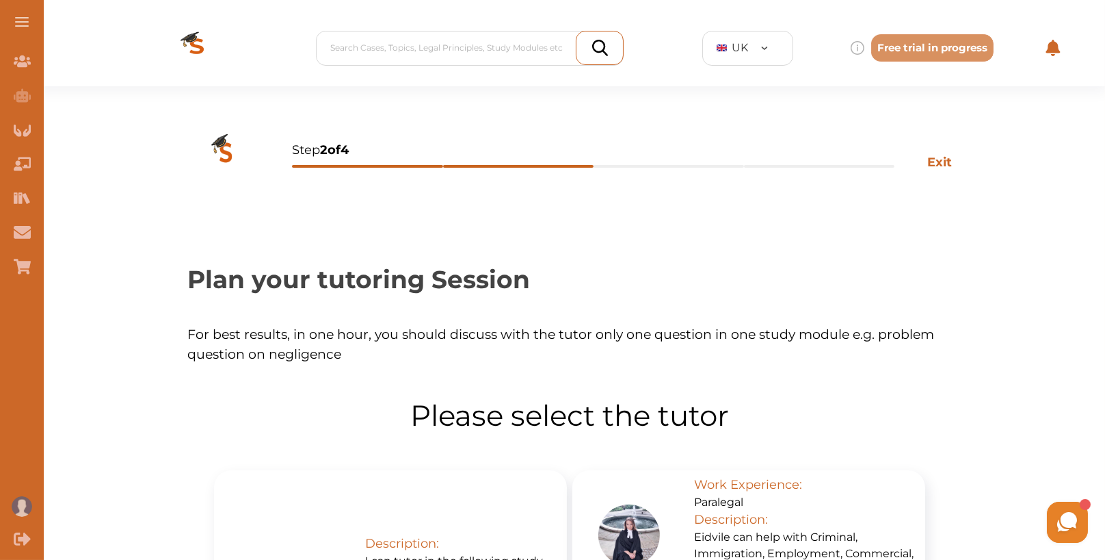
click at [205, 40] on img at bounding box center [196, 48] width 109 height 77
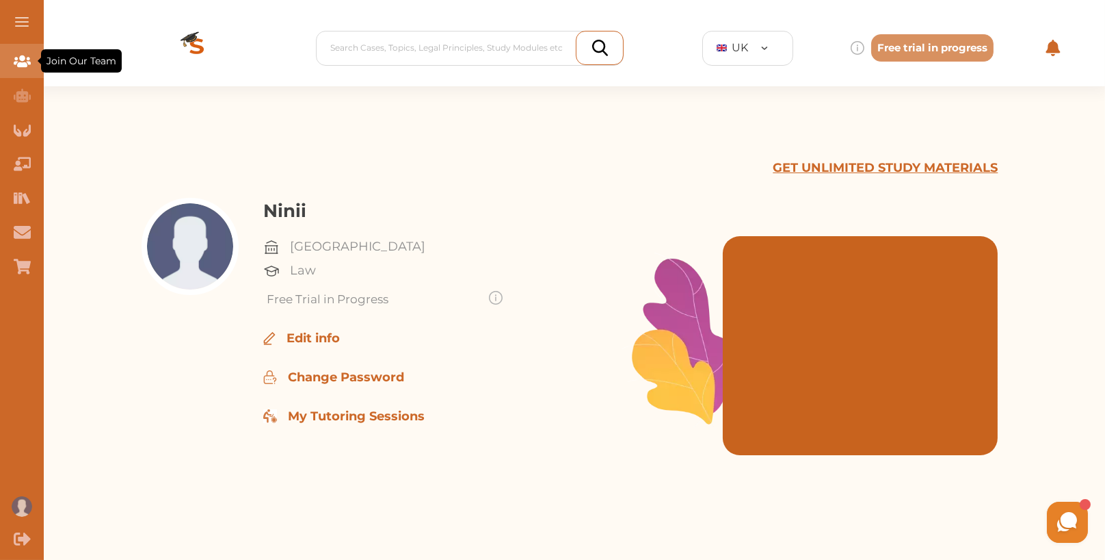
click at [21, 62] on icon "Join Our Team" at bounding box center [22, 61] width 17 height 12
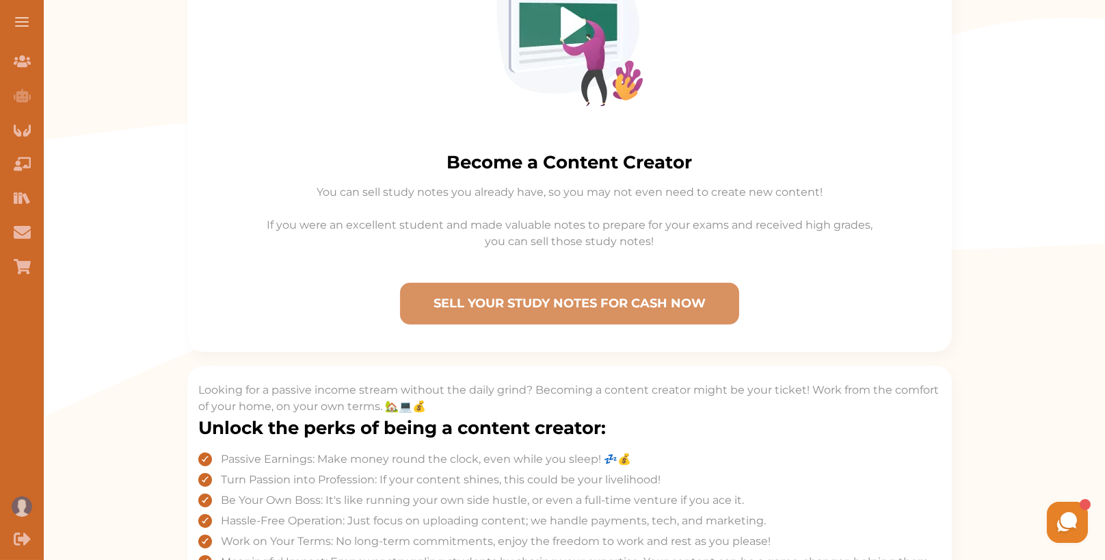
scroll to position [427, 0]
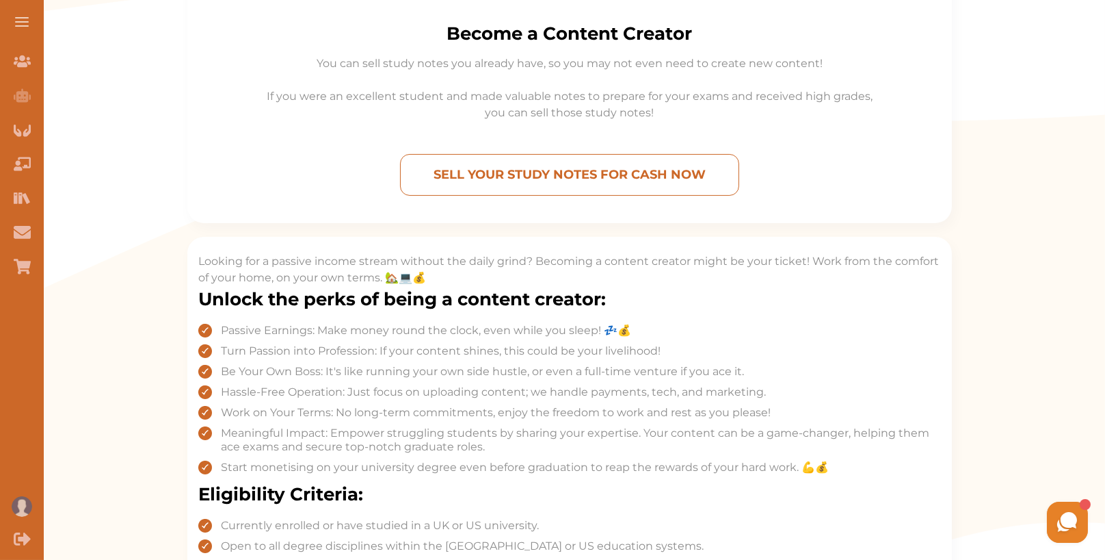
click at [569, 172] on p "SELL YOUR STUDY NOTES FOR CASH NOW" at bounding box center [569, 174] width 327 height 29
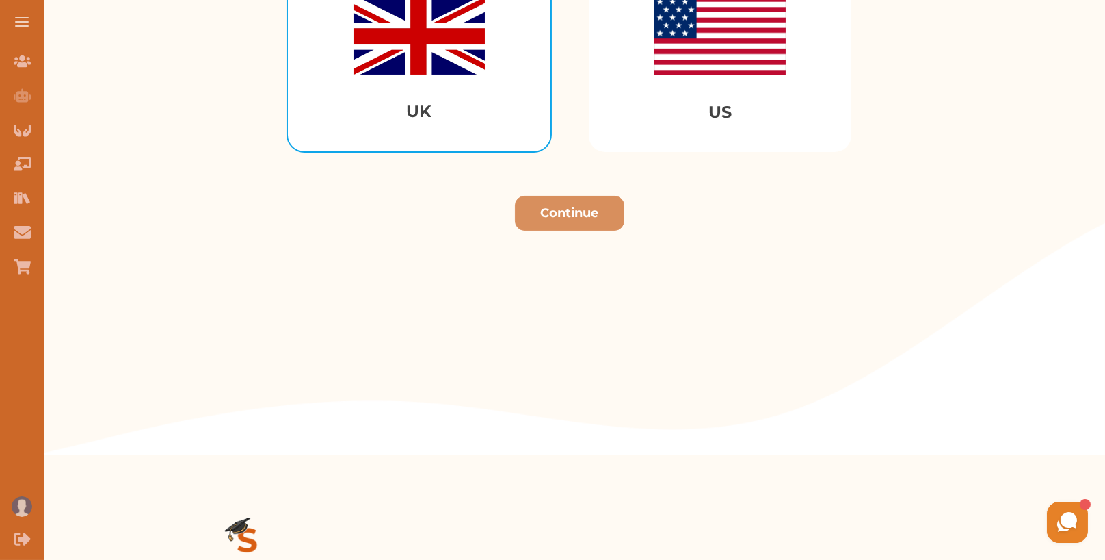
click at [475, 79] on div "UK" at bounding box center [419, 61] width 263 height 181
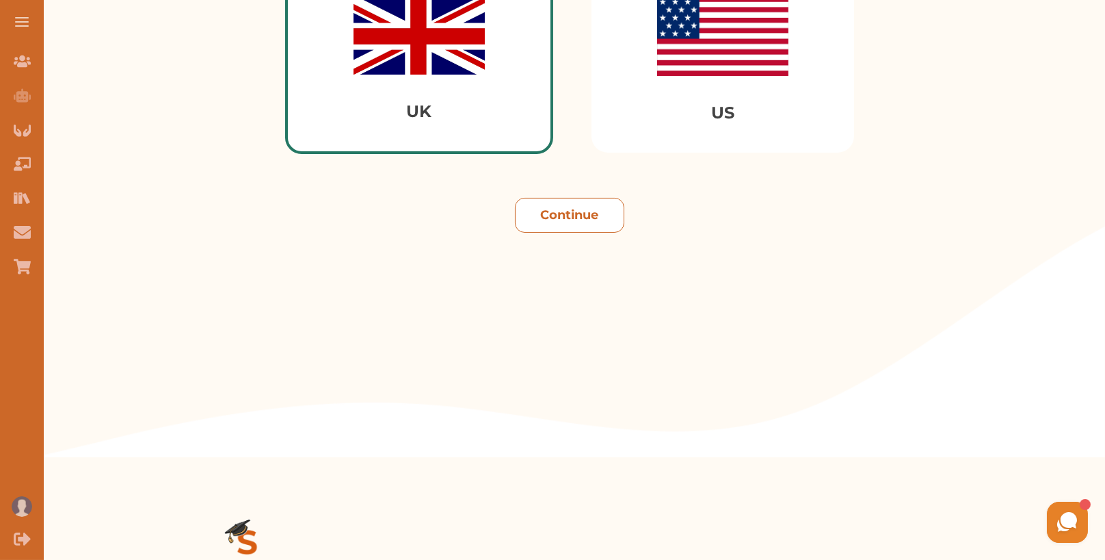
click at [595, 224] on button "Continue" at bounding box center [569, 215] width 109 height 35
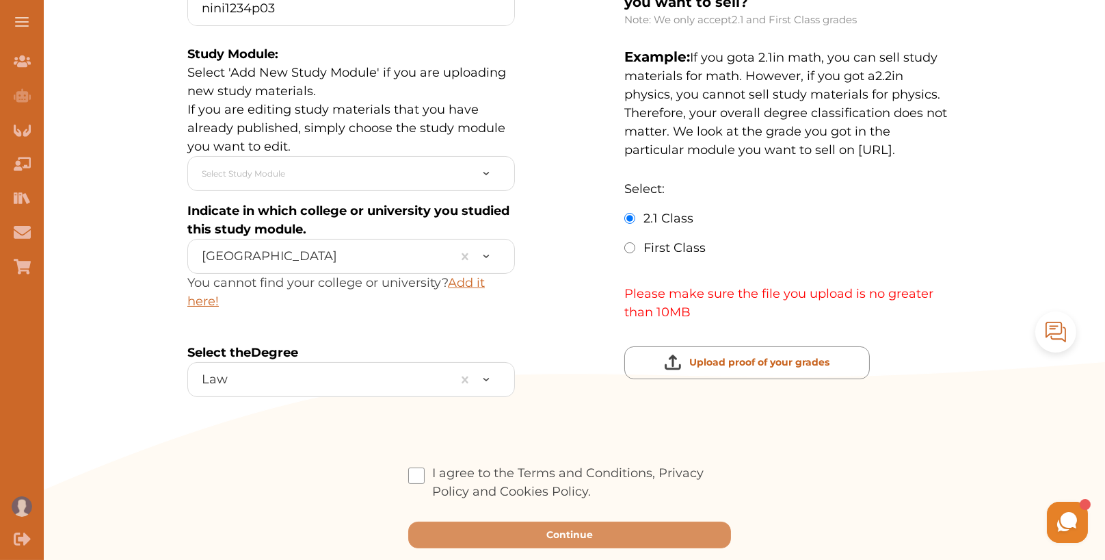
scroll to position [337, 0]
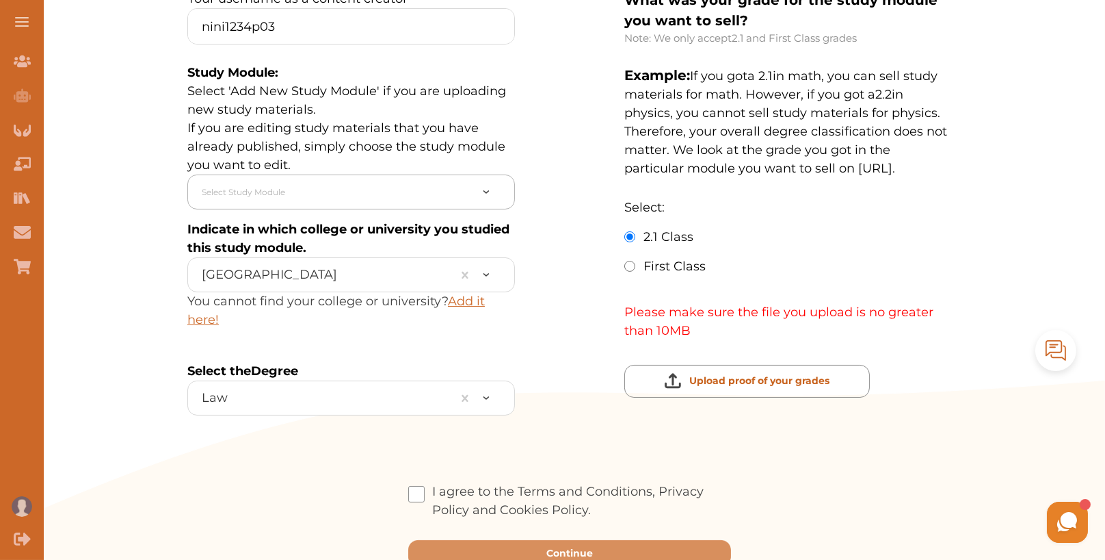
click at [372, 201] on div "Select Study Module" at bounding box center [336, 192] width 282 height 27
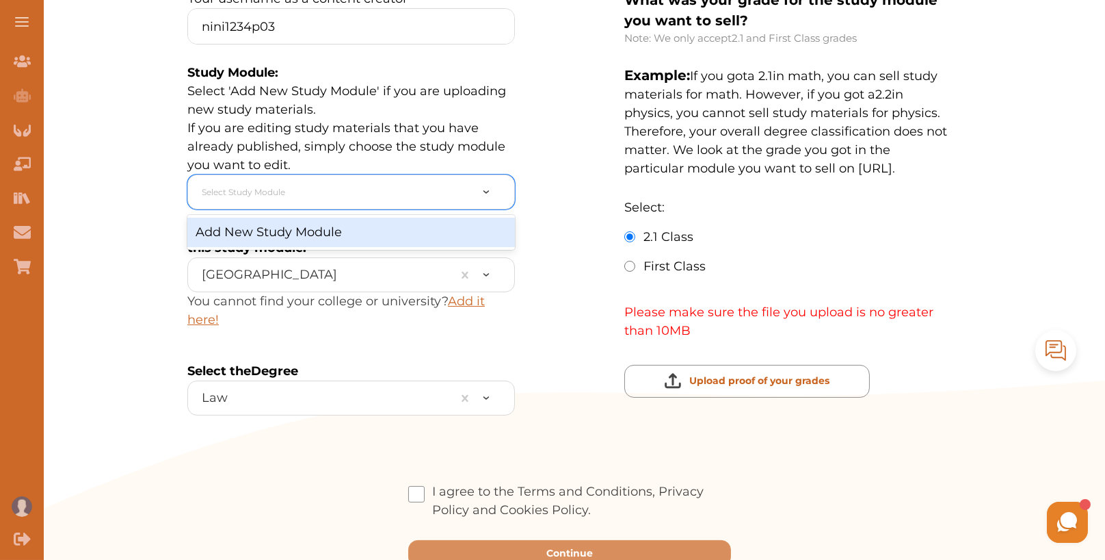
click at [355, 233] on div "Add New Study Module" at bounding box center [351, 232] width 328 height 29
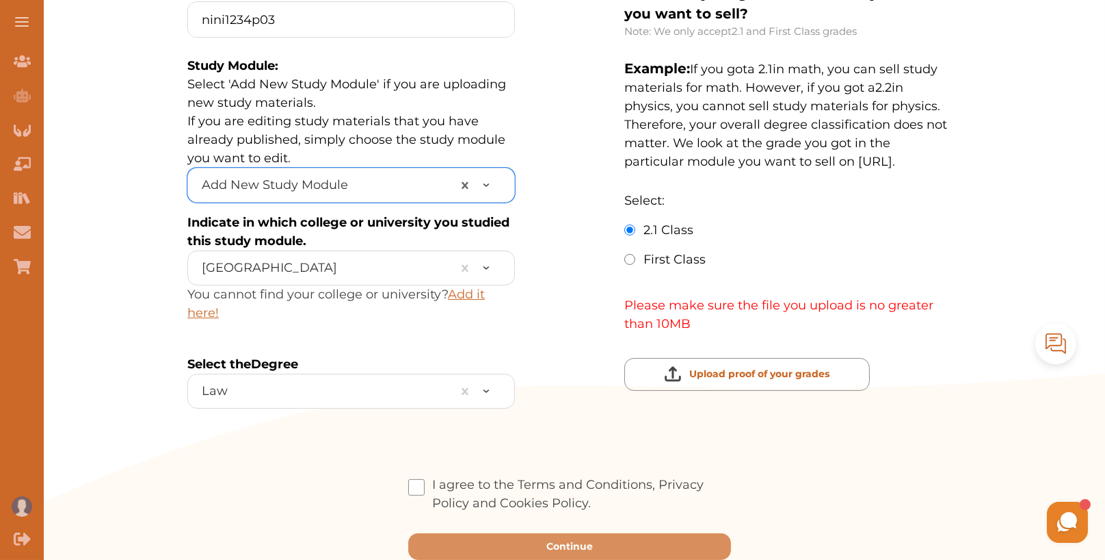
scroll to position [344, 0]
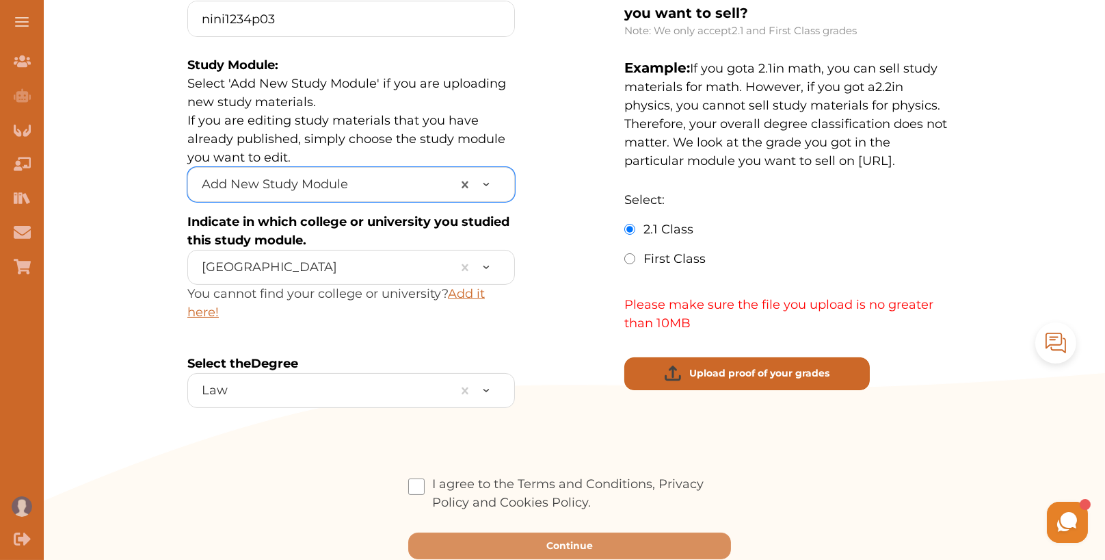
click at [706, 371] on p "Upload proof of your grades" at bounding box center [759, 373] width 140 height 14
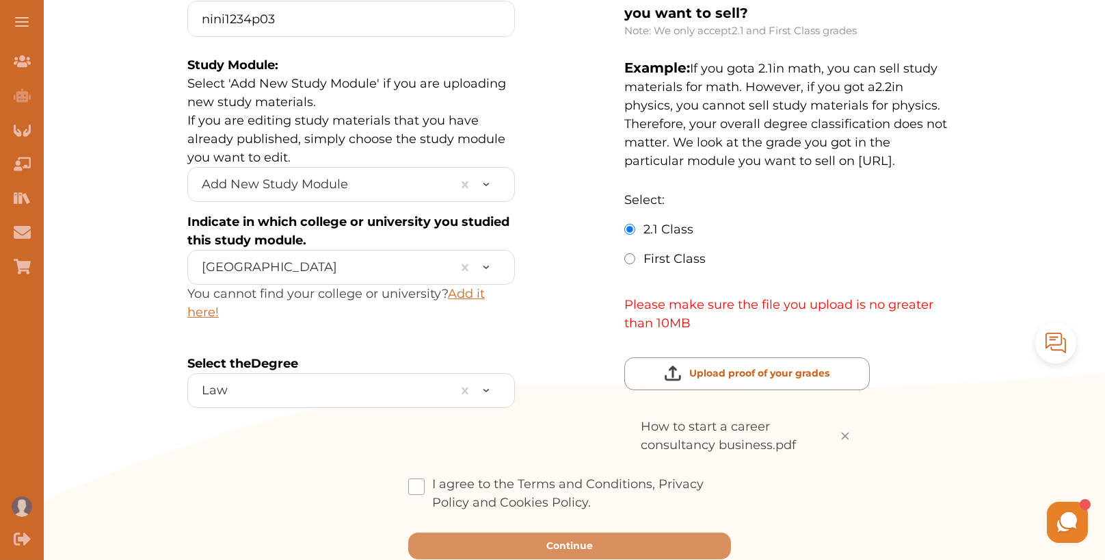
click at [416, 479] on span at bounding box center [416, 486] width 16 height 16
click at [591, 493] on input "I agree to the Terms and Conditions, Privacy Policy and Cookies Policy." at bounding box center [591, 493] width 0 height 0
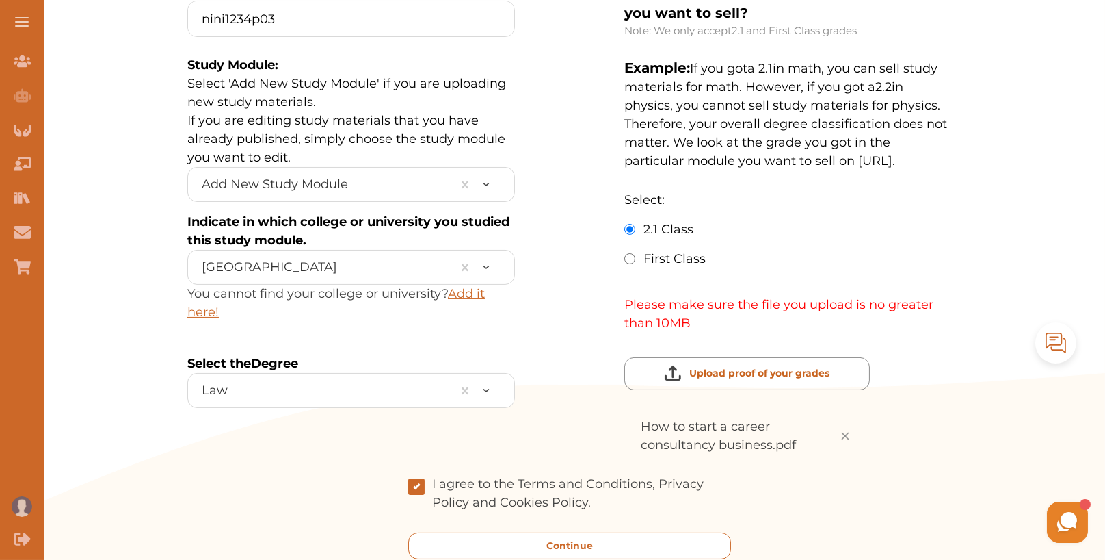
click at [579, 534] on button "Continue" at bounding box center [569, 545] width 323 height 27
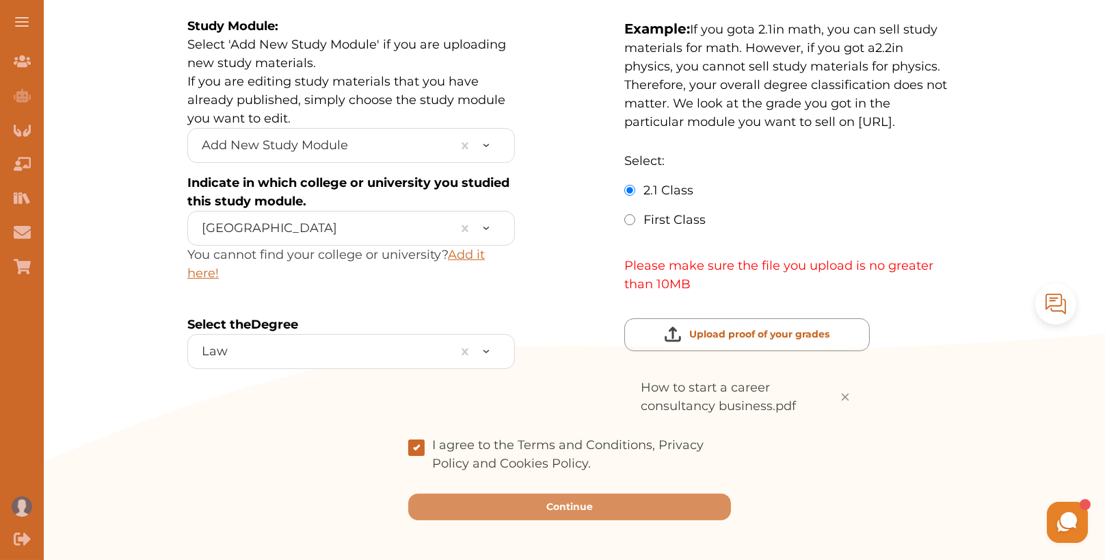
scroll to position [428, 0]
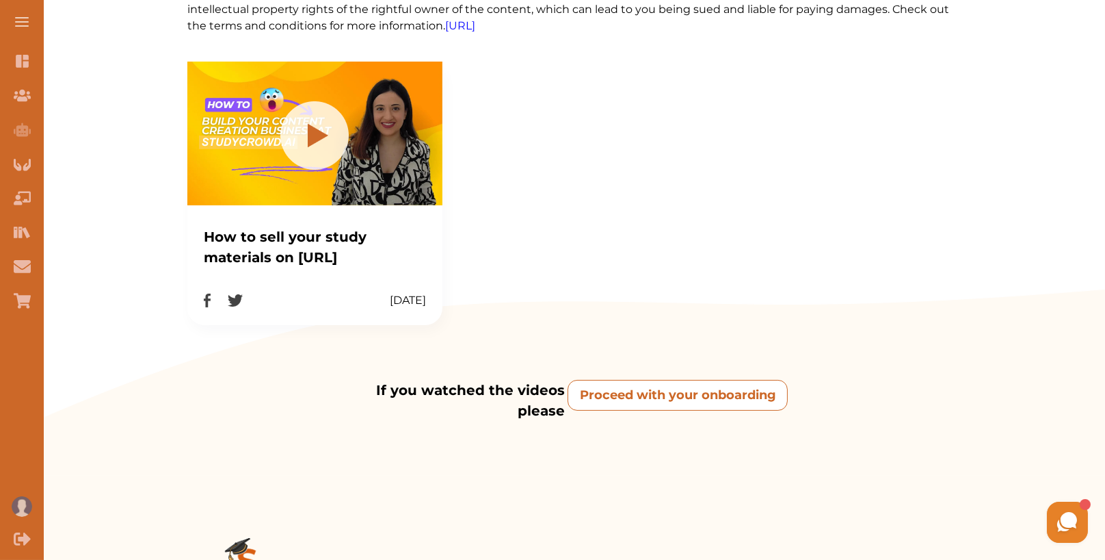
click at [653, 402] on onboarding "Proceed with your onboarding" at bounding box center [678, 395] width 220 height 31
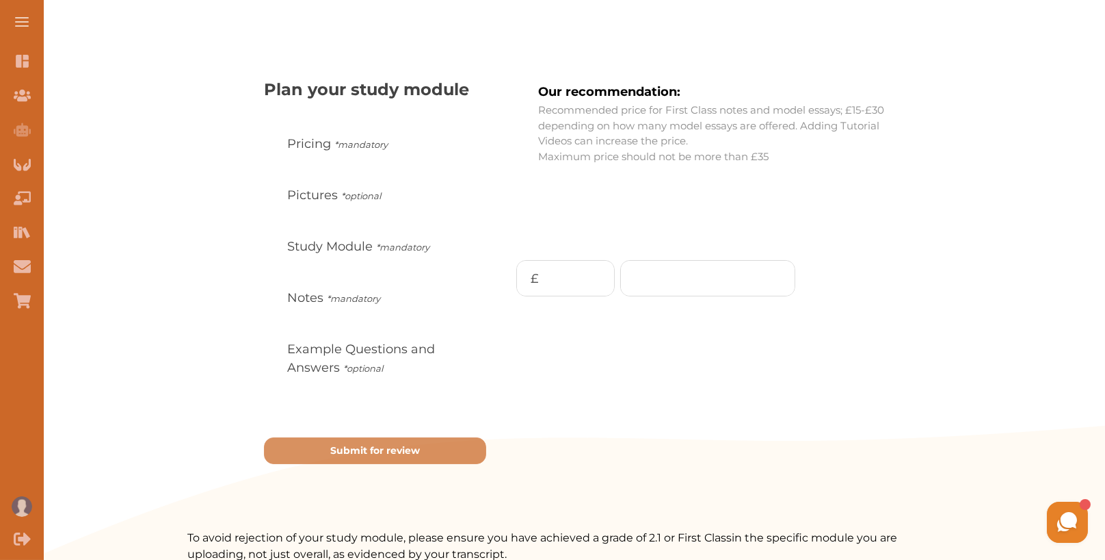
scroll to position [131, 0]
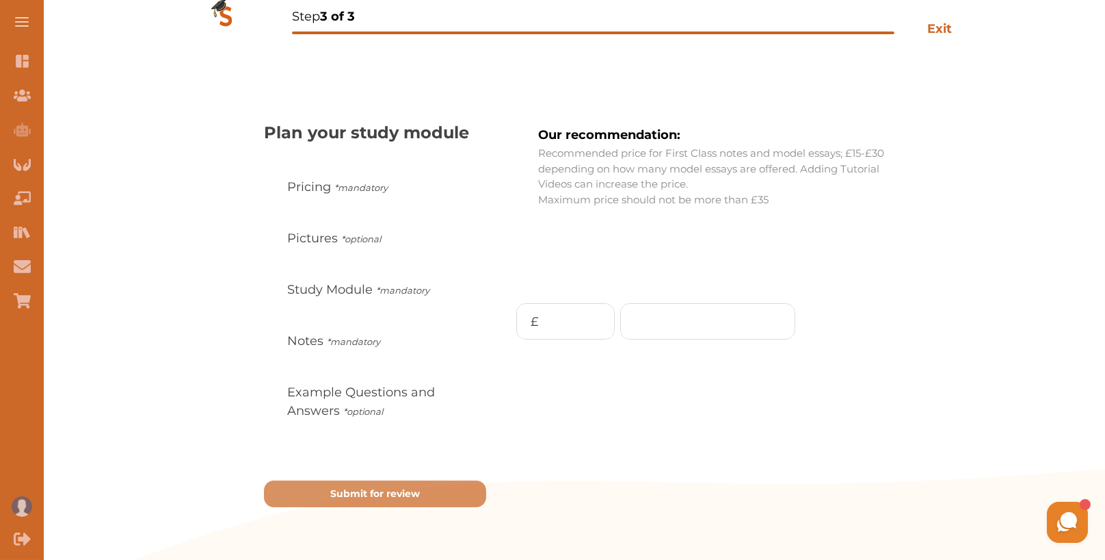
click at [688, 344] on div "Our recommendation: Recommended price for First Class notes and model essays; £…" at bounding box center [728, 313] width 447 height 386
click at [681, 324] on input "number" at bounding box center [708, 321] width 174 height 35
type input "10"
click at [880, 375] on div "Continue" at bounding box center [856, 376] width 81 height 18
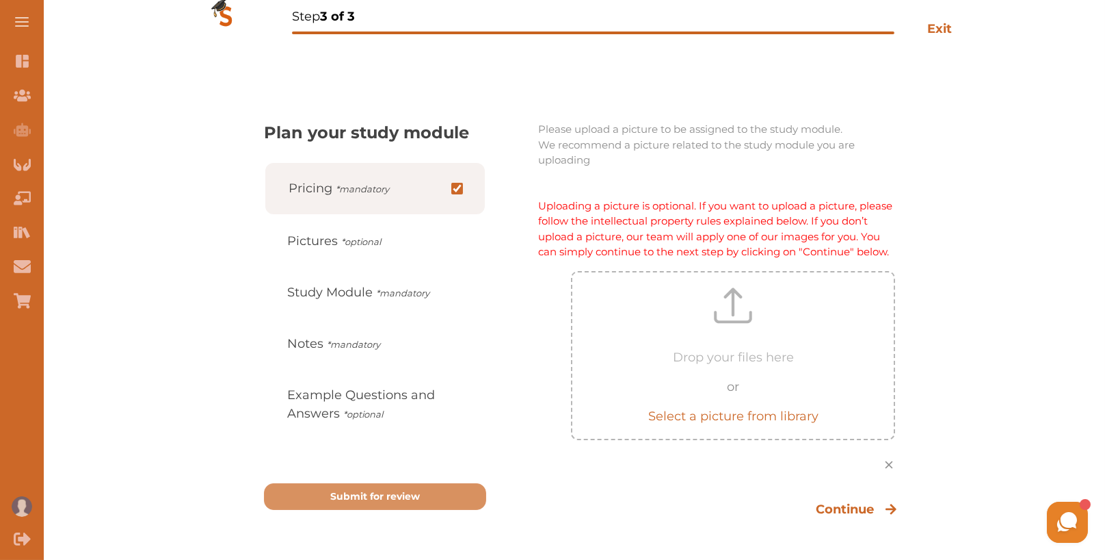
click at [882, 512] on div "Nini Hey there 👋 If you have any questions, I'm here to help! Just text back 'H…" at bounding box center [933, 521] width 315 height 48
click at [845, 502] on div "Nini Hey there 👋 If you have any questions, I'm here to help! Just text back 'H…" at bounding box center [933, 521] width 315 height 48
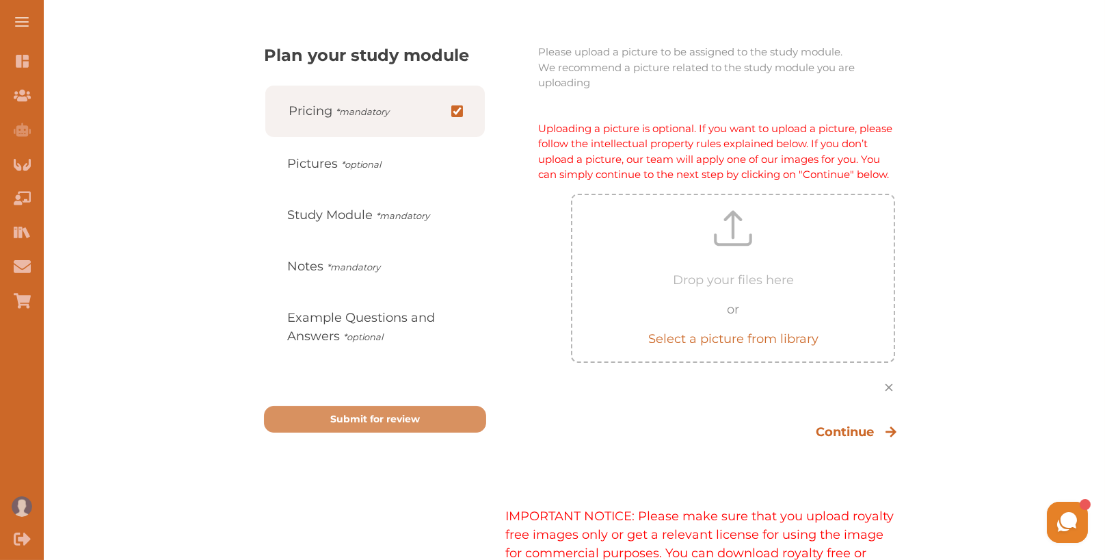
scroll to position [209, 0]
click at [867, 430] on p "Continue" at bounding box center [845, 430] width 58 height 18
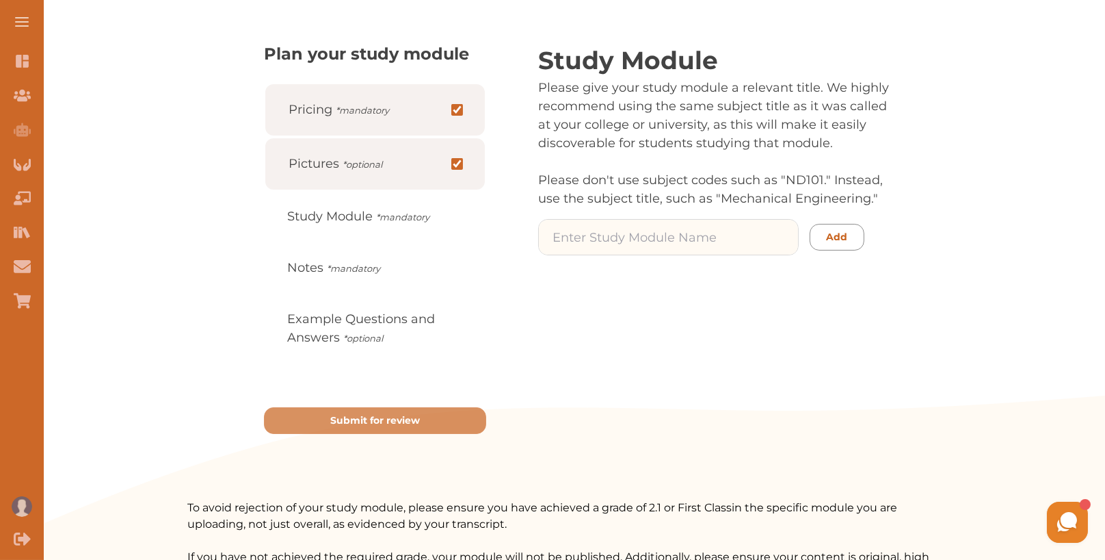
click at [709, 244] on input at bounding box center [668, 237] width 259 height 35
type input "test"
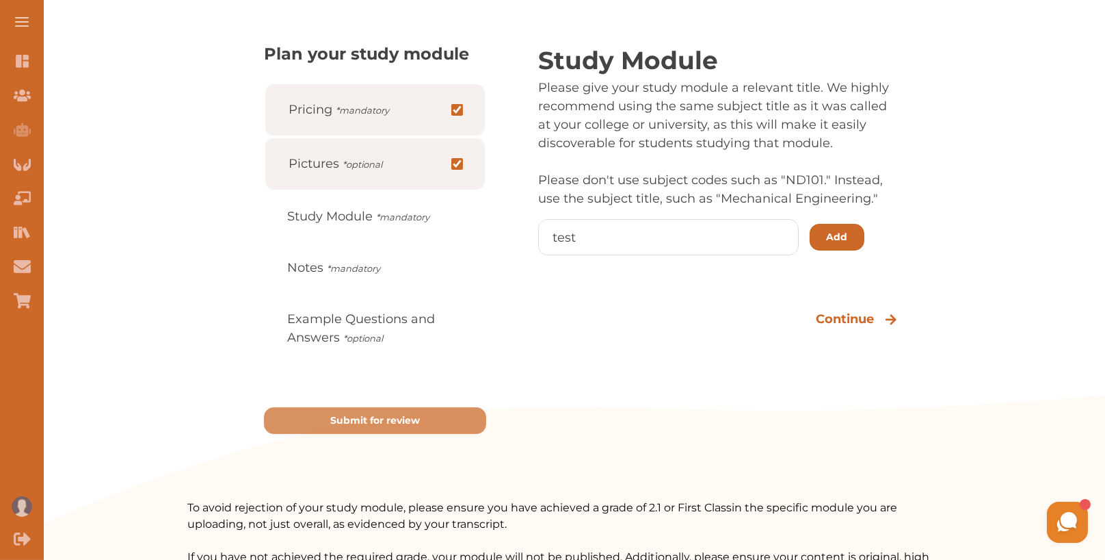
click at [832, 237] on p "Add" at bounding box center [837, 237] width 21 height 14
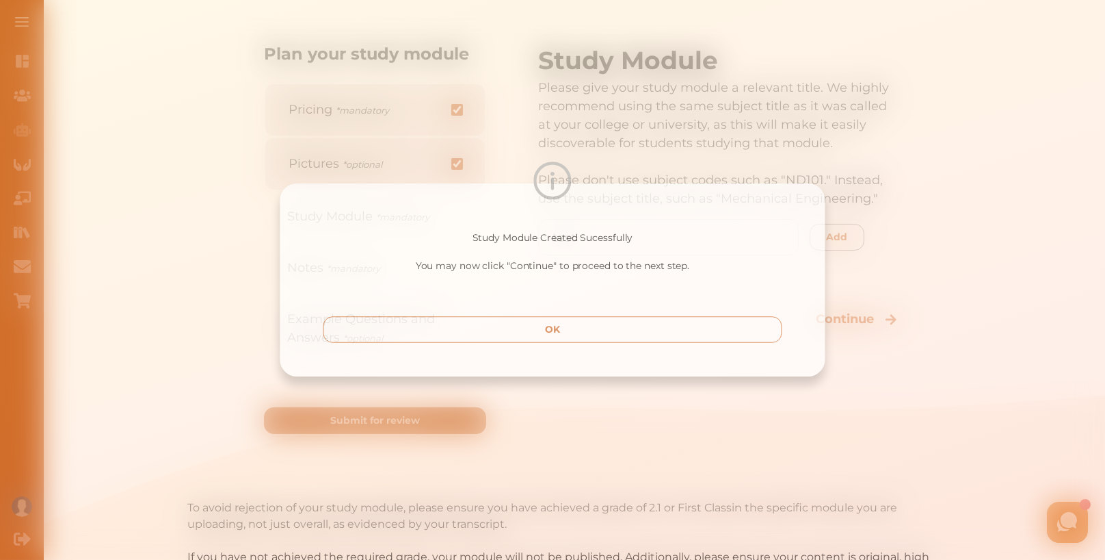
click at [615, 321] on button "OK" at bounding box center [552, 330] width 465 height 27
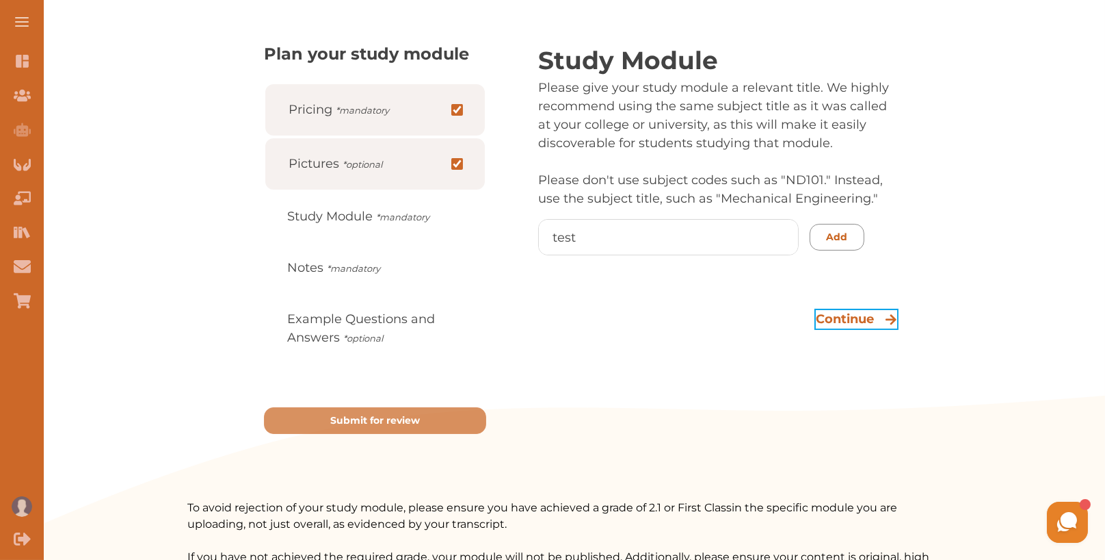
click at [867, 315] on p "Continue" at bounding box center [845, 319] width 58 height 18
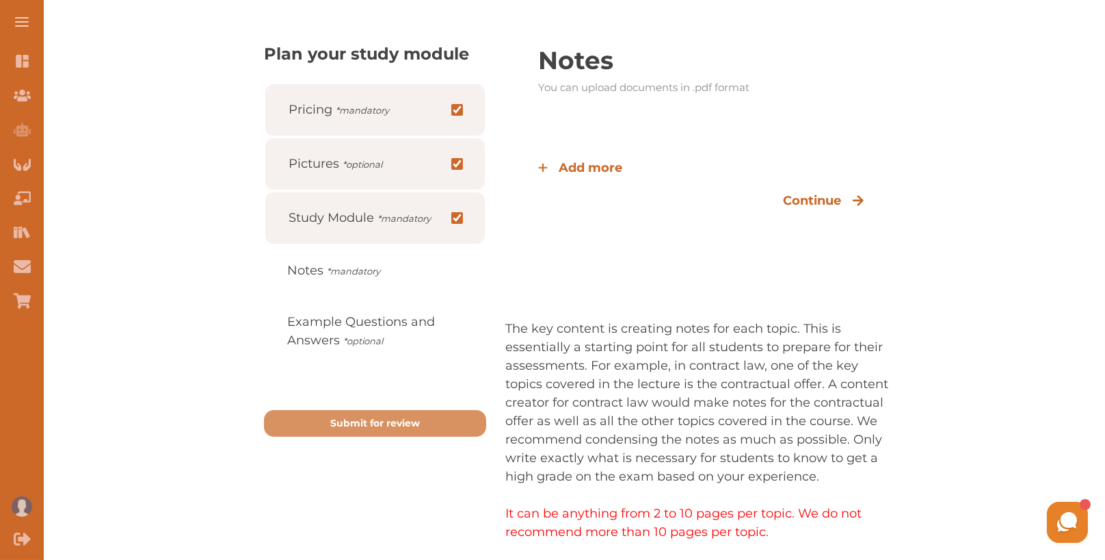
click at [576, 166] on span "Add more" at bounding box center [591, 168] width 64 height 18
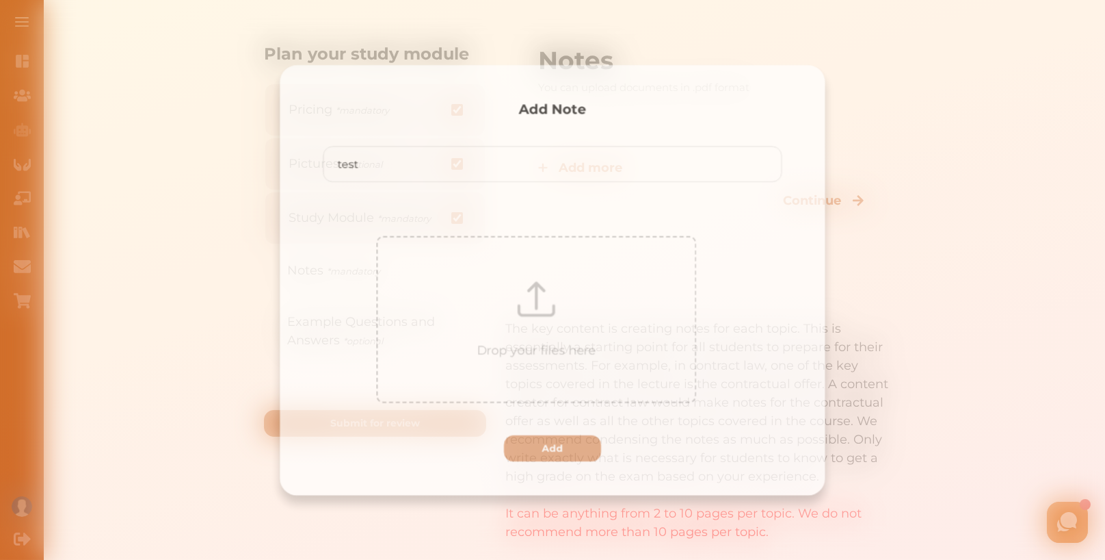
type input "test"
click at [653, 312] on div "Drop your files here" at bounding box center [536, 320] width 321 height 166
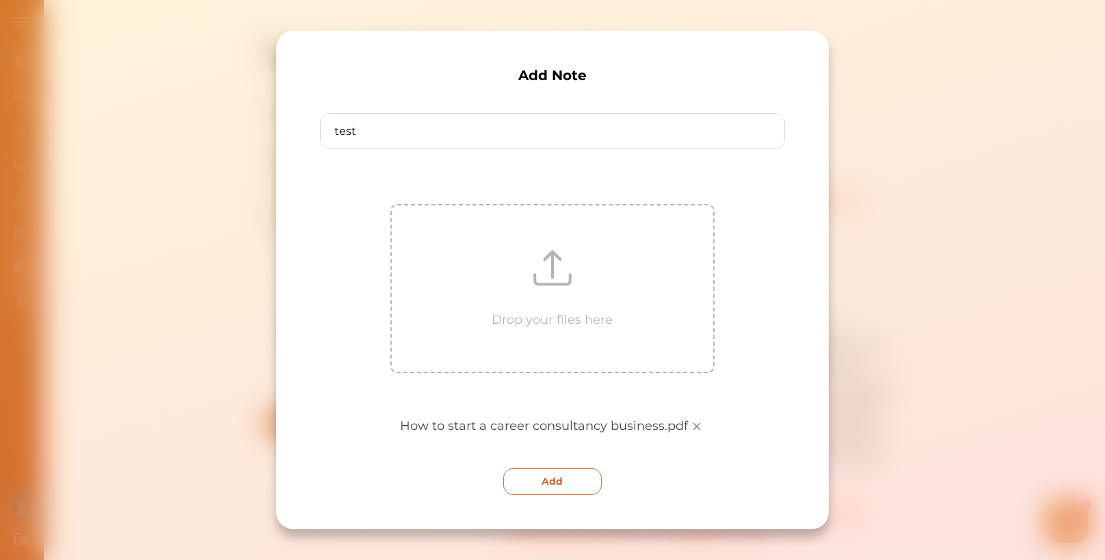
click at [540, 482] on button "Add" at bounding box center [552, 481] width 98 height 27
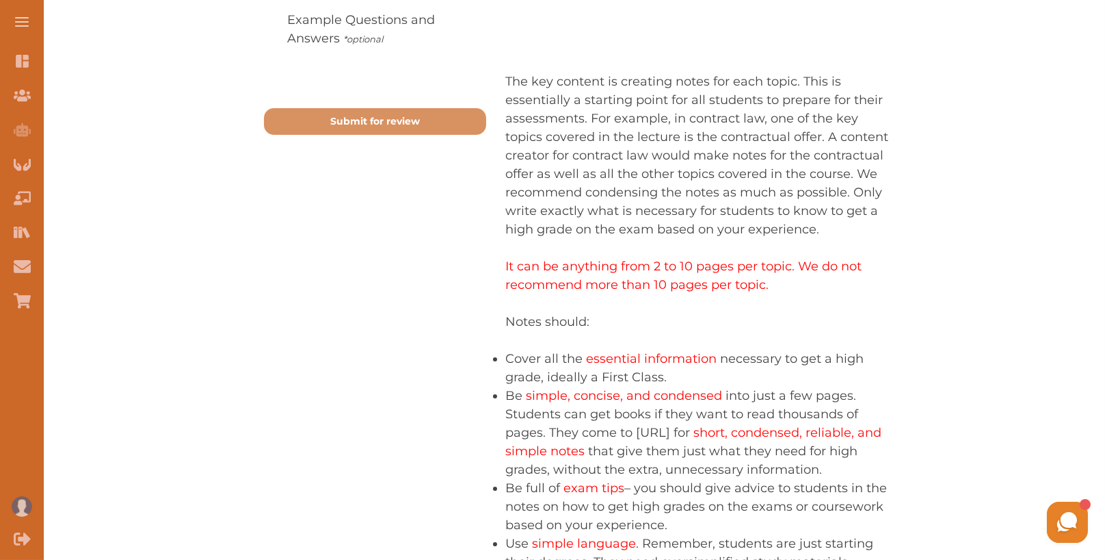
scroll to position [595, 0]
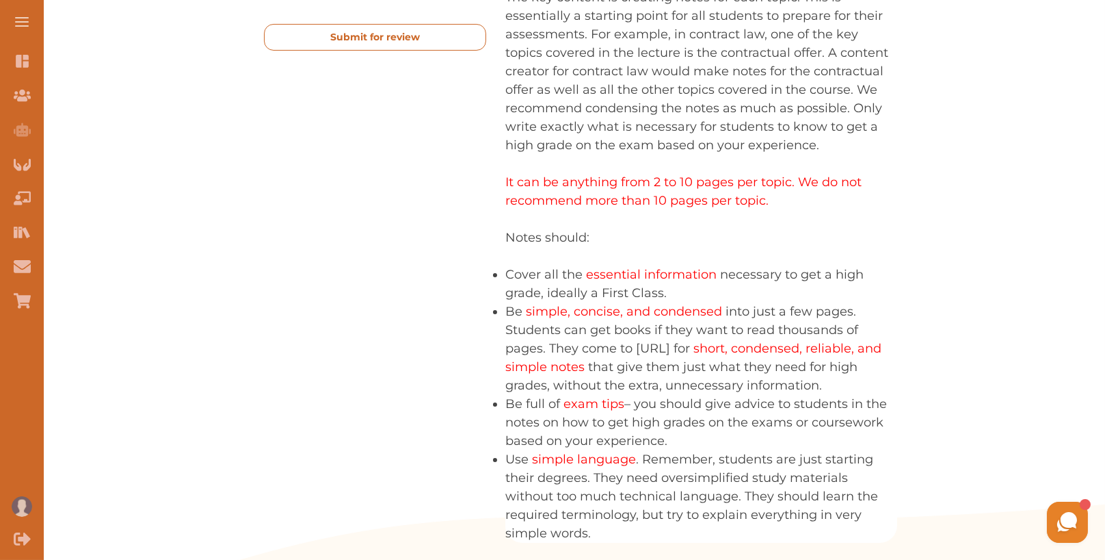
click at [356, 34] on p "Submit for review" at bounding box center [375, 37] width 90 height 14
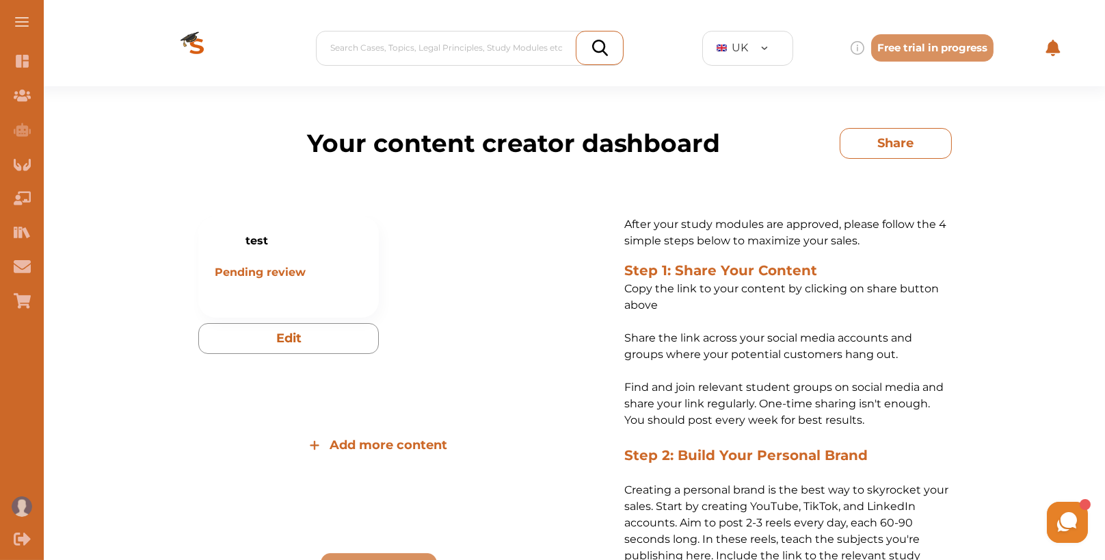
click at [895, 144] on button "Share" at bounding box center [896, 143] width 112 height 31
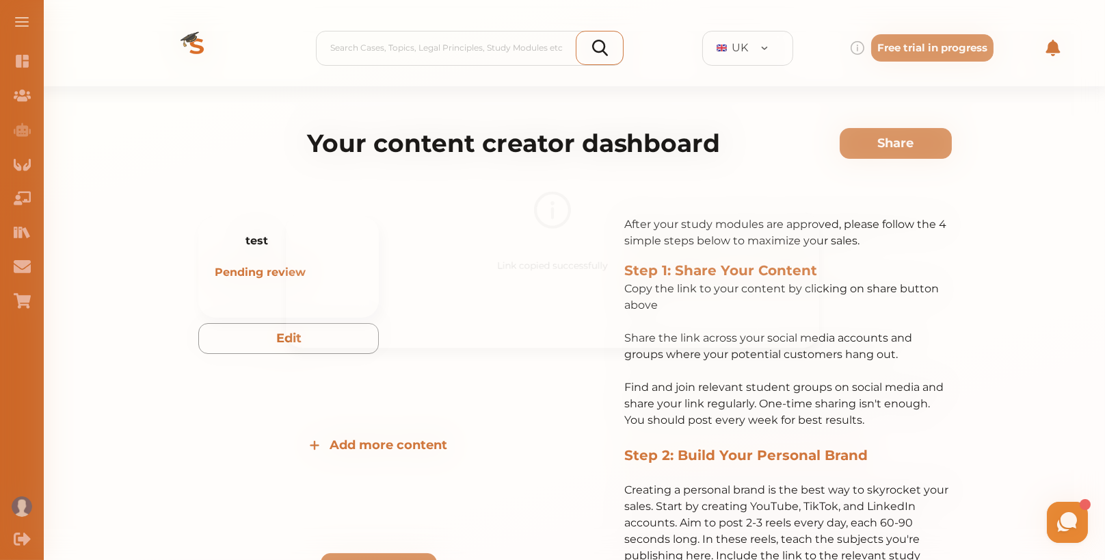
click at [822, 250] on div "Link copied successfully" at bounding box center [552, 280] width 553 height 140
click at [895, 243] on div "Link copied successfully" at bounding box center [552, 280] width 1105 height 560
click at [190, 31] on img at bounding box center [196, 48] width 109 height 77
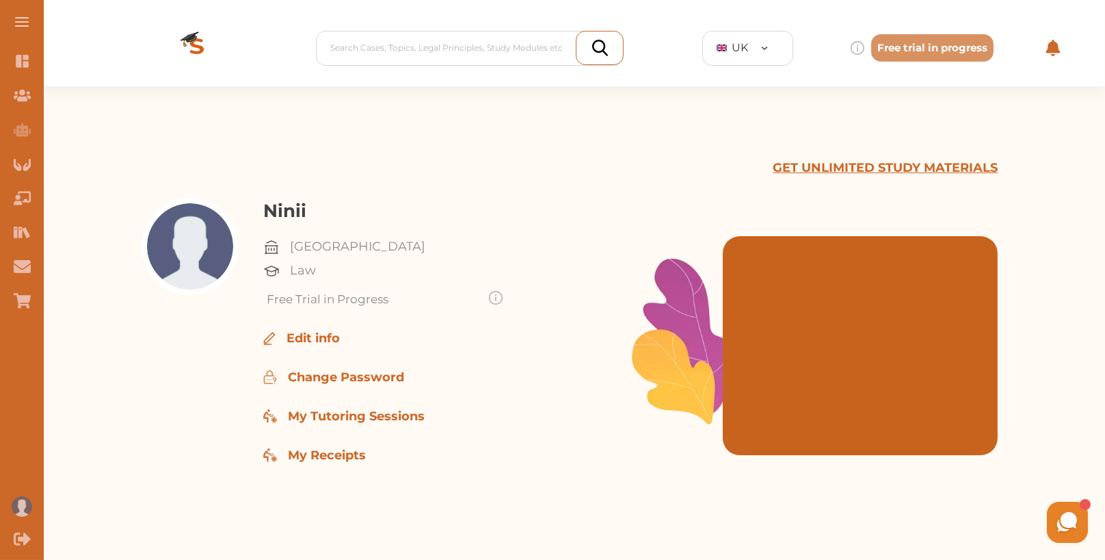
click at [25, 26] on span at bounding box center [22, 25] width 14 height 1
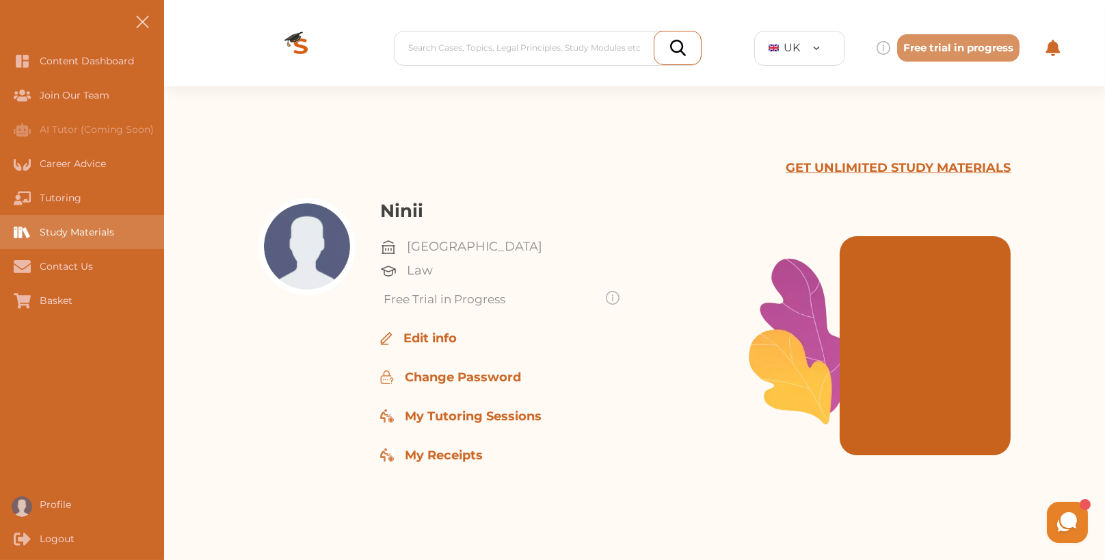
click at [114, 232] on div "Study Materials" at bounding box center [82, 232] width 164 height 34
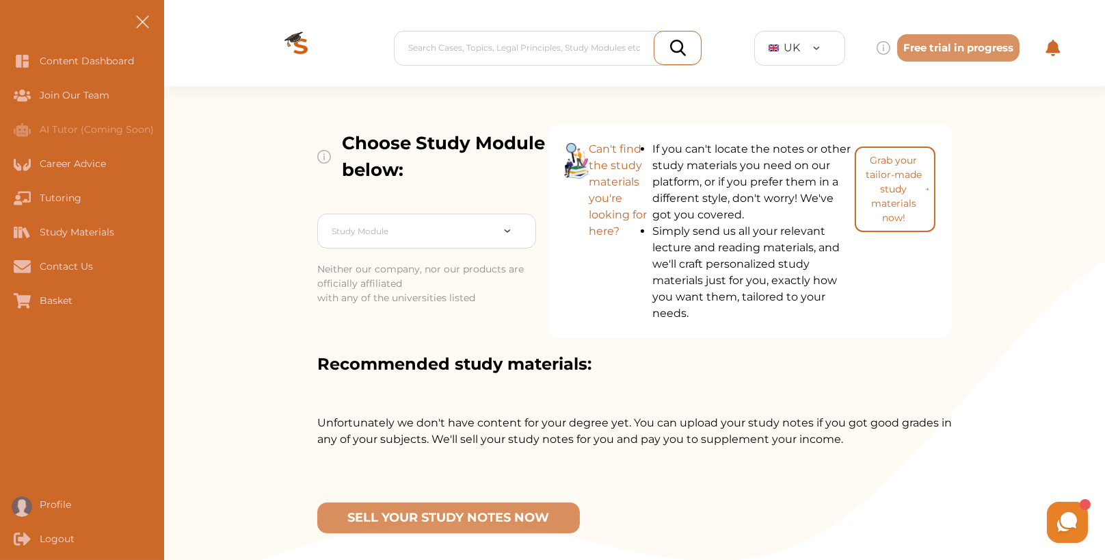
click at [144, 21] on span at bounding box center [141, 21] width 13 height 13
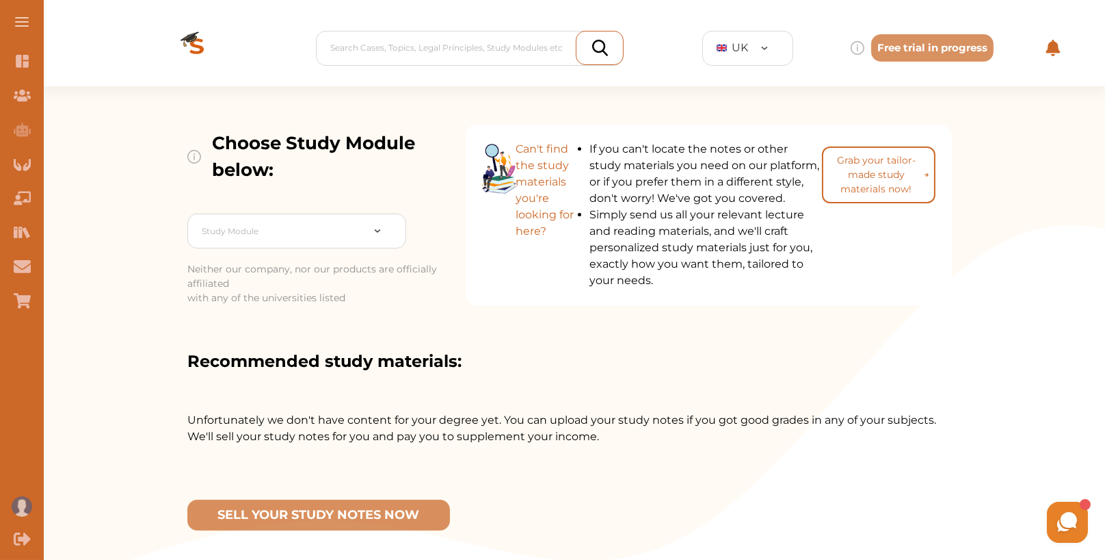
click at [159, 37] on img at bounding box center [196, 48] width 109 height 77
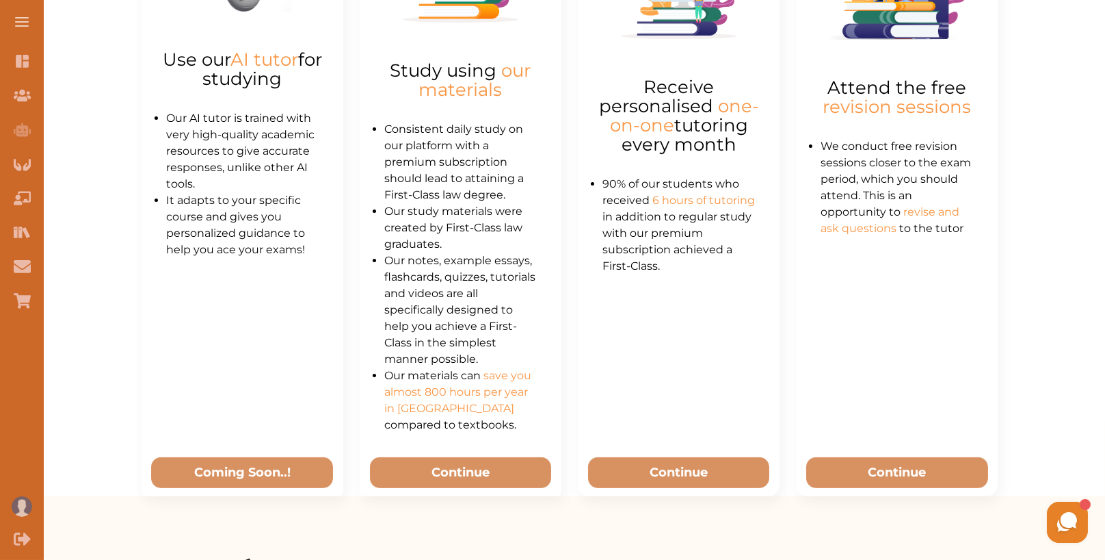
scroll to position [872, 0]
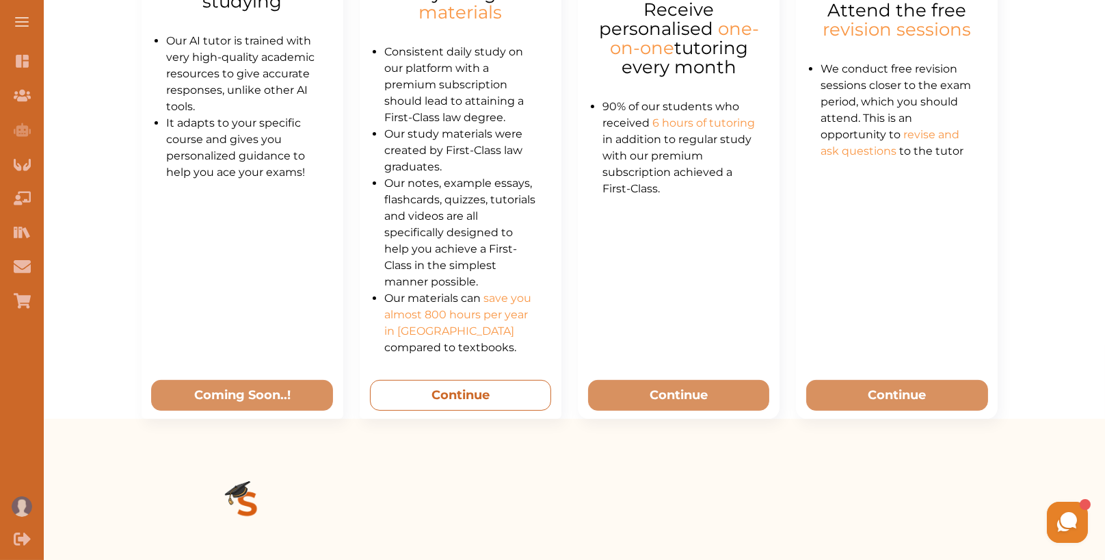
click at [490, 391] on button "Continue" at bounding box center [461, 395] width 182 height 31
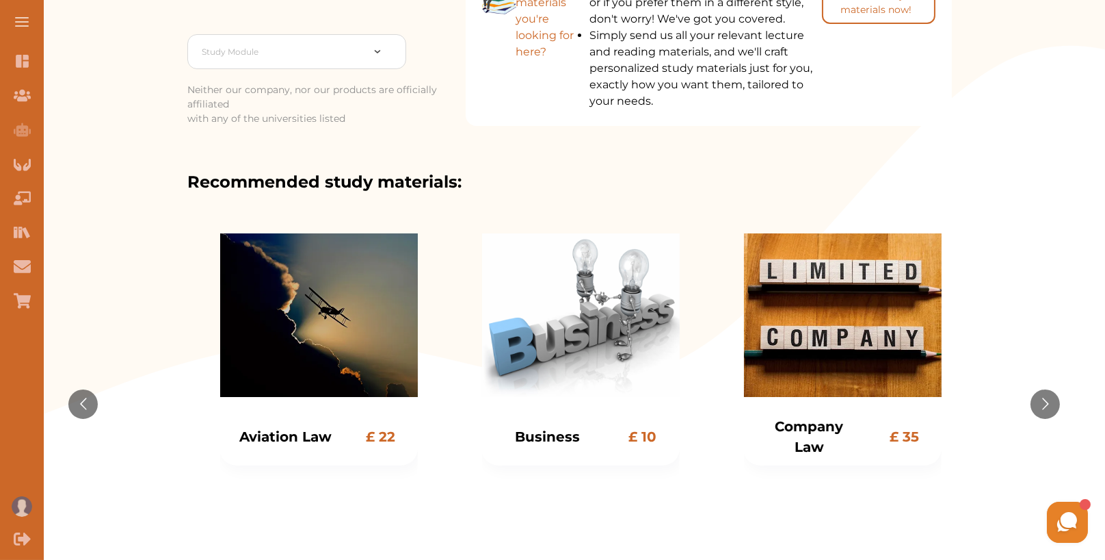
scroll to position [182, 0]
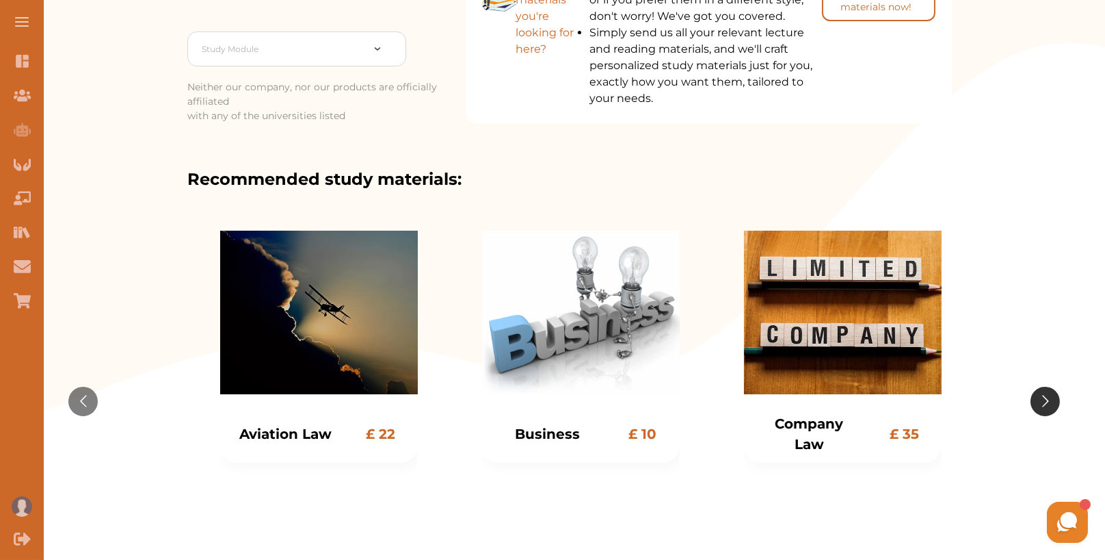
click at [1038, 403] on button "Go to next slide" at bounding box center [1045, 400] width 29 height 29
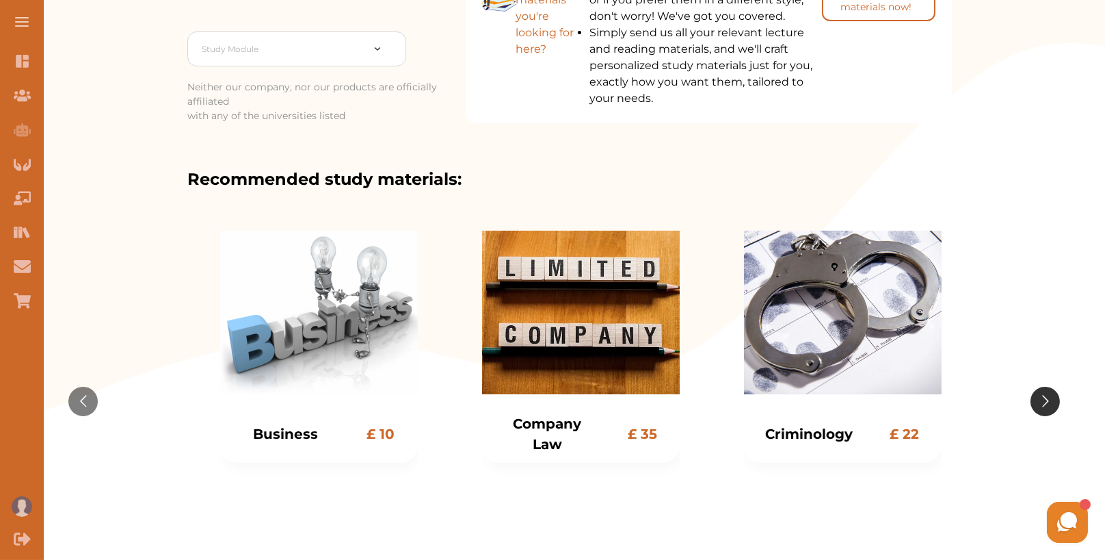
click at [1038, 403] on button "Go to next slide" at bounding box center [1045, 400] width 29 height 29
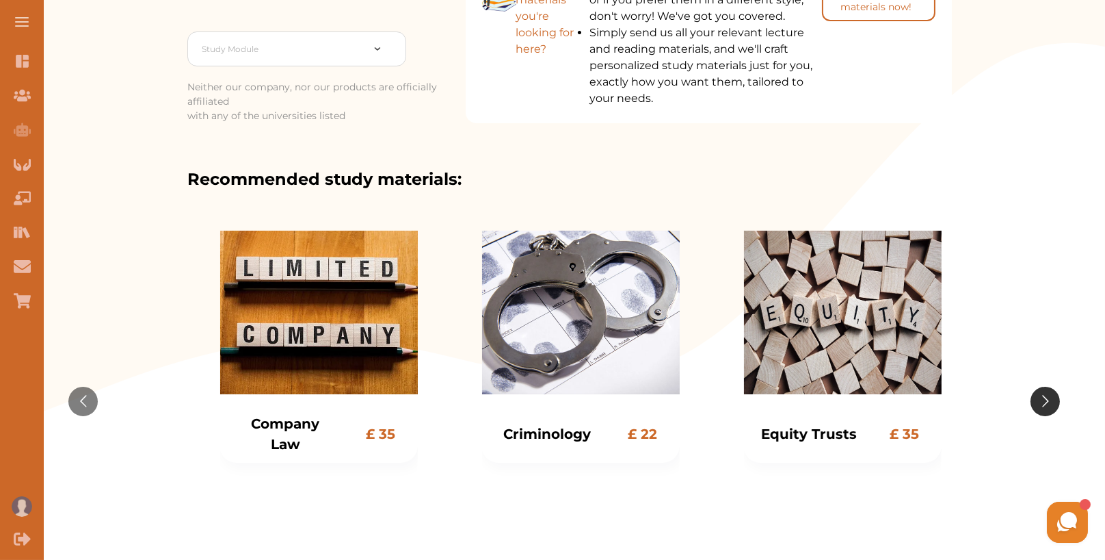
click at [1038, 403] on button "Go to next slide" at bounding box center [1045, 400] width 29 height 29
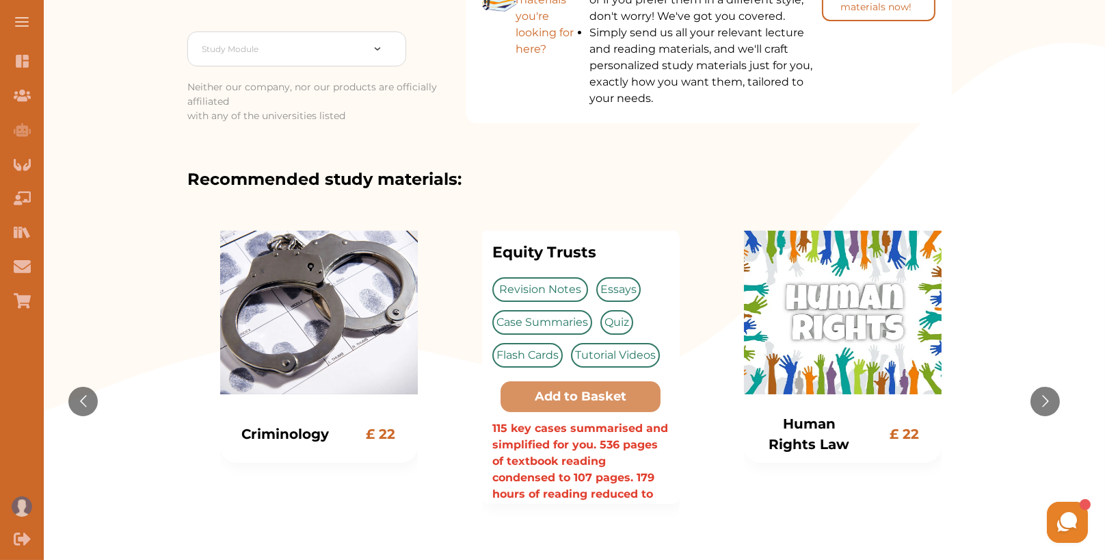
click at [556, 285] on div "Equity Trusts £ 35 Equity Trusts Revision Notes Essays Case Summaries Quiz Flas…" at bounding box center [581, 401] width 198 height 342
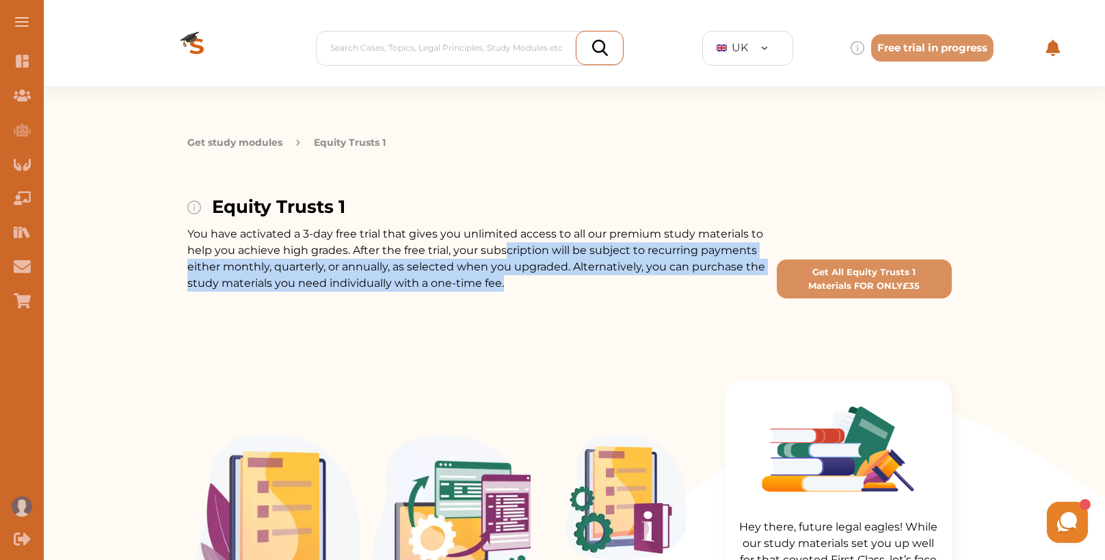
drag, startPoint x: 527, startPoint y: 292, endPoint x: 509, endPoint y: 248, distance: 47.5
click at [509, 248] on div "Equity Trusts 1 You have activated a 3-day free trial that gives you unlimited …" at bounding box center [477, 259] width 581 height 131
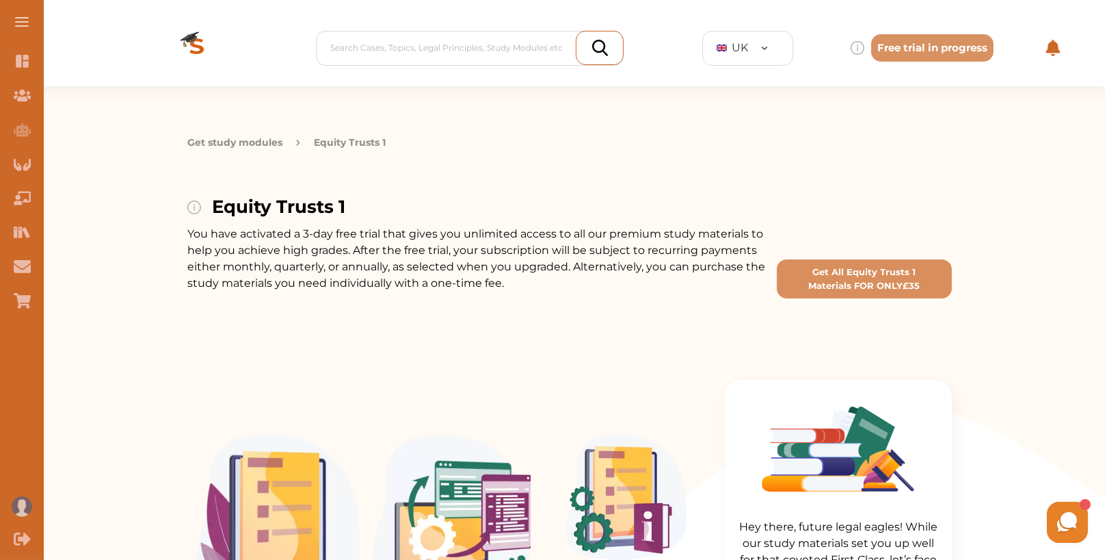
click at [787, 137] on div "Get study modules Equity Trusts 1" at bounding box center [569, 139] width 765 height 31
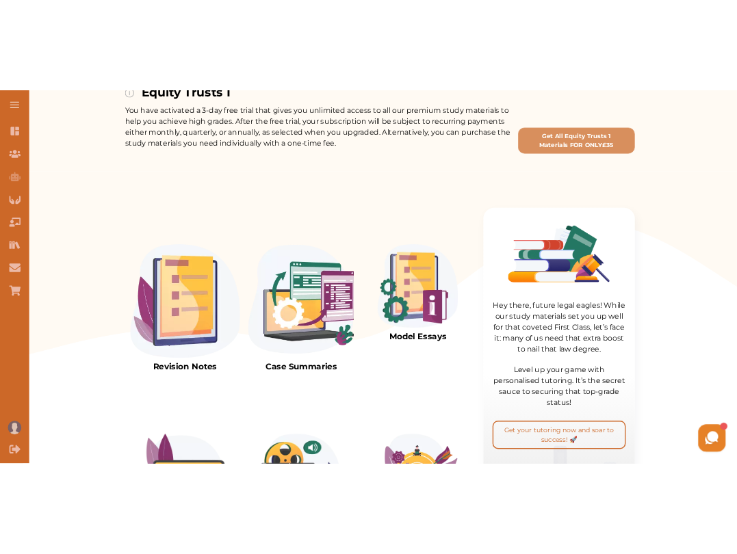
scroll to position [205, 0]
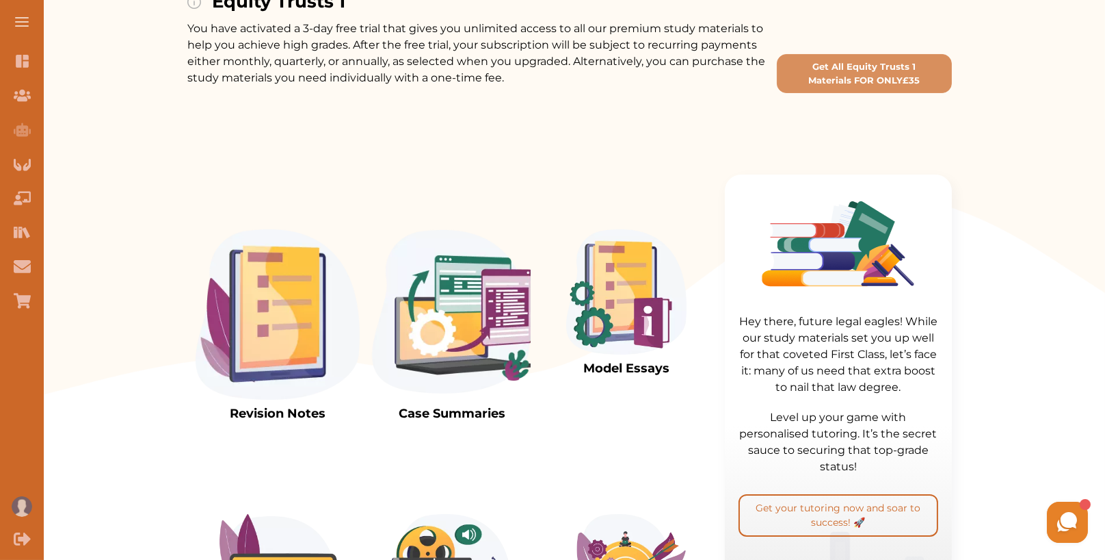
click at [293, 320] on img at bounding box center [278, 314] width 164 height 170
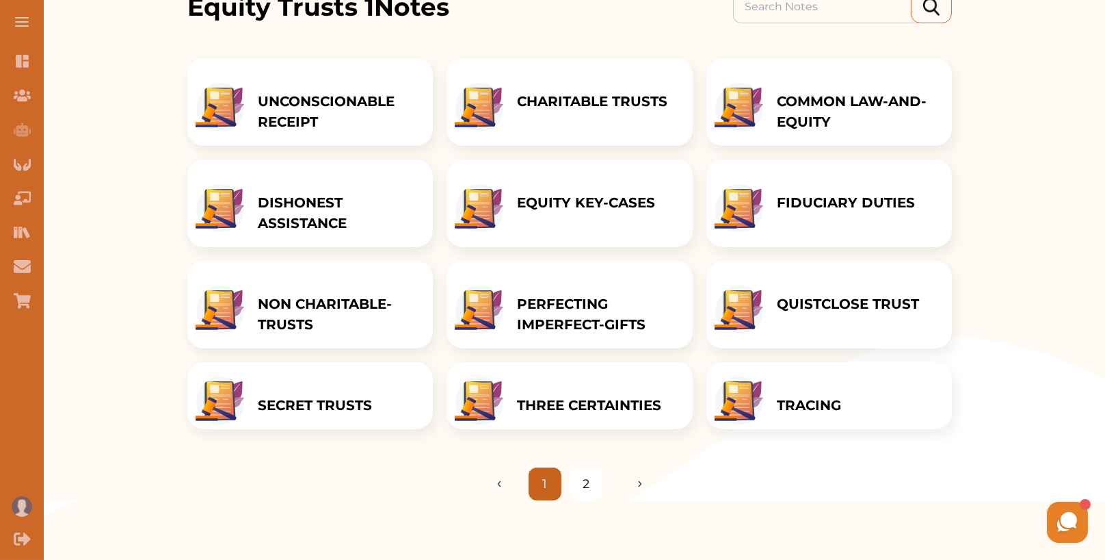
click at [868, 209] on p "FIDUCIARY DUTIES" at bounding box center [846, 202] width 138 height 21
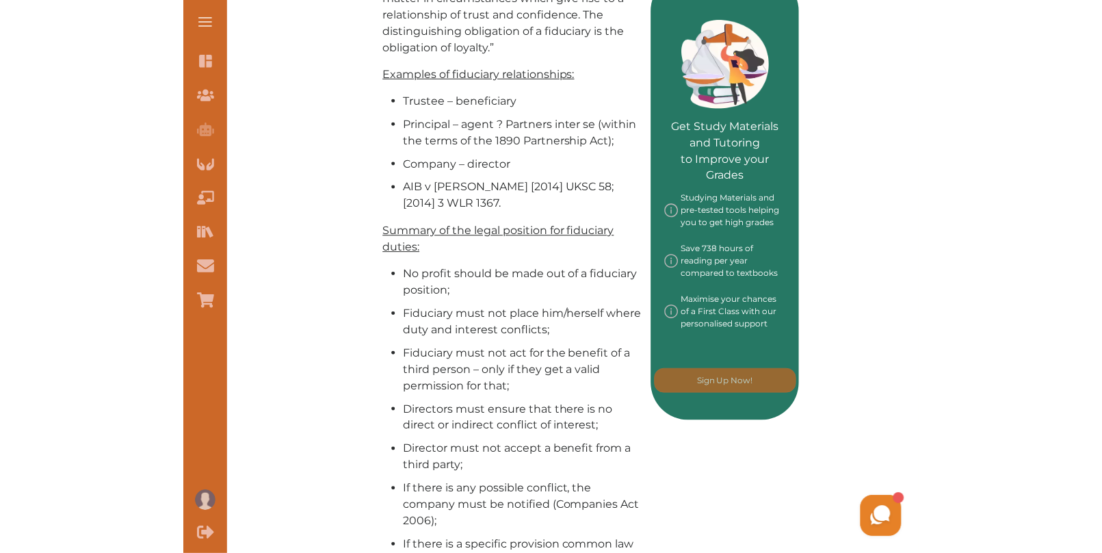
scroll to position [597, 0]
